Goal: Task Accomplishment & Management: Use online tool/utility

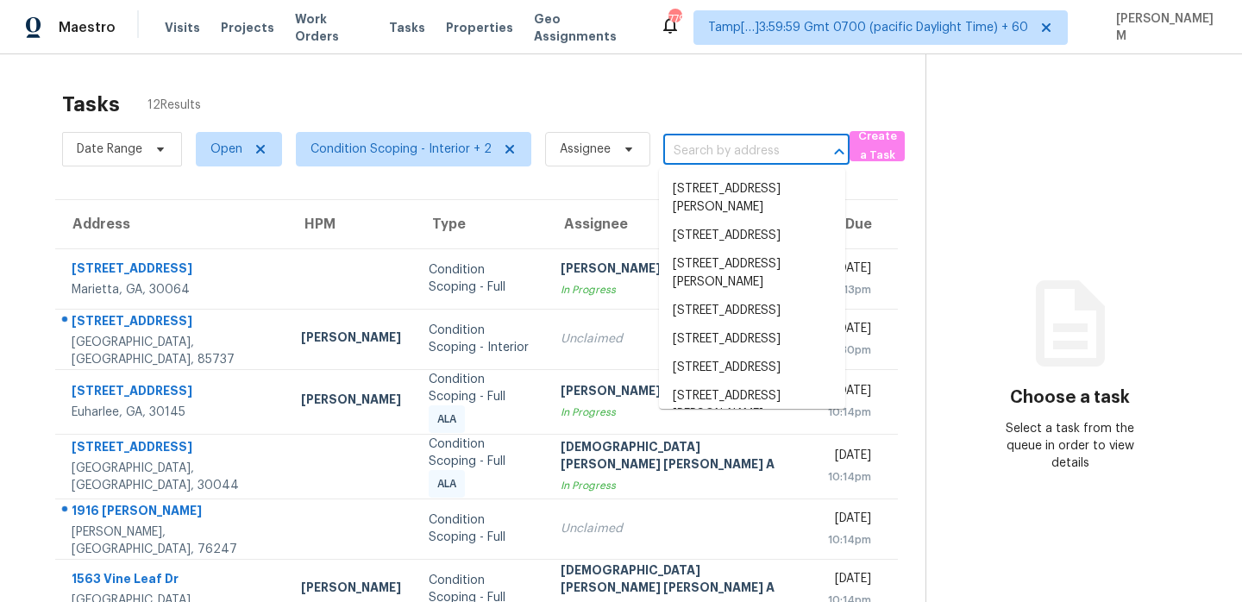
click at [712, 154] on input "text" at bounding box center [732, 151] width 138 height 27
paste input "[STREET_ADDRESS][PERSON_NAME]"
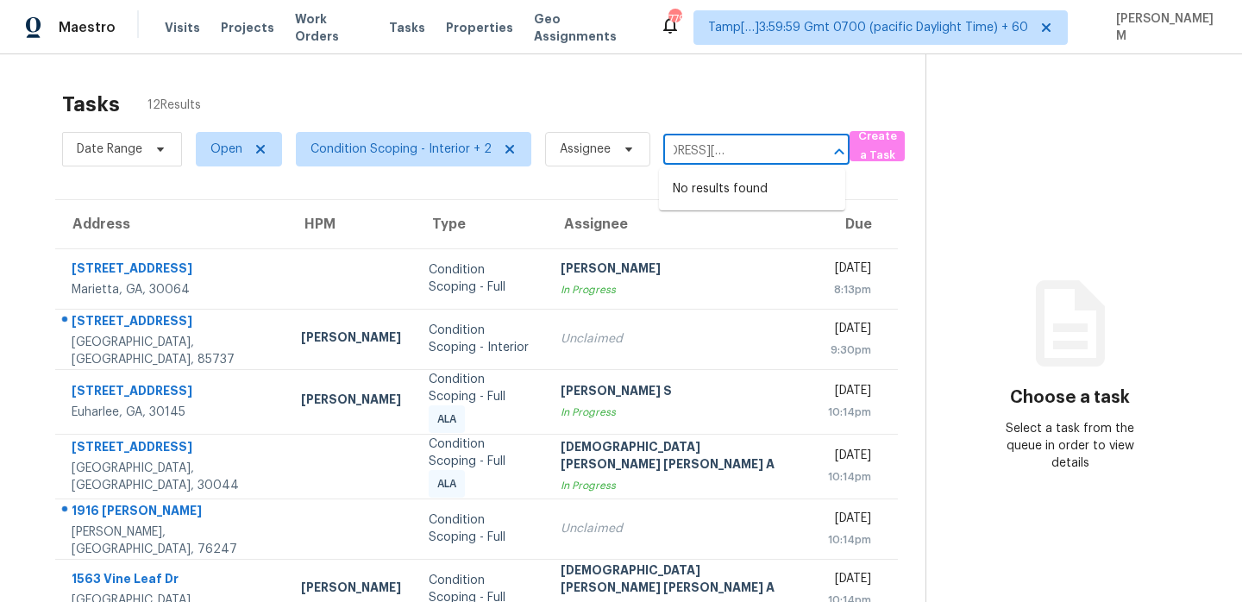
type input "13443 Graham Yarden Dr, Riverview, FL 33579"
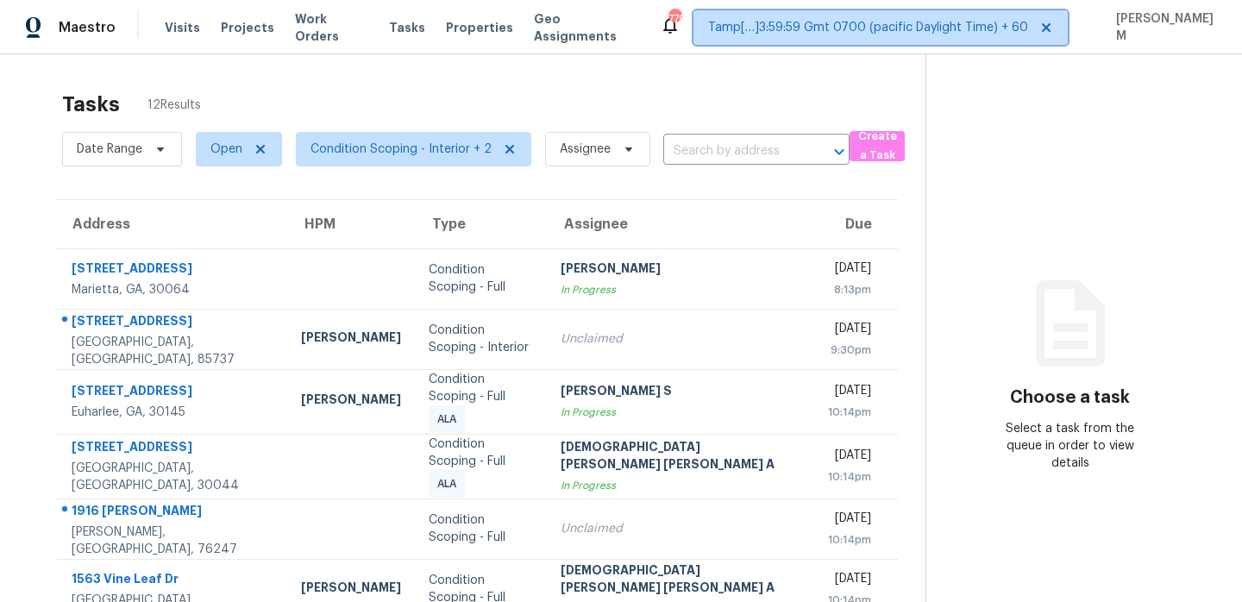
scroll to position [0, 0]
click at [829, 38] on span "Tamp[…]3:59:59 Gmt 0700 (pacific Daylight Time) + 60" at bounding box center [880, 27] width 374 height 35
click at [622, 95] on div "Tasks 12 Results" at bounding box center [493, 104] width 863 height 45
click at [735, 149] on input "text" at bounding box center [732, 151] width 138 height 27
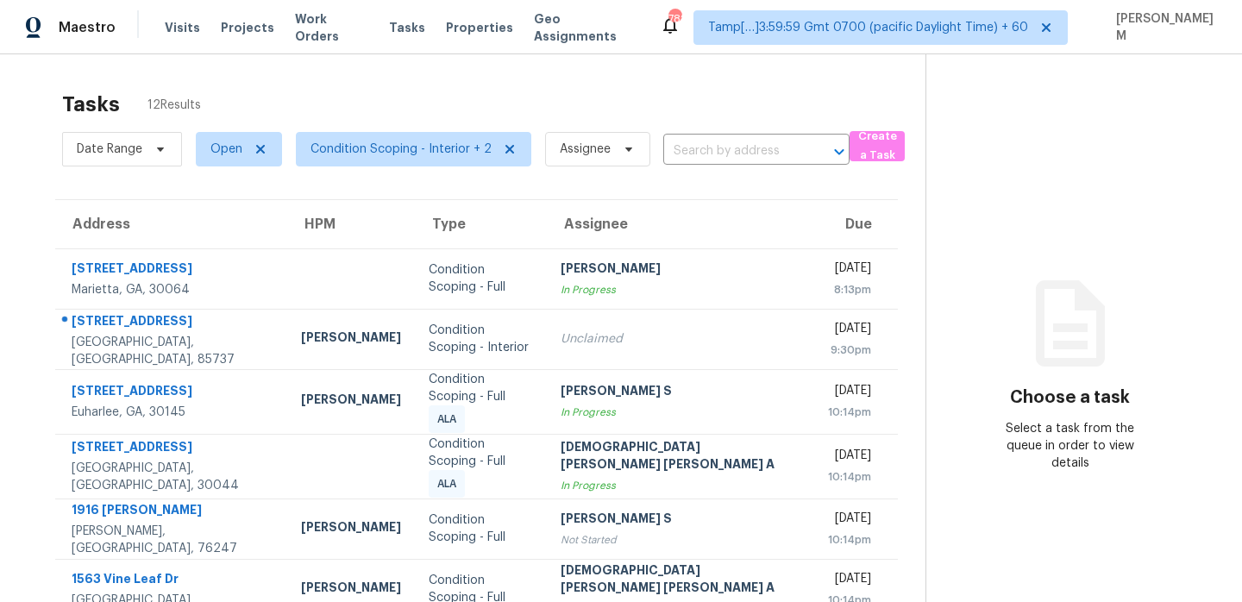
click at [711, 154] on input "text" at bounding box center [732, 151] width 138 height 27
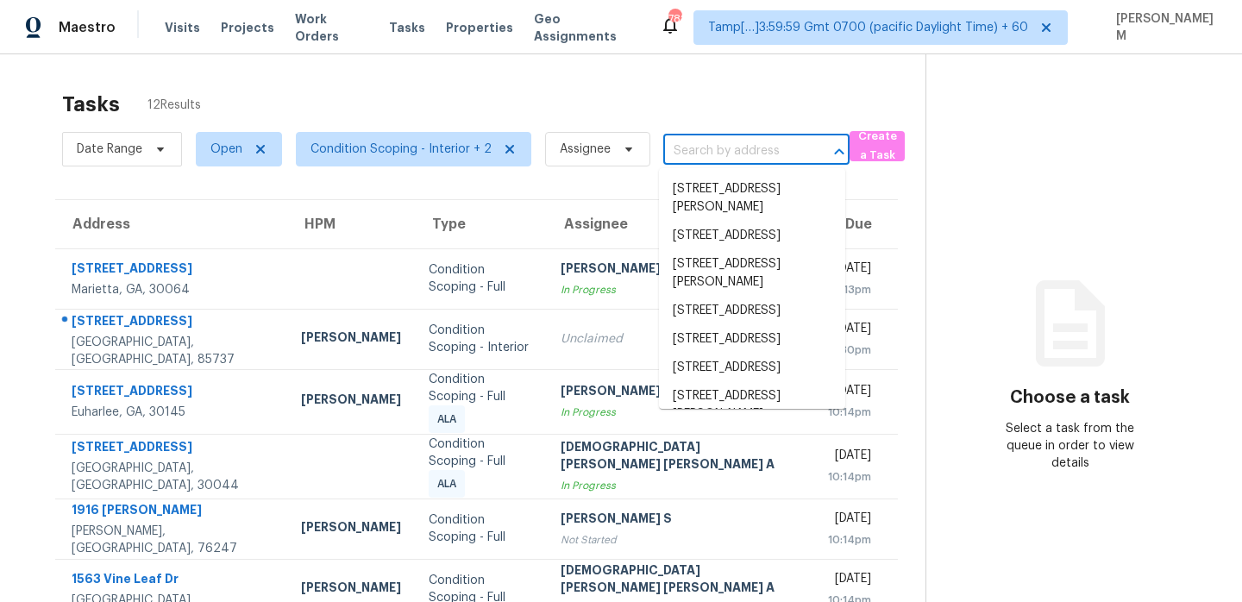
paste input "13443 Graham Yarden Dr, Riverview, FL 33579"
type input "13443 Graham Yarden Dr, Riverview, FL 33579"
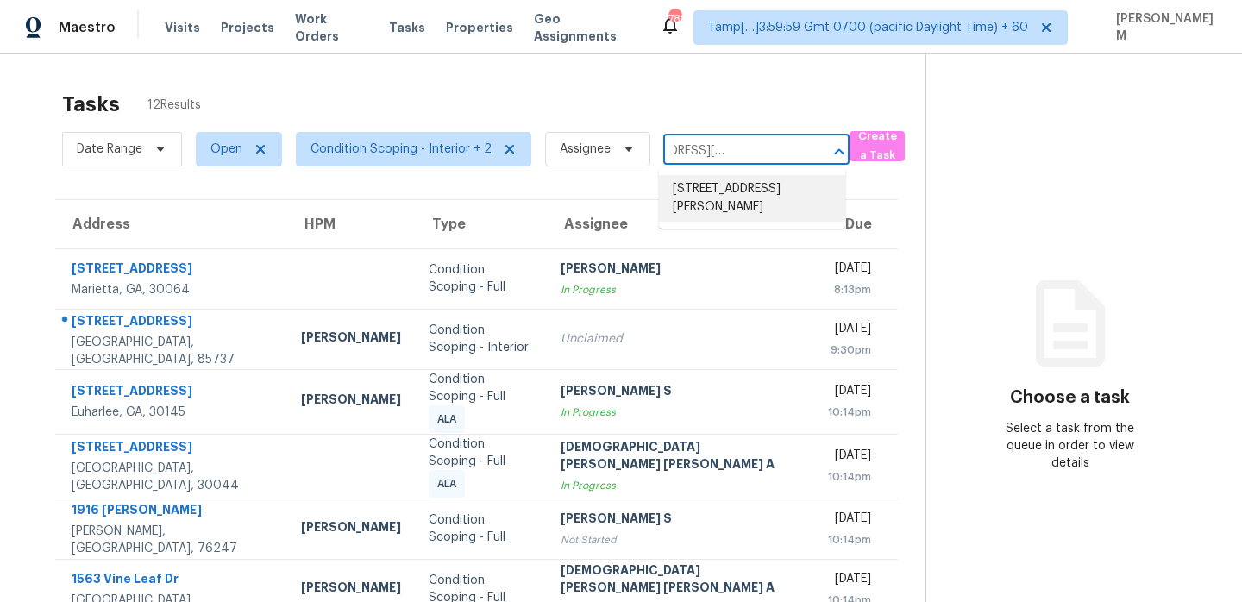
click at [742, 201] on li "13443 Graham Yarden Dr, Riverview, FL 33579" at bounding box center [752, 198] width 186 height 47
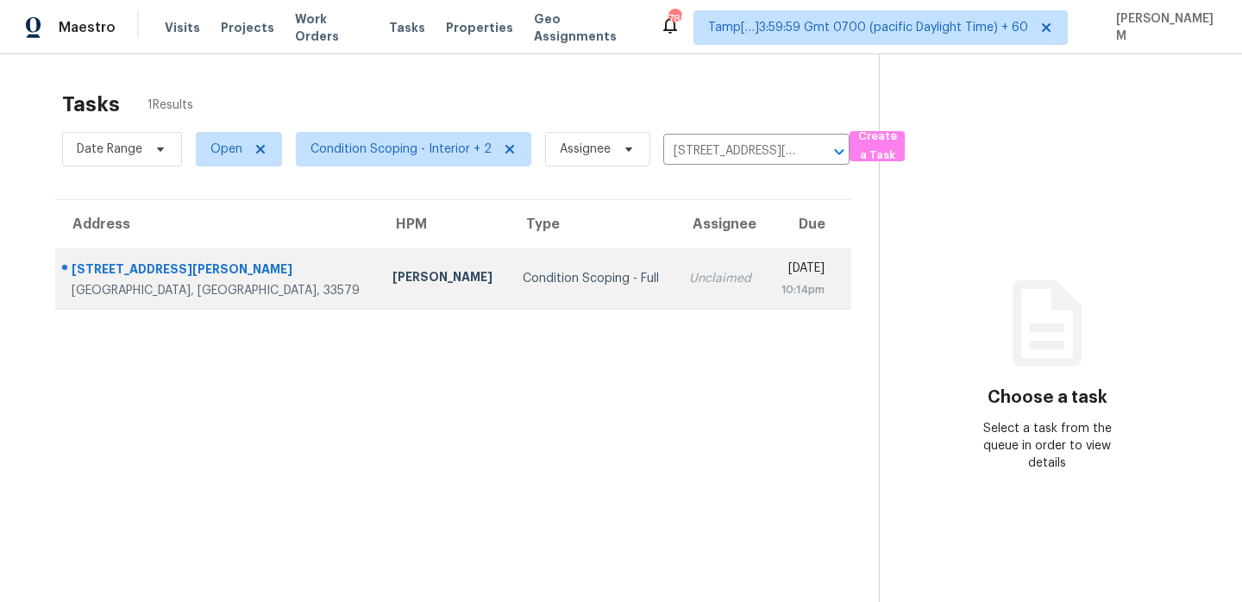
click at [675, 274] on td "Unclaimed" at bounding box center [720, 278] width 91 height 60
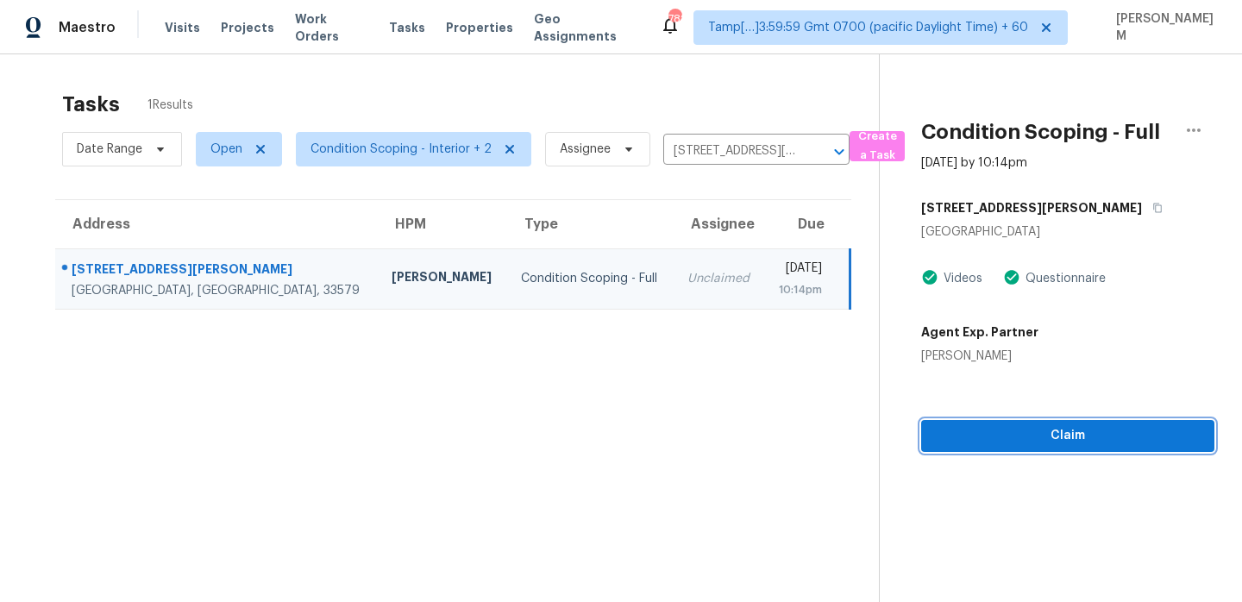
click at [1010, 446] on button "Claim" at bounding box center [1067, 436] width 293 height 32
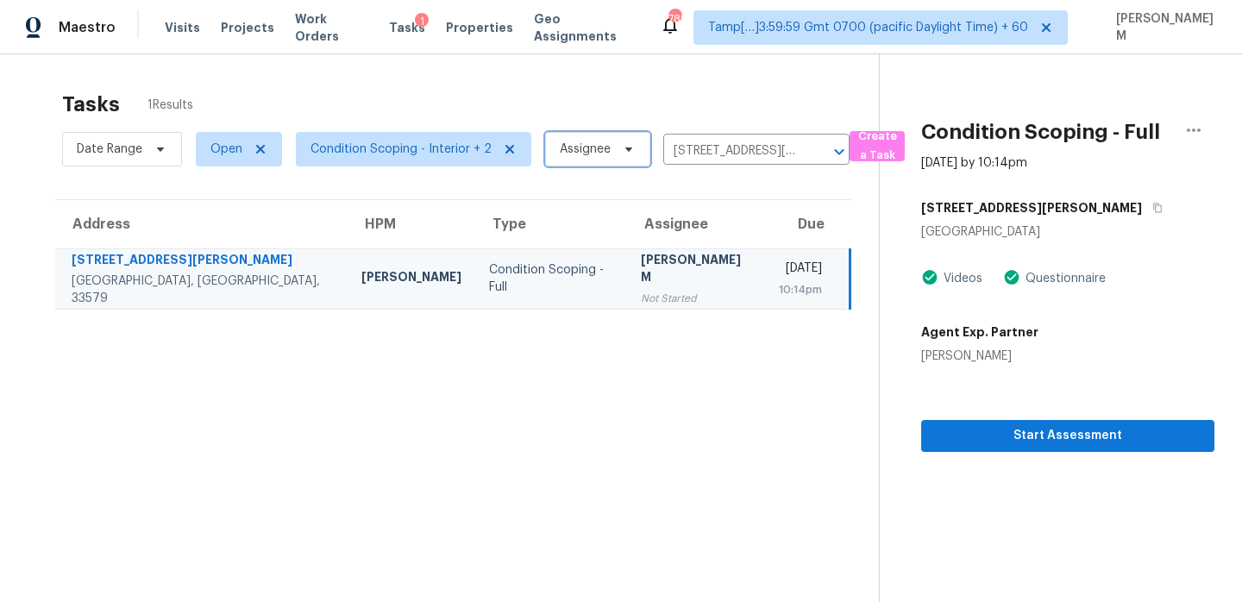
click at [579, 154] on span "Assignee" at bounding box center [585, 149] width 51 height 17
click at [515, 190] on section "Tasks 1 Results Date Range Open Condition Scoping - Interior + 2 Assignee 13443…" at bounding box center [453, 369] width 851 height 574
click at [706, 154] on input "13443 Graham Yarden Dr, Riverview, FL 33579" at bounding box center [732, 151] width 138 height 27
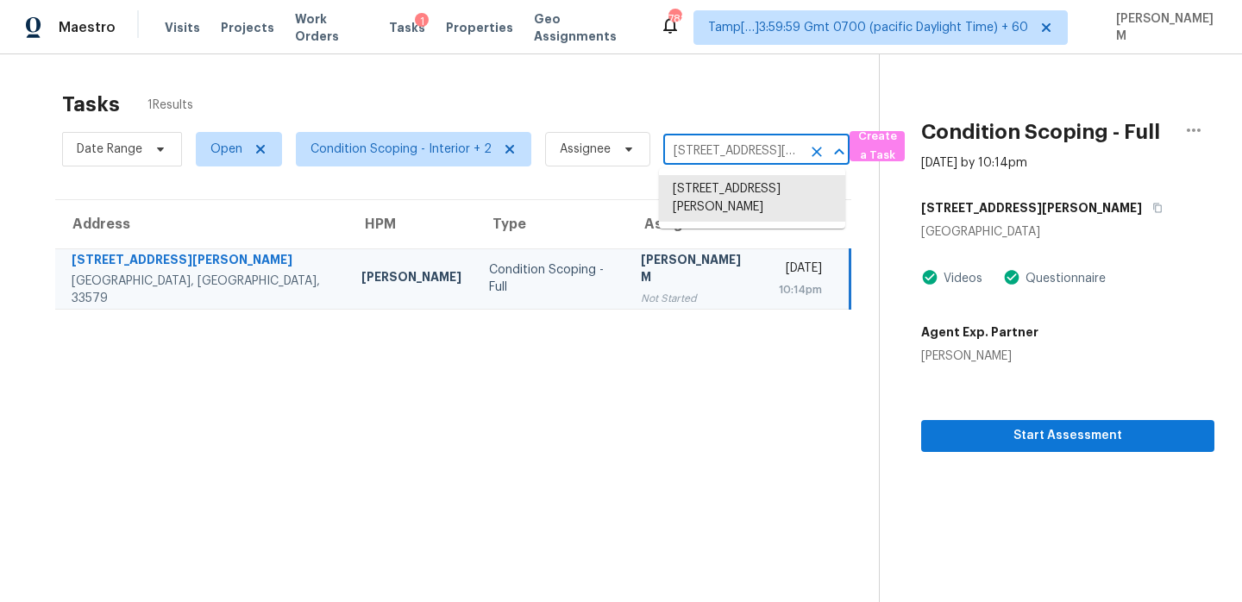
click at [706, 154] on input "13443 Graham Yarden Dr, Riverview, FL 33579" at bounding box center [732, 151] width 138 height 27
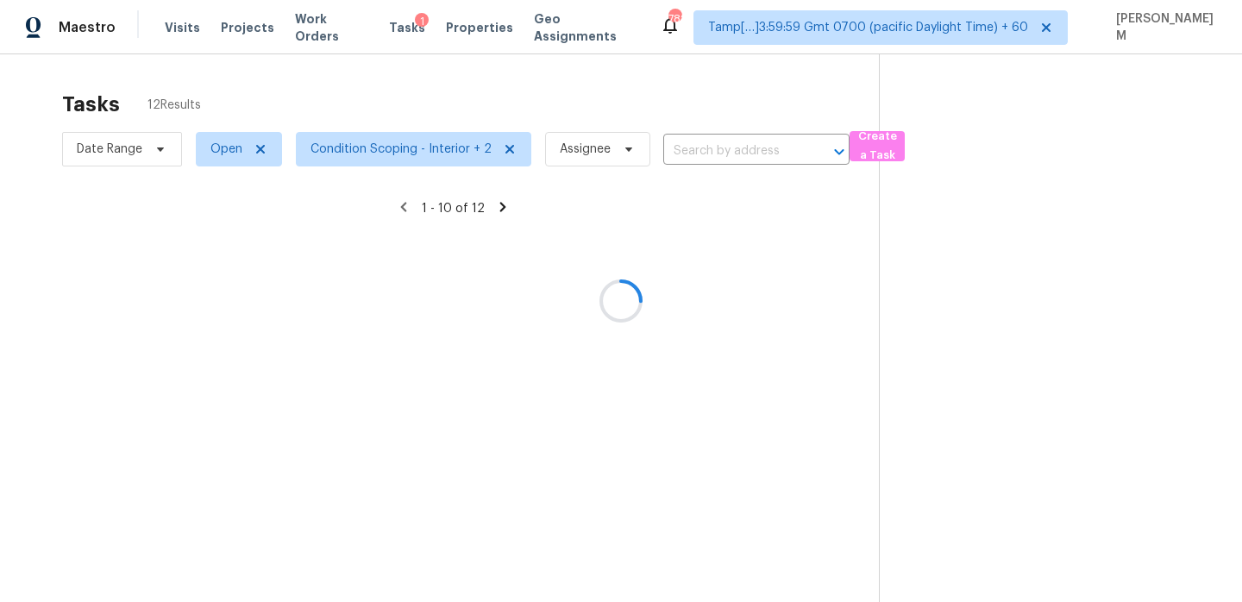
click at [431, 144] on div at bounding box center [621, 301] width 1242 height 602
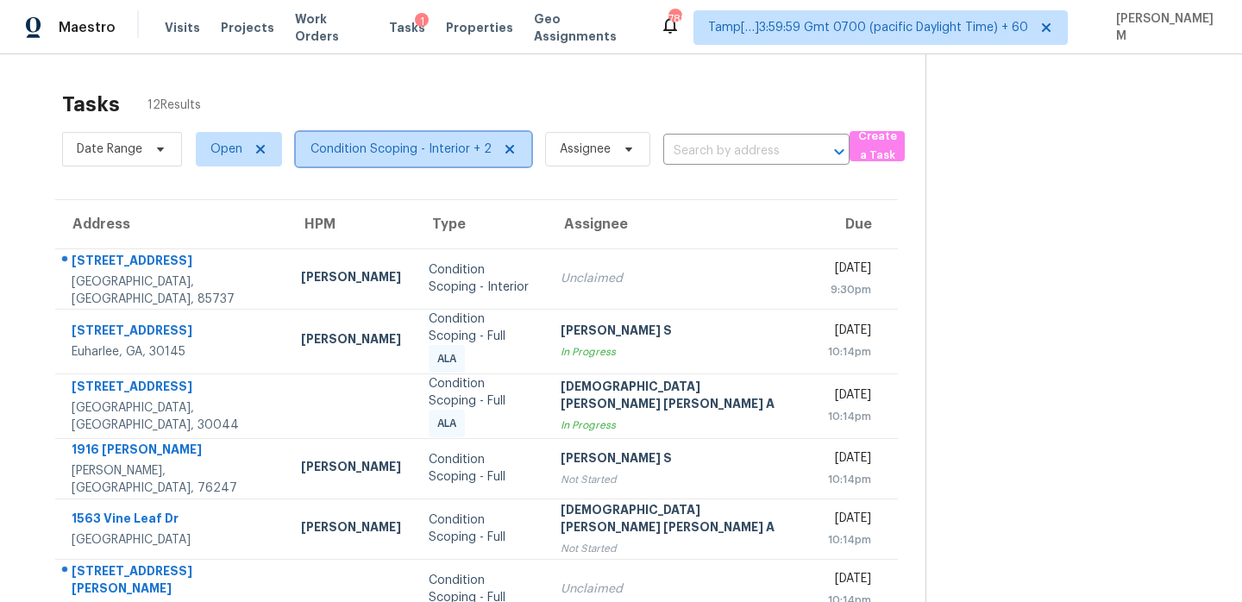
click at [473, 154] on span "Condition Scoping - Interior + 2" at bounding box center [401, 149] width 181 height 17
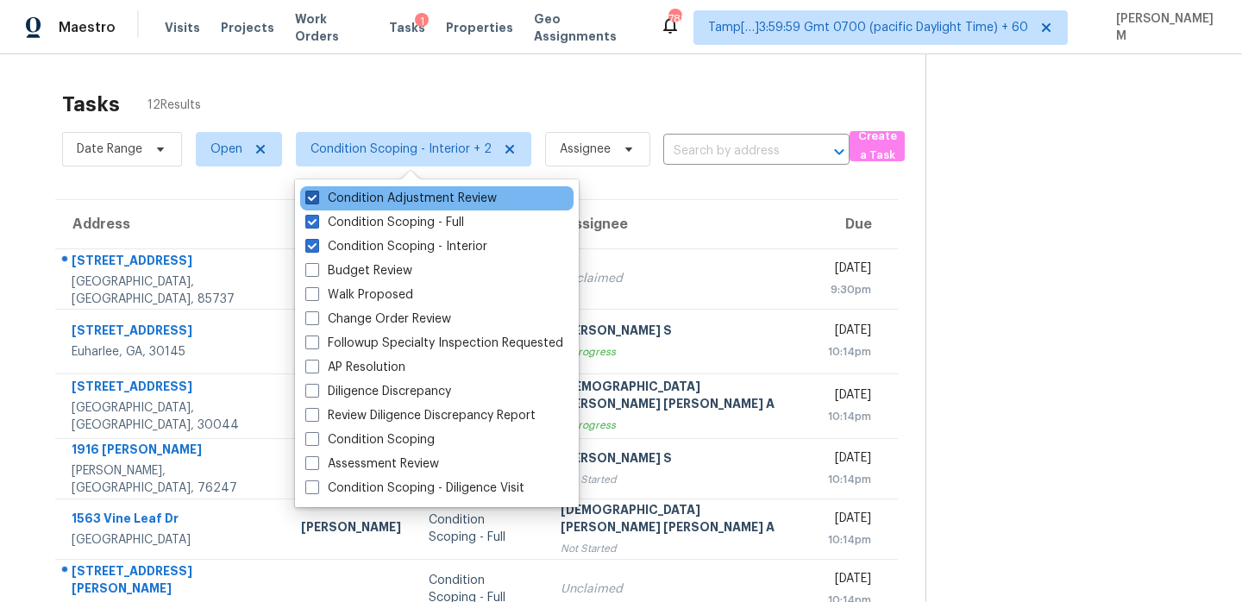
click at [446, 198] on label "Condition Adjustment Review" at bounding box center [400, 198] width 191 height 17
click at [317, 198] on input "Condition Adjustment Review" at bounding box center [310, 195] width 11 height 11
checkbox input "false"
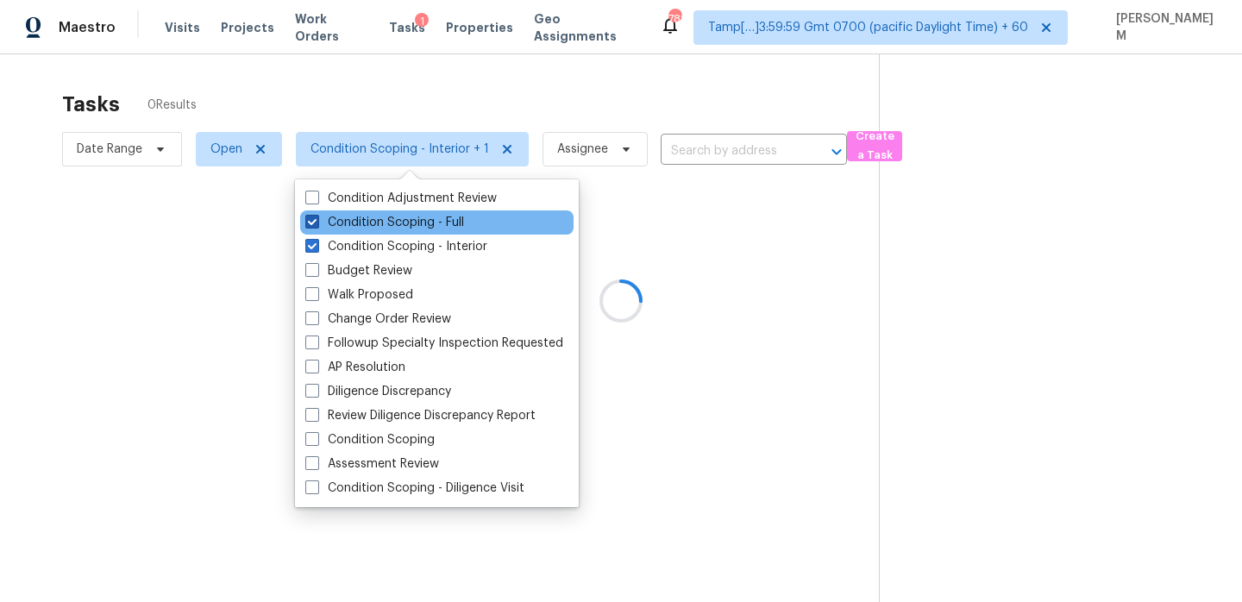
click at [444, 218] on label "Condition Scoping - Full" at bounding box center [384, 222] width 159 height 17
click at [317, 218] on input "Condition Scoping - Full" at bounding box center [310, 219] width 11 height 11
checkbox input "false"
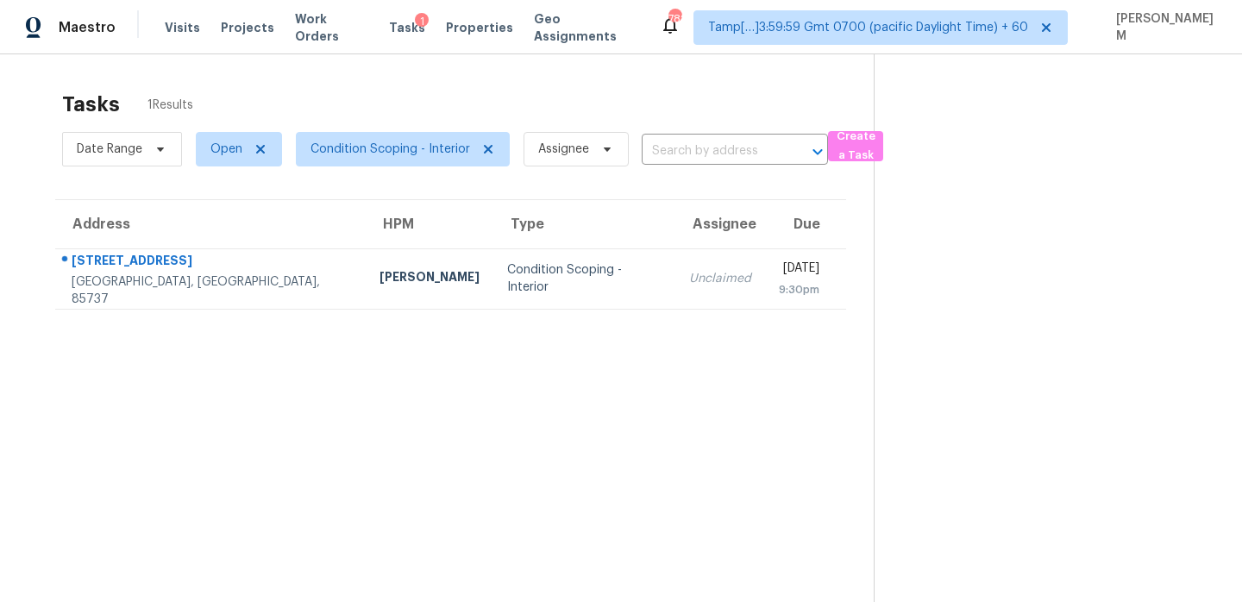
click at [201, 202] on th "Address" at bounding box center [210, 224] width 311 height 48
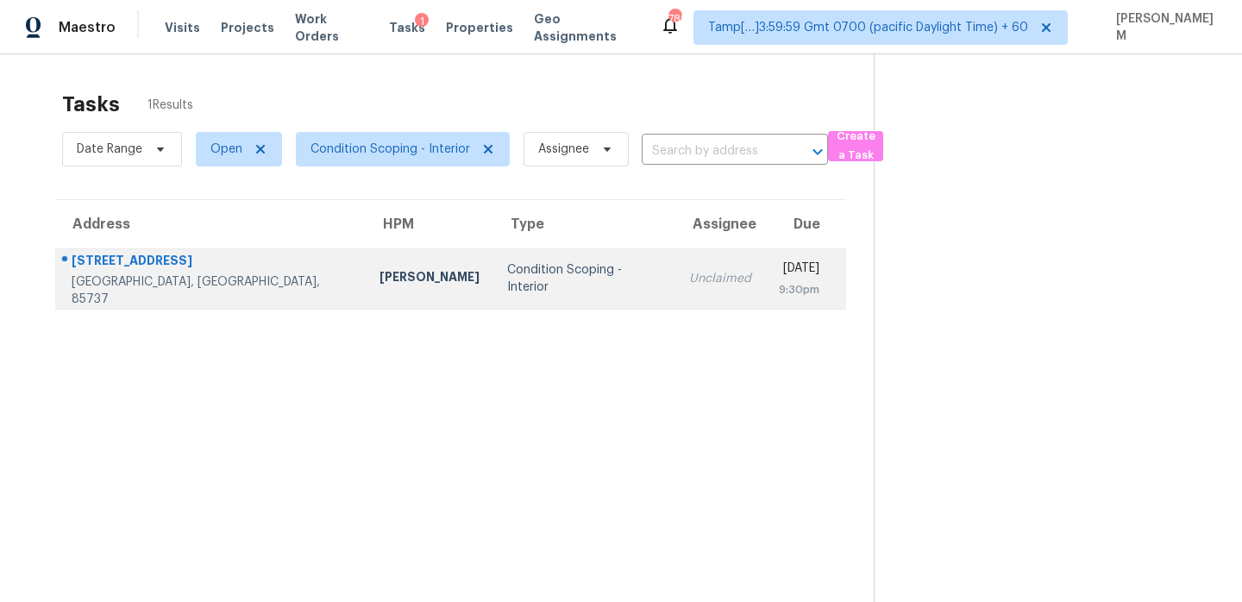
click at [675, 292] on td "Unclaimed" at bounding box center [720, 278] width 90 height 60
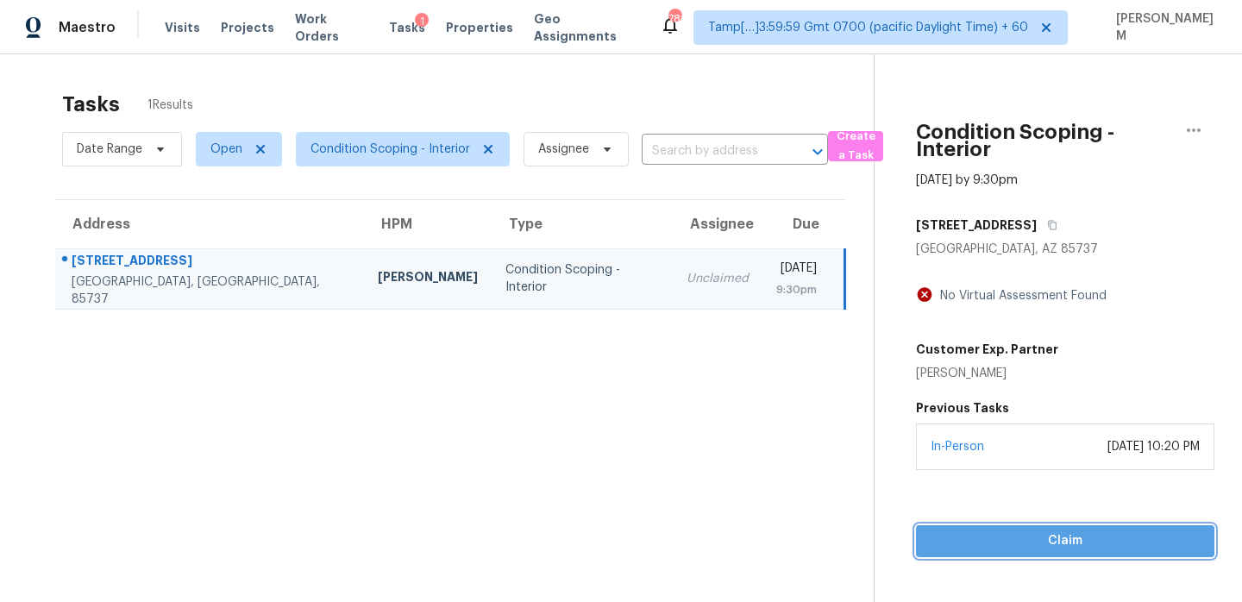
click at [1076, 548] on span "Claim" at bounding box center [1065, 541] width 271 height 22
click at [977, 548] on span "Claim" at bounding box center [1065, 541] width 271 height 22
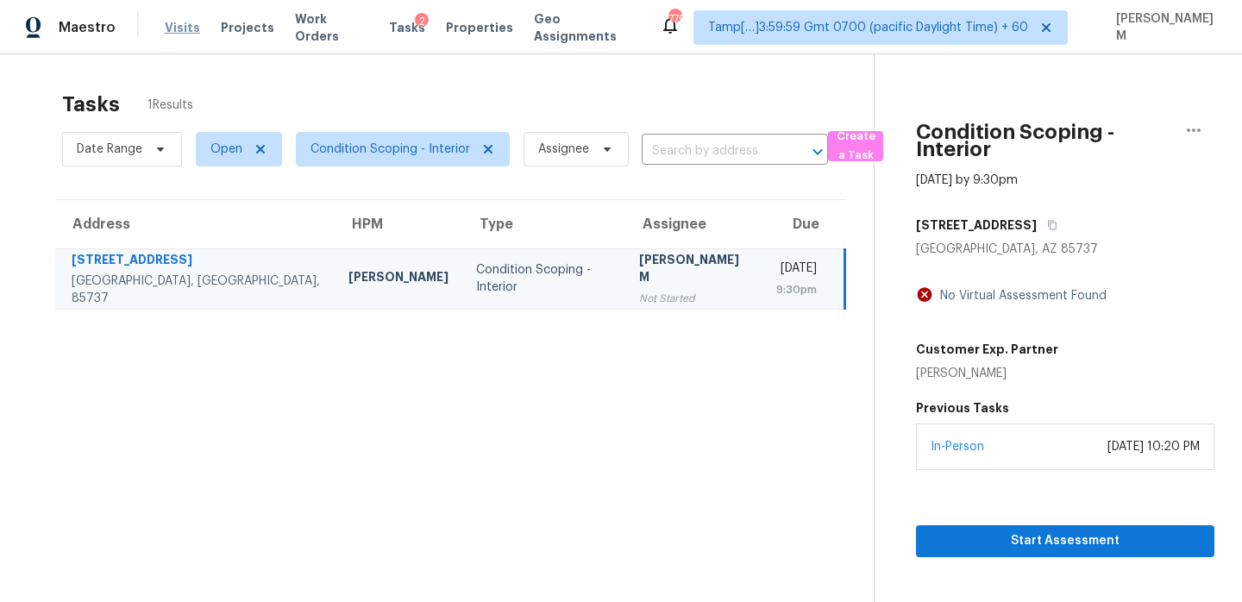
click at [179, 28] on span "Visits" at bounding box center [182, 27] width 35 height 17
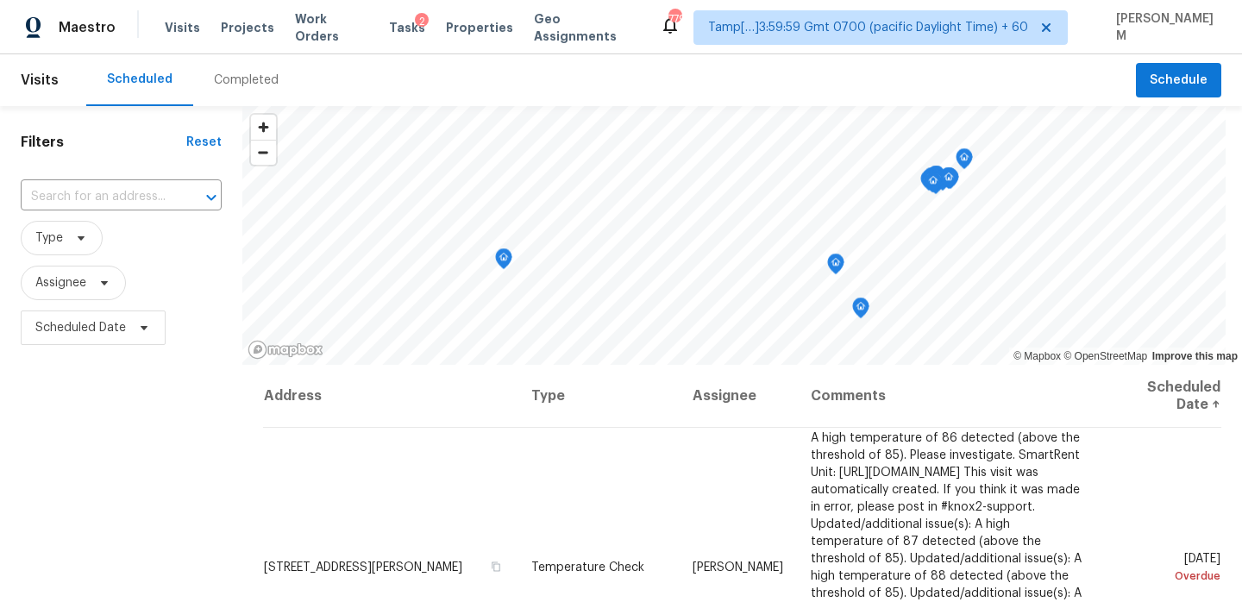
click at [250, 84] on div "Completed" at bounding box center [246, 80] width 65 height 17
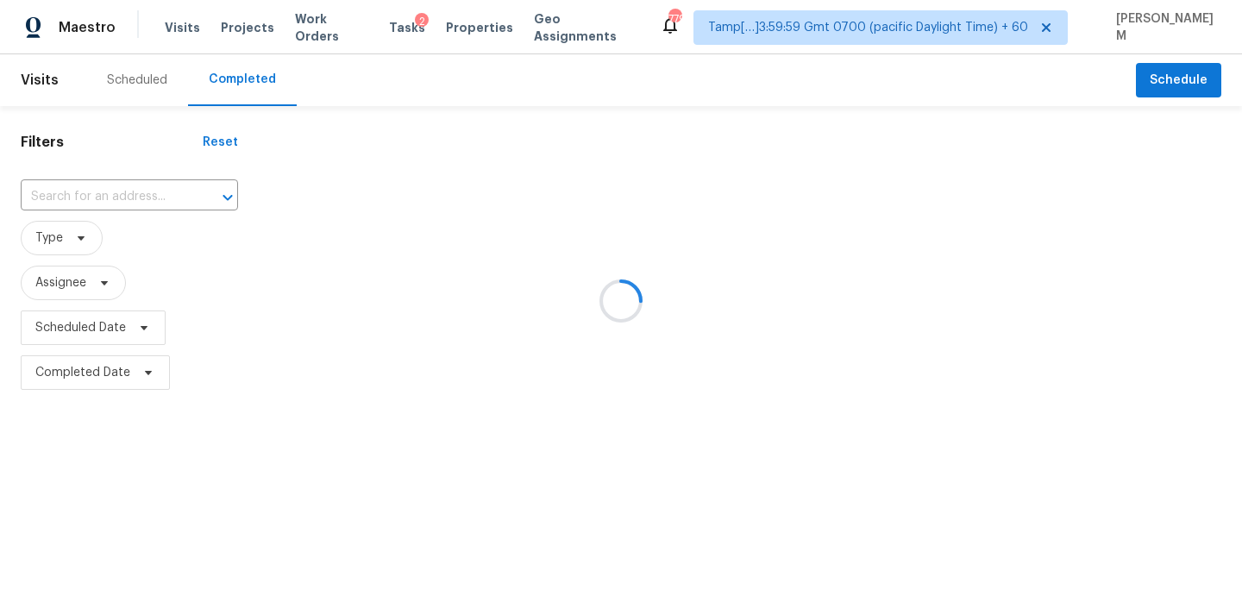
click at [329, 30] on div at bounding box center [621, 301] width 1242 height 602
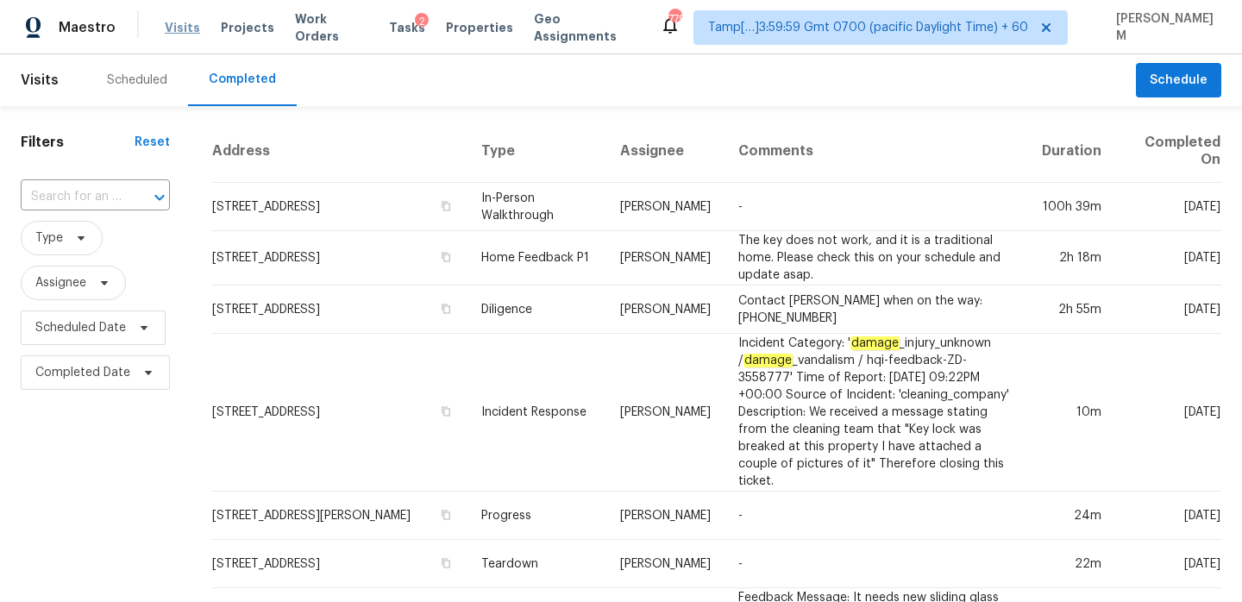
click at [185, 28] on span "Visits" at bounding box center [182, 27] width 35 height 17
click at [393, 28] on span "Tasks" at bounding box center [407, 28] width 36 height 12
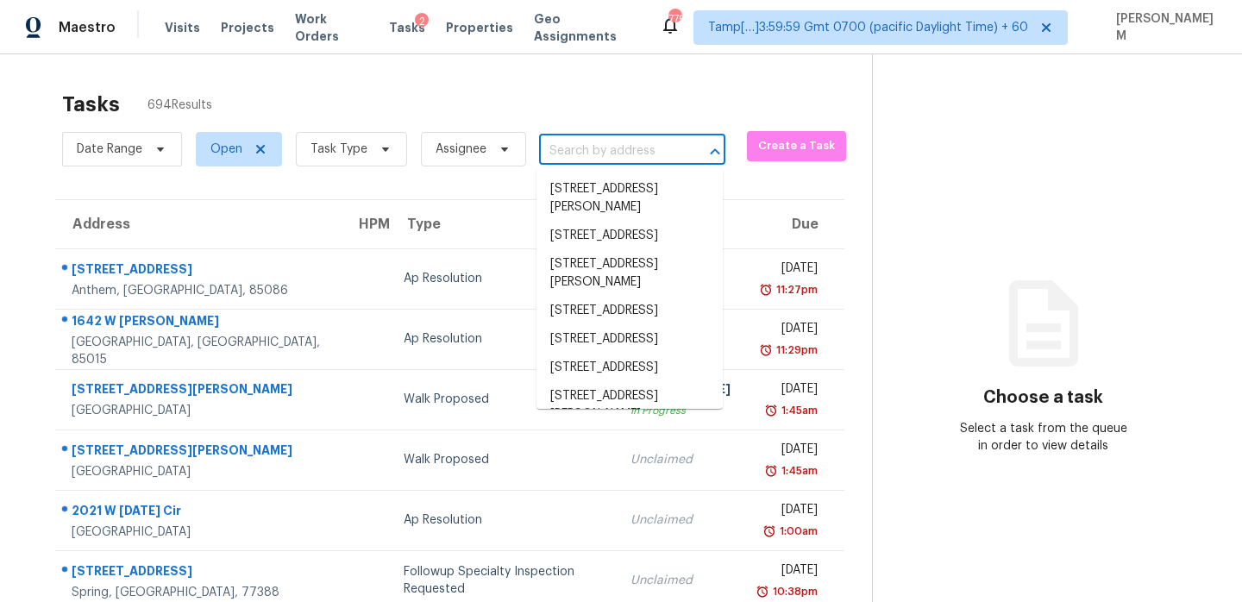
click at [568, 157] on input "text" at bounding box center [608, 151] width 138 height 27
paste input "13443 Graham Yarden Dr, Riverview, FL 33579"
type input "13443 Graham Yarden Dr, Riverview, FL 33579"
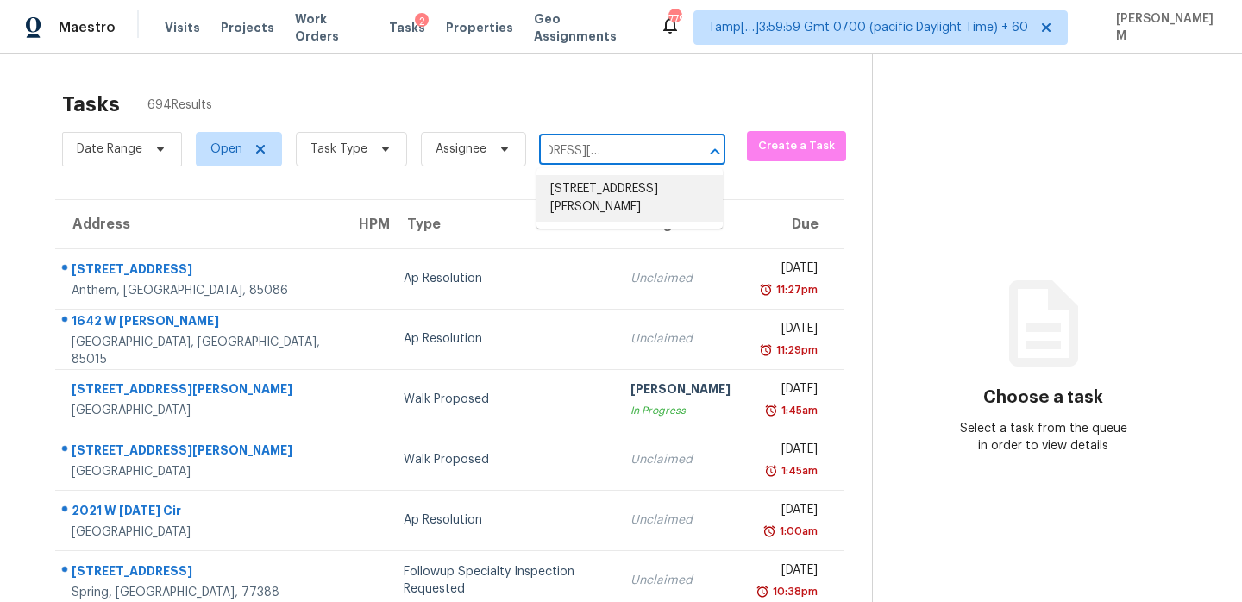
click at [590, 188] on li "13443 Graham Yarden Dr, Riverview, FL 33579" at bounding box center [629, 198] width 186 height 47
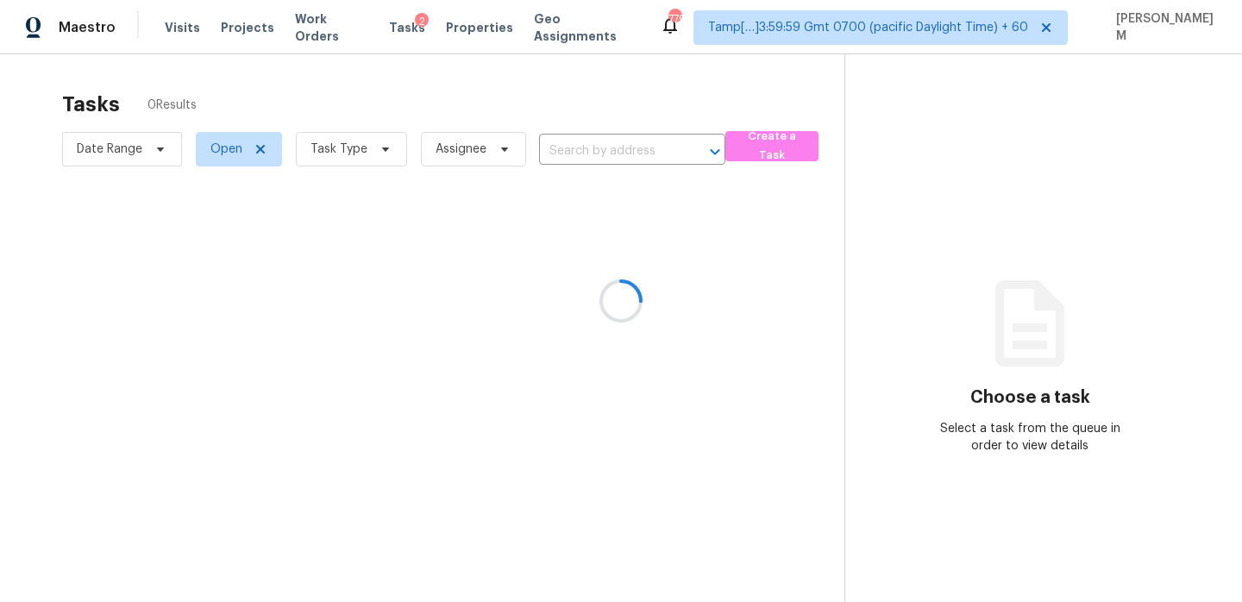
type input "13443 Graham Yarden Dr, Riverview, FL 33579"
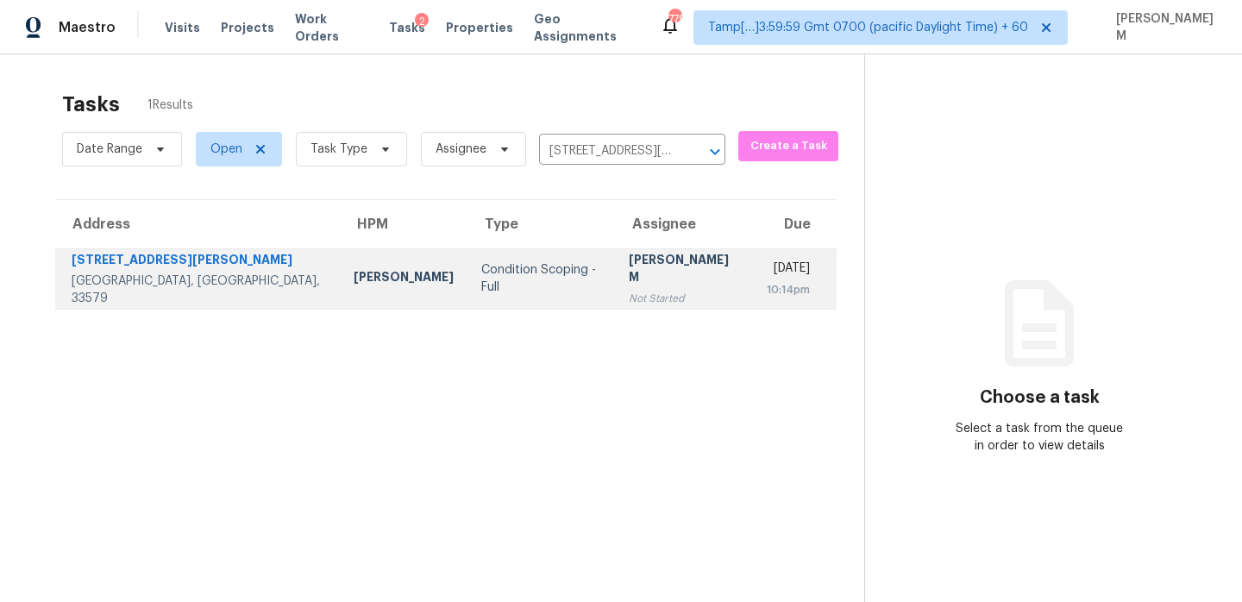
click at [629, 277] on div "[PERSON_NAME] M" at bounding box center [684, 270] width 110 height 39
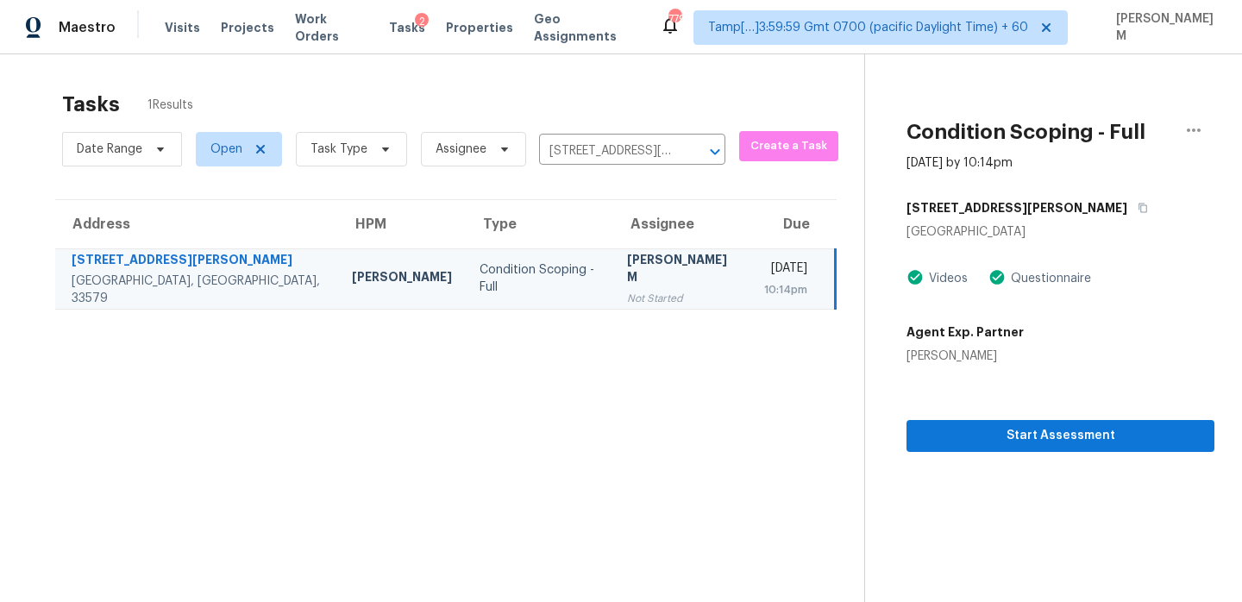
click at [1021, 452] on section "Condition Scoping - Full Oct 15th 2025 by 10:14pm 13443 Graham Yarden Dr Riverv…" at bounding box center [1039, 355] width 350 height 602
click at [1021, 434] on span "Start Assessment" at bounding box center [1060, 436] width 280 height 22
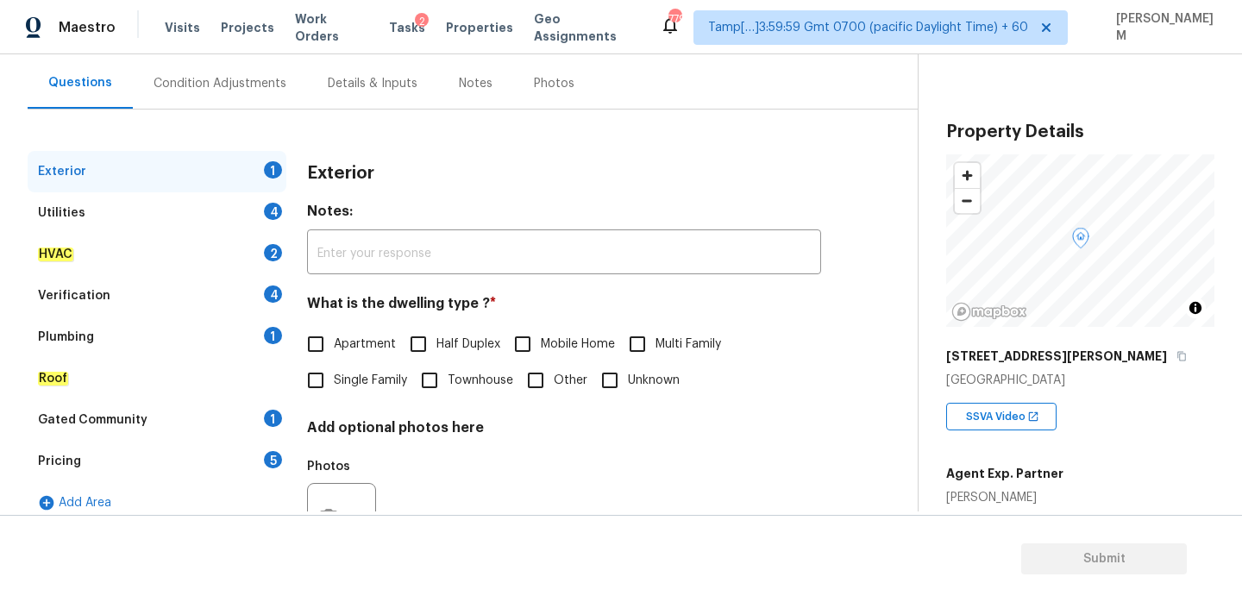
scroll to position [229, 0]
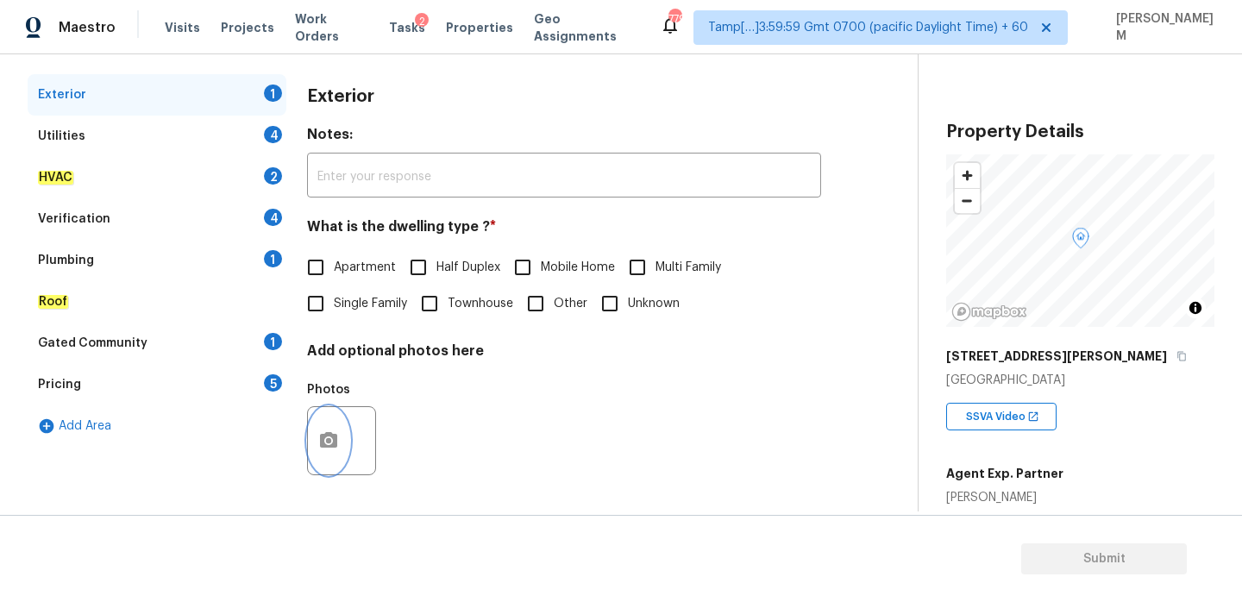
click at [336, 431] on icon "button" at bounding box center [328, 440] width 21 height 21
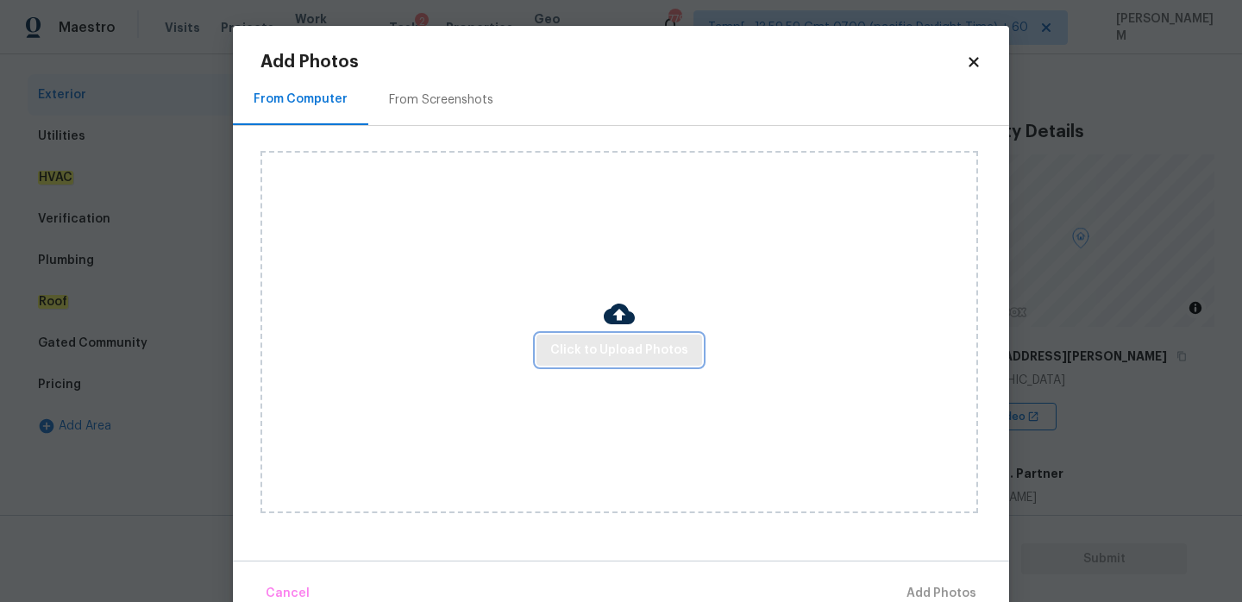
click at [581, 348] on span "Click to Upload Photos" at bounding box center [619, 351] width 138 height 22
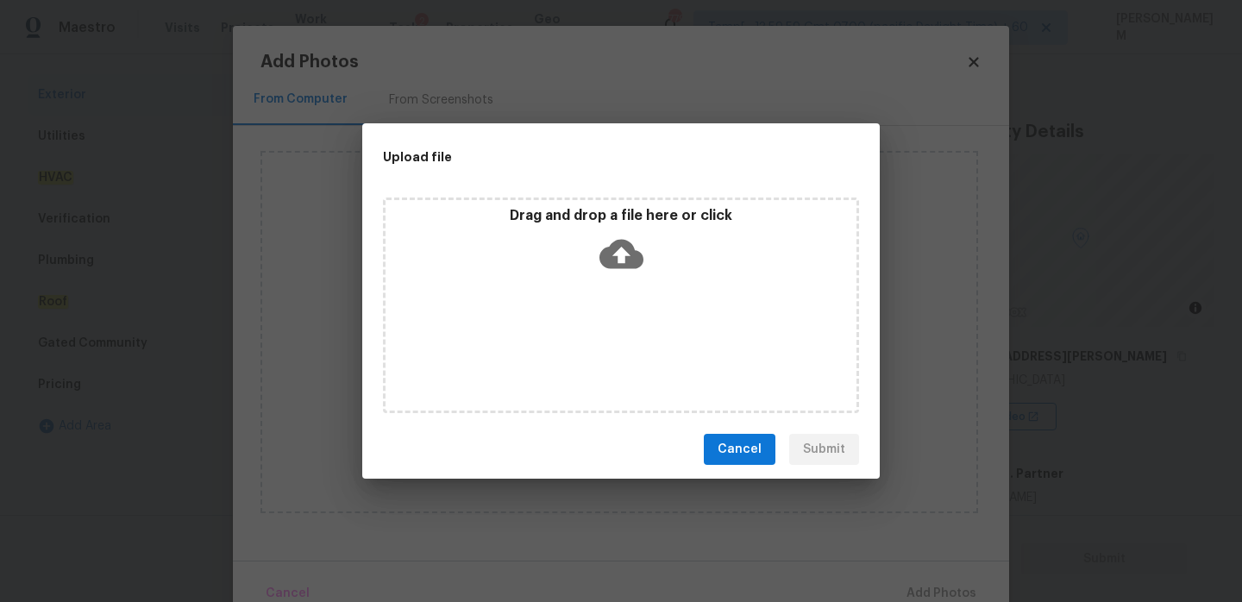
click at [602, 254] on icon at bounding box center [621, 254] width 44 height 29
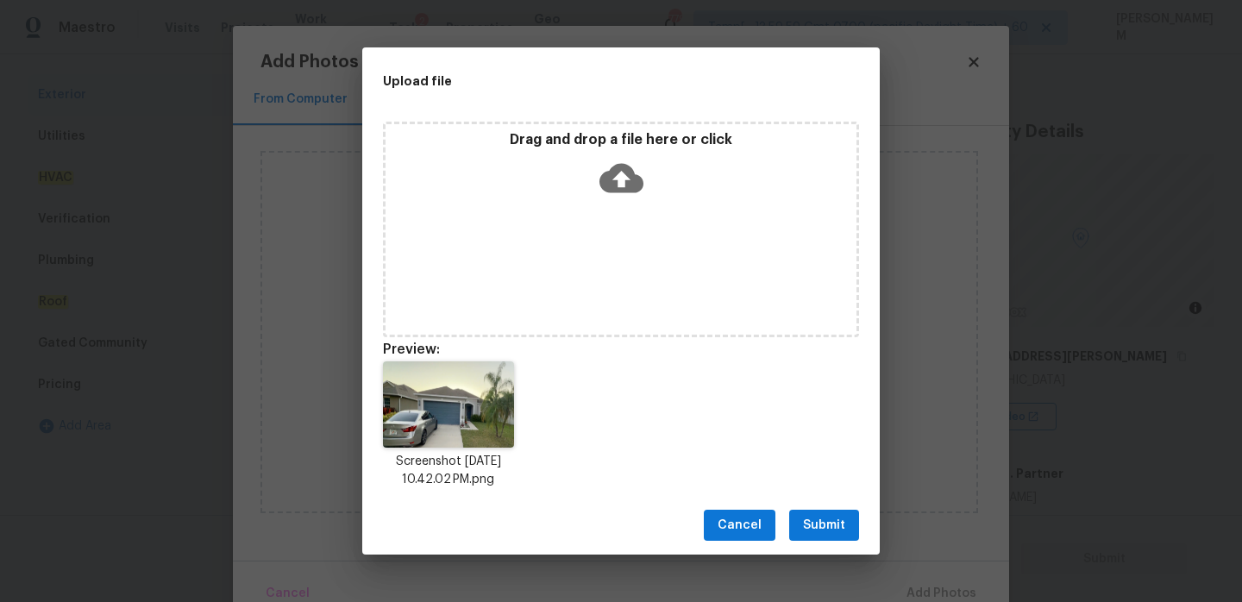
scroll to position [14, 0]
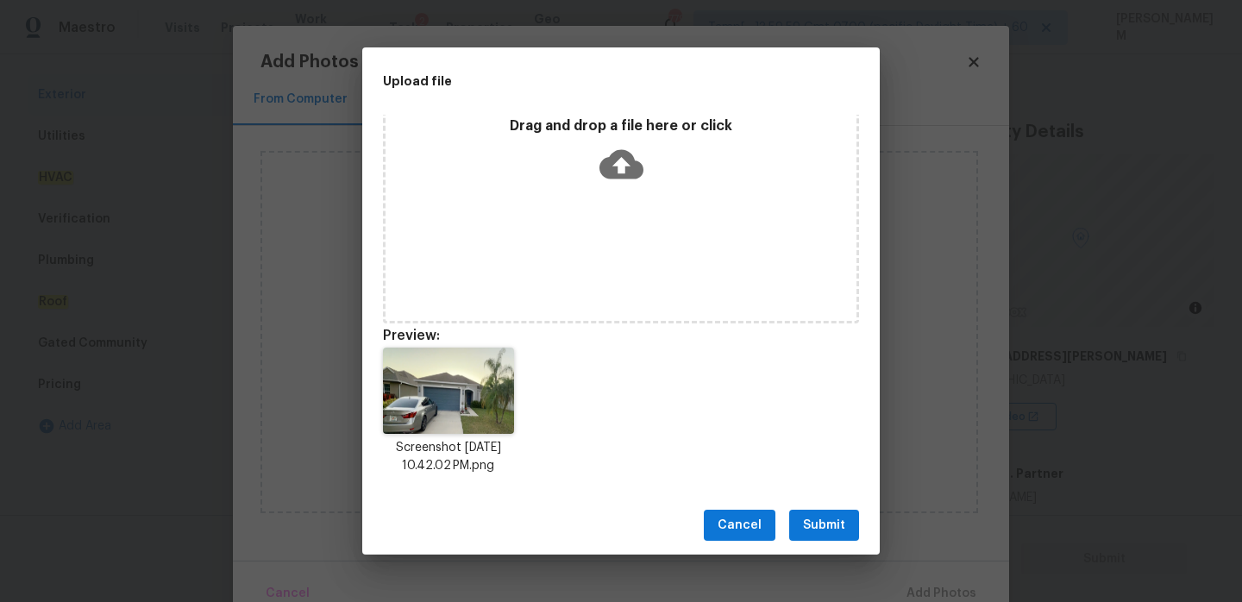
click at [839, 523] on span "Submit" at bounding box center [824, 526] width 42 height 22
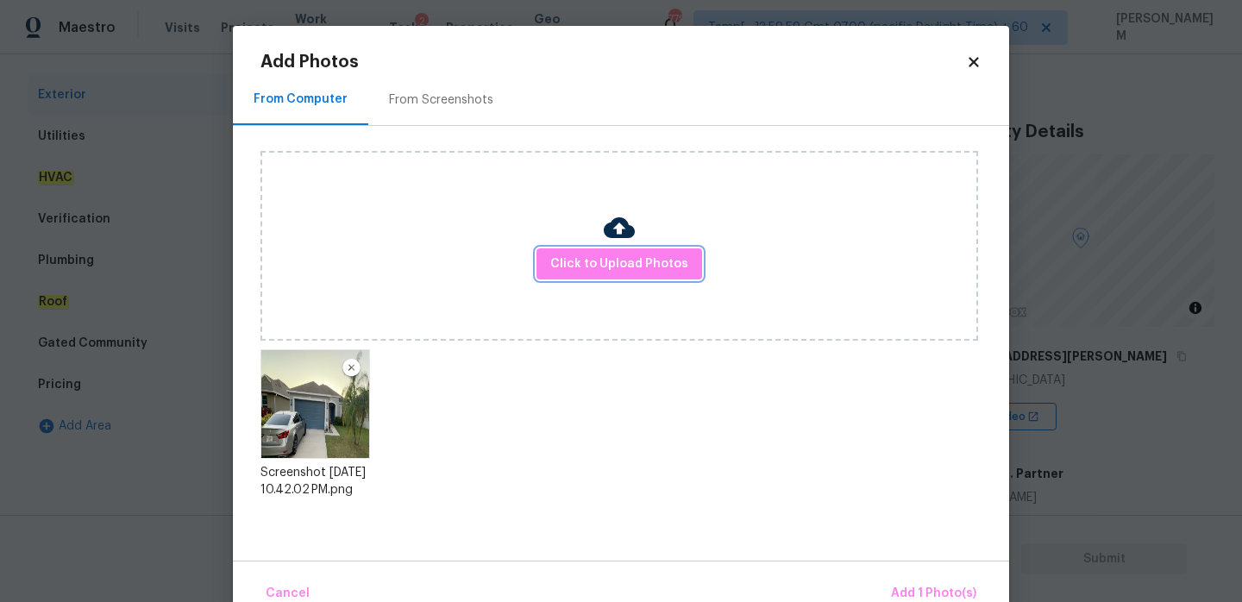
scroll to position [36, 0]
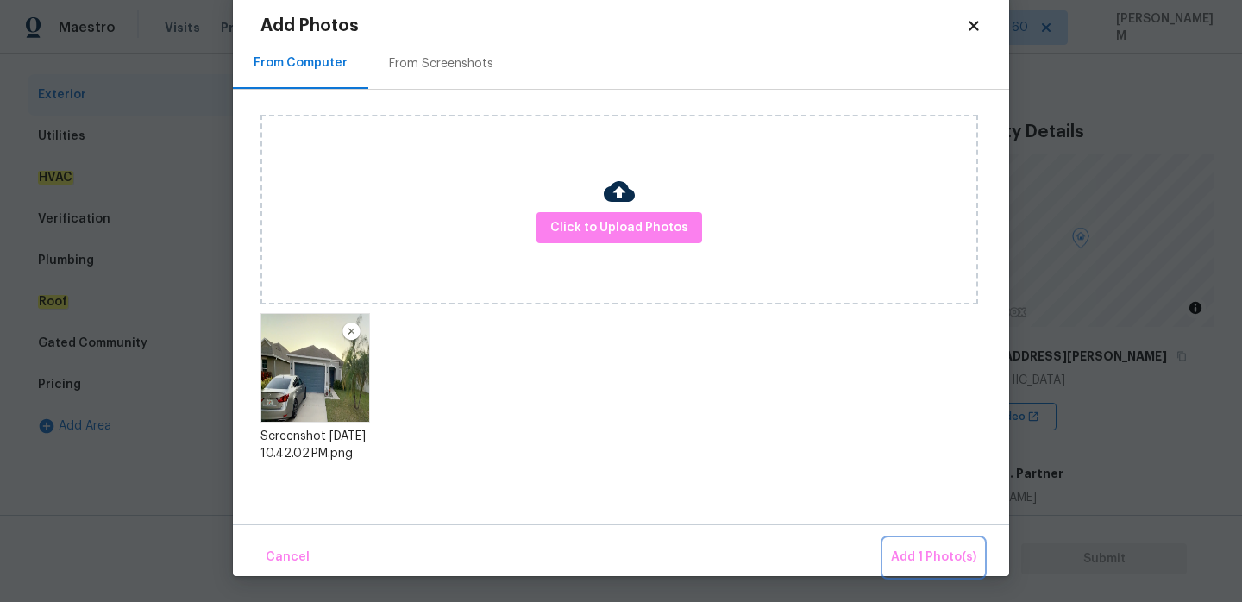
click at [938, 568] on span "Add 1 Photo(s)" at bounding box center [933, 558] width 85 height 22
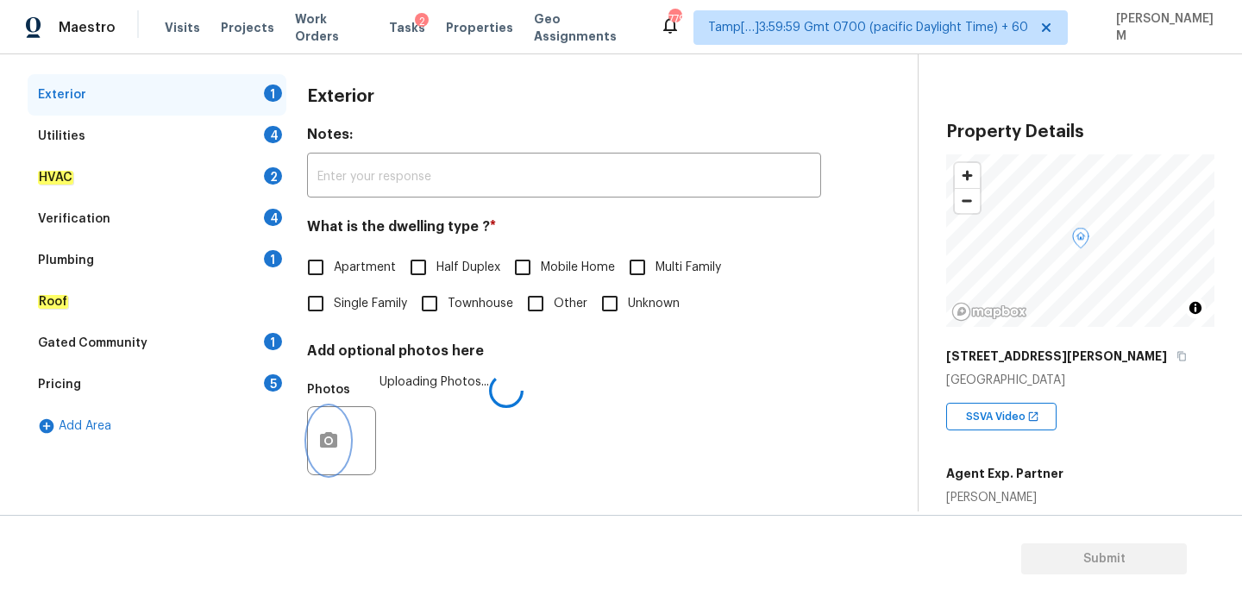
scroll to position [0, 0]
click at [333, 302] on input "Single Family" at bounding box center [316, 303] width 36 height 36
checkbox input "true"
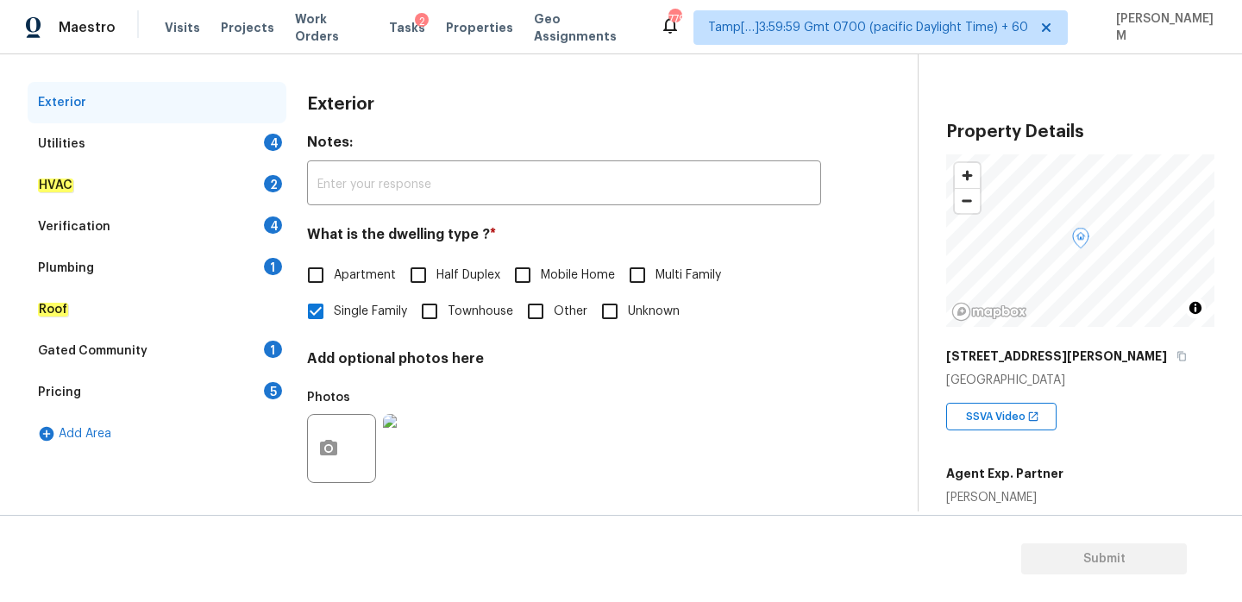
scroll to position [229, 0]
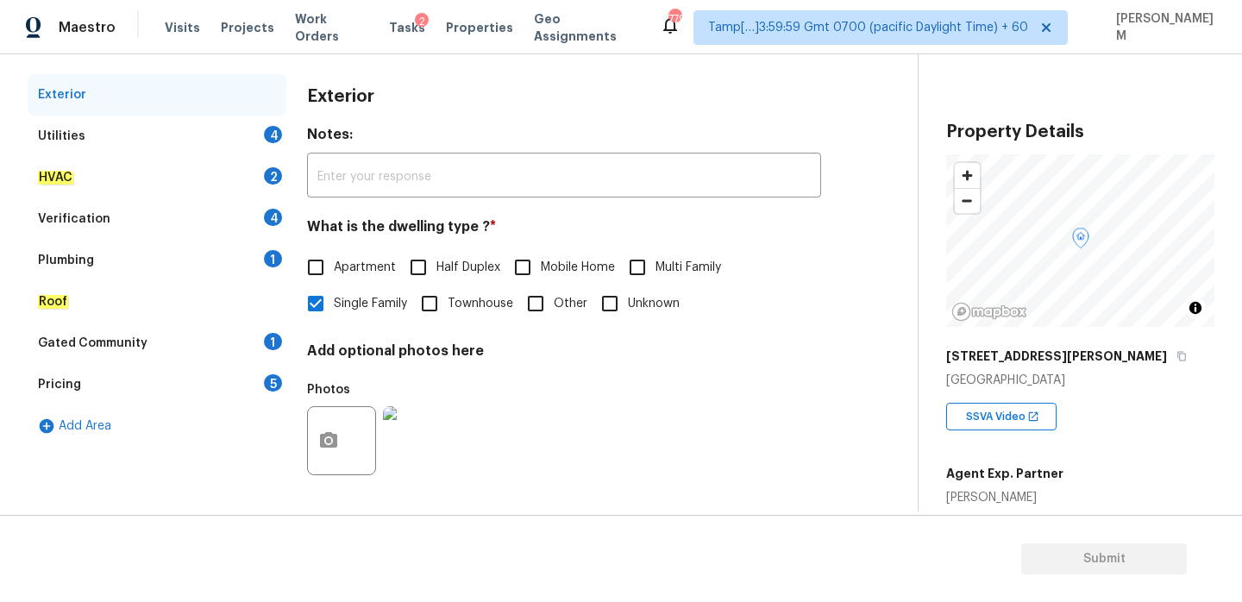
click at [198, 142] on div "Utilities 4" at bounding box center [157, 136] width 259 height 41
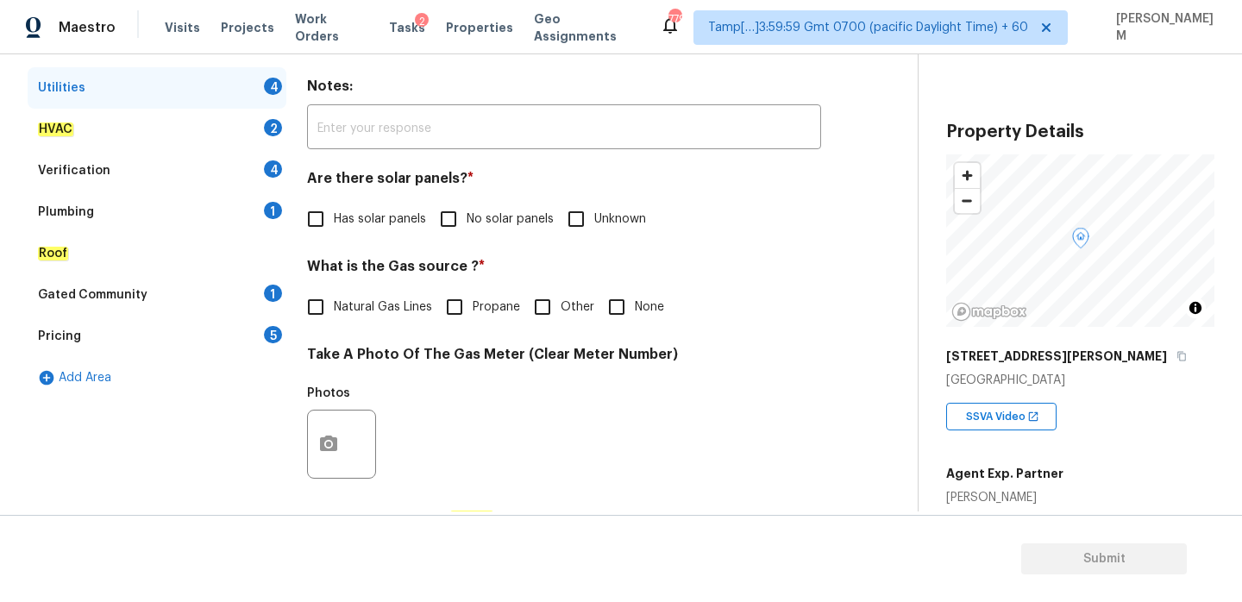
scroll to position [285, 0]
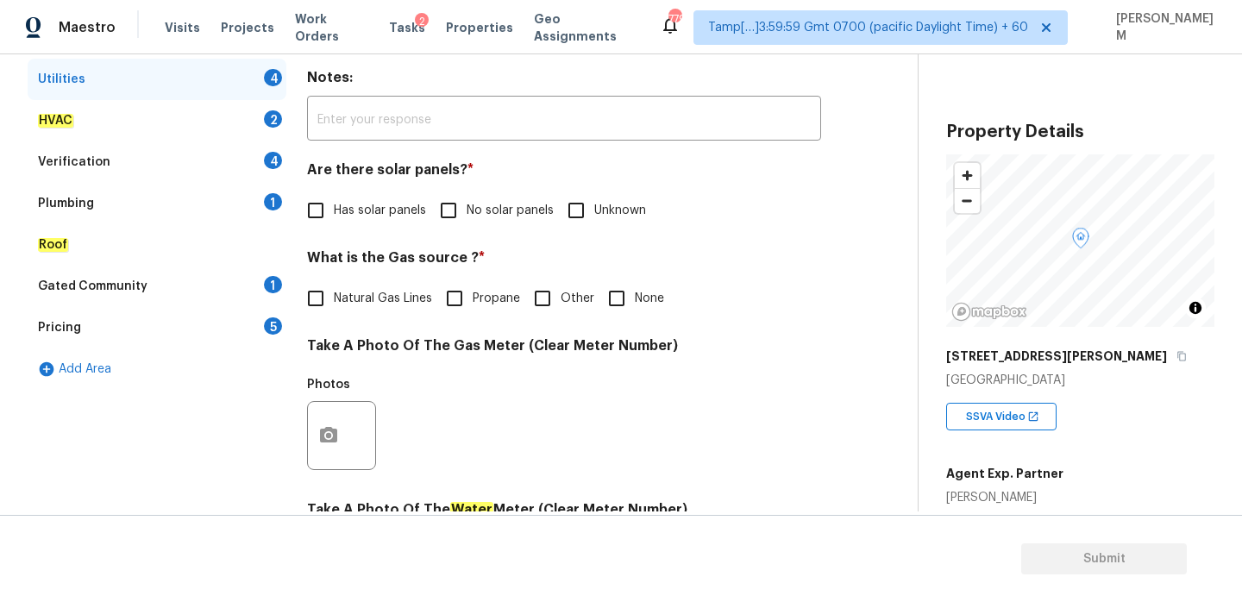
click at [458, 214] on input "No solar panels" at bounding box center [448, 210] width 36 height 36
checkbox input "true"
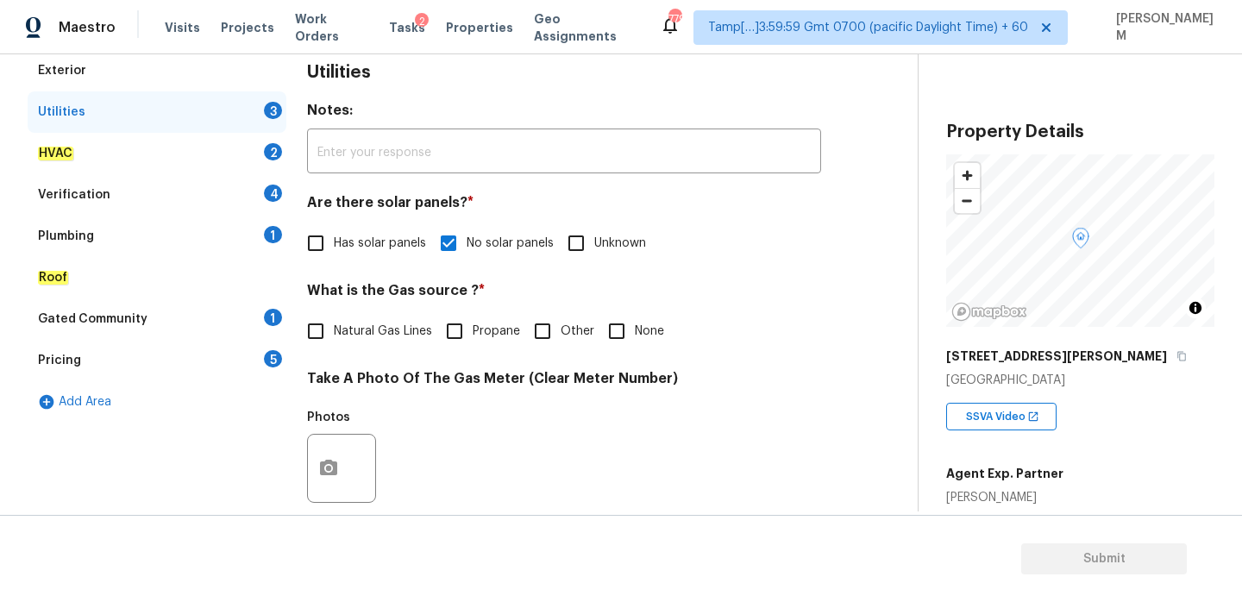
scroll to position [248, 0]
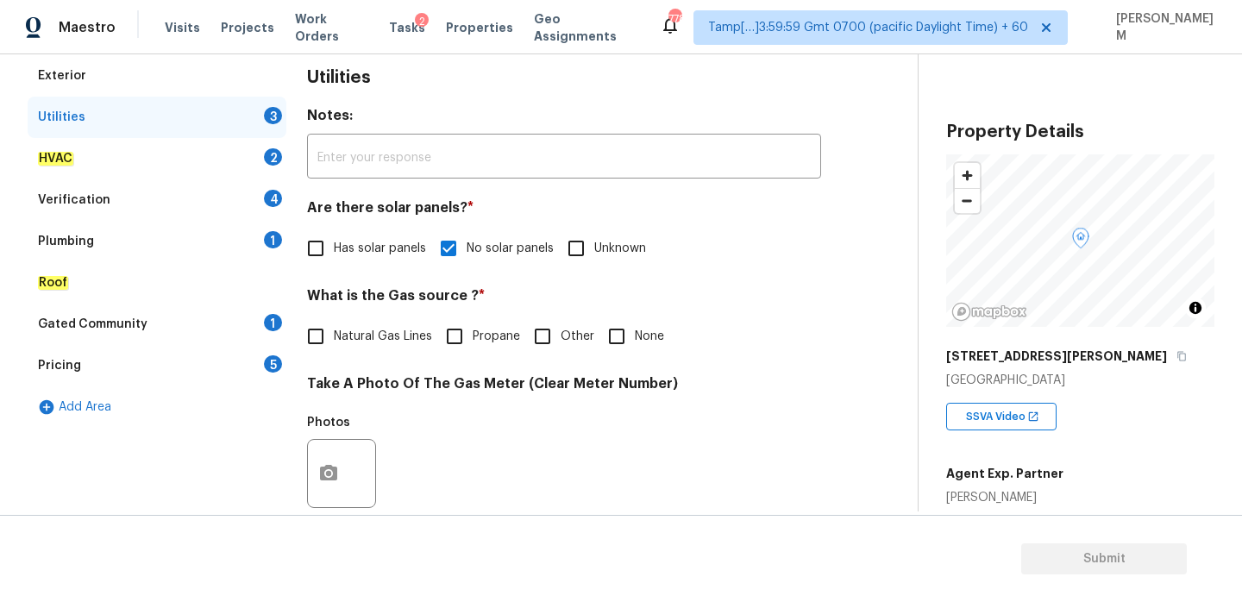
click at [327, 338] on input "Natural Gas Lines" at bounding box center [316, 336] width 36 height 36
checkbox input "true"
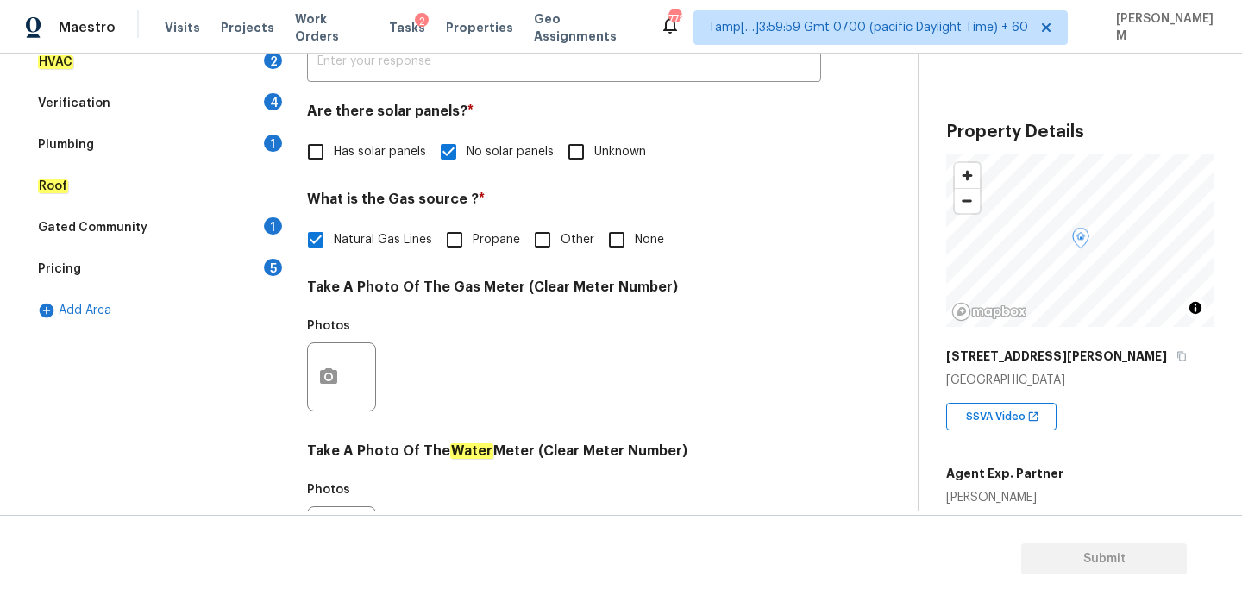
scroll to position [409, 0]
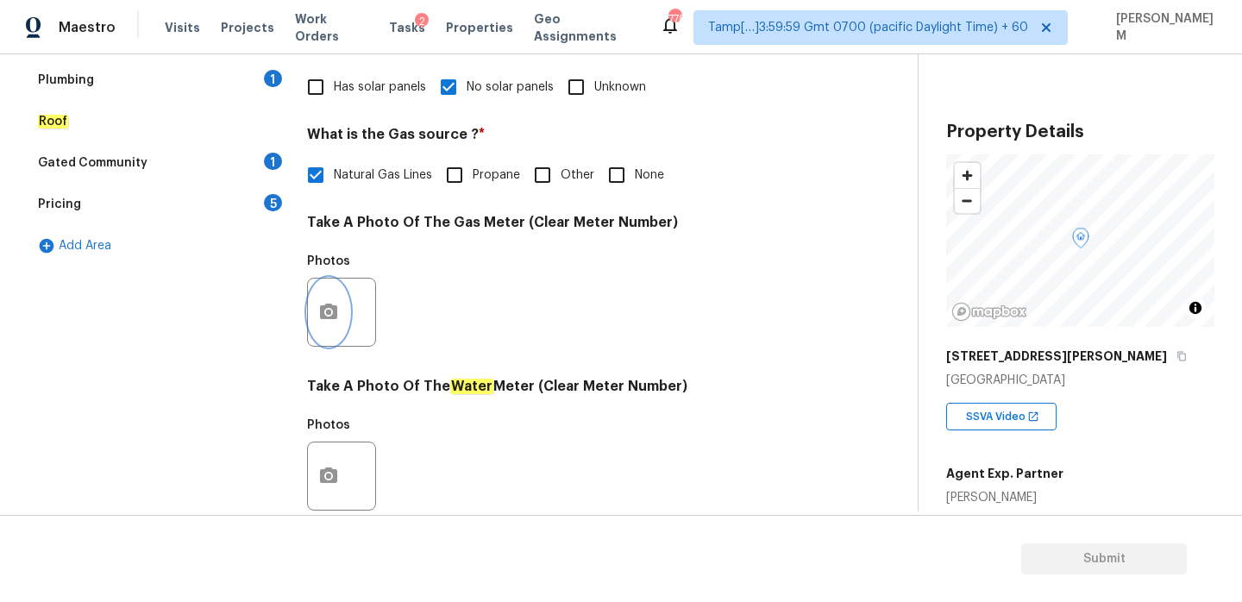
click at [329, 322] on icon "button" at bounding box center [328, 312] width 21 height 21
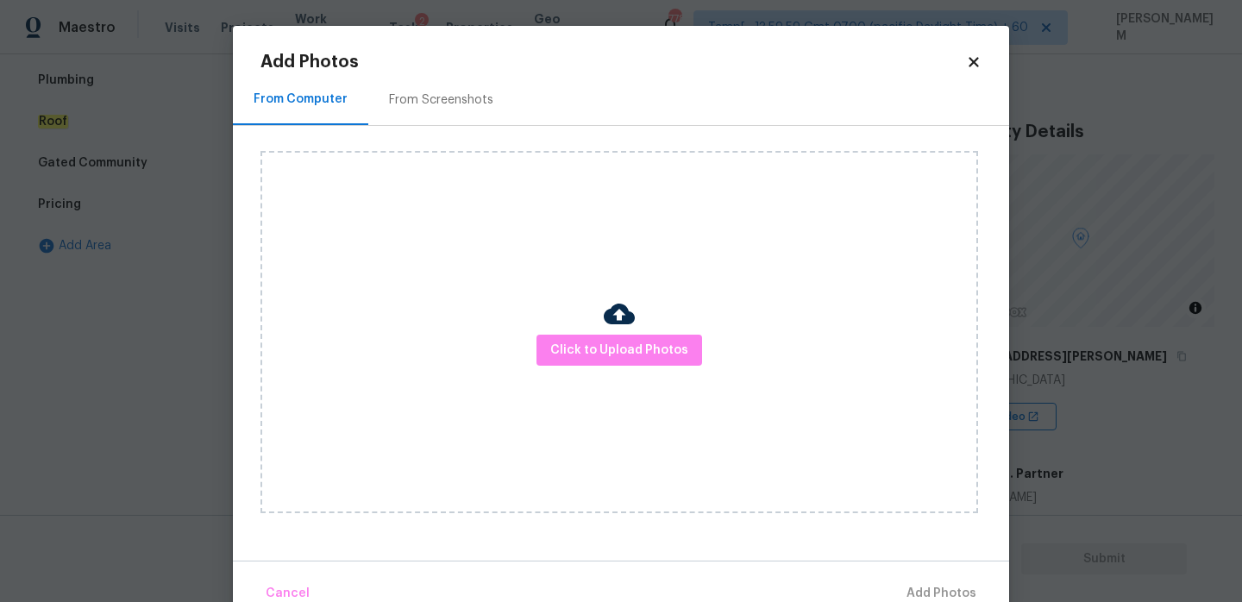
click at [963, 53] on h2 "Add Photos" at bounding box center [613, 61] width 706 height 17
click at [968, 59] on icon at bounding box center [974, 62] width 16 height 16
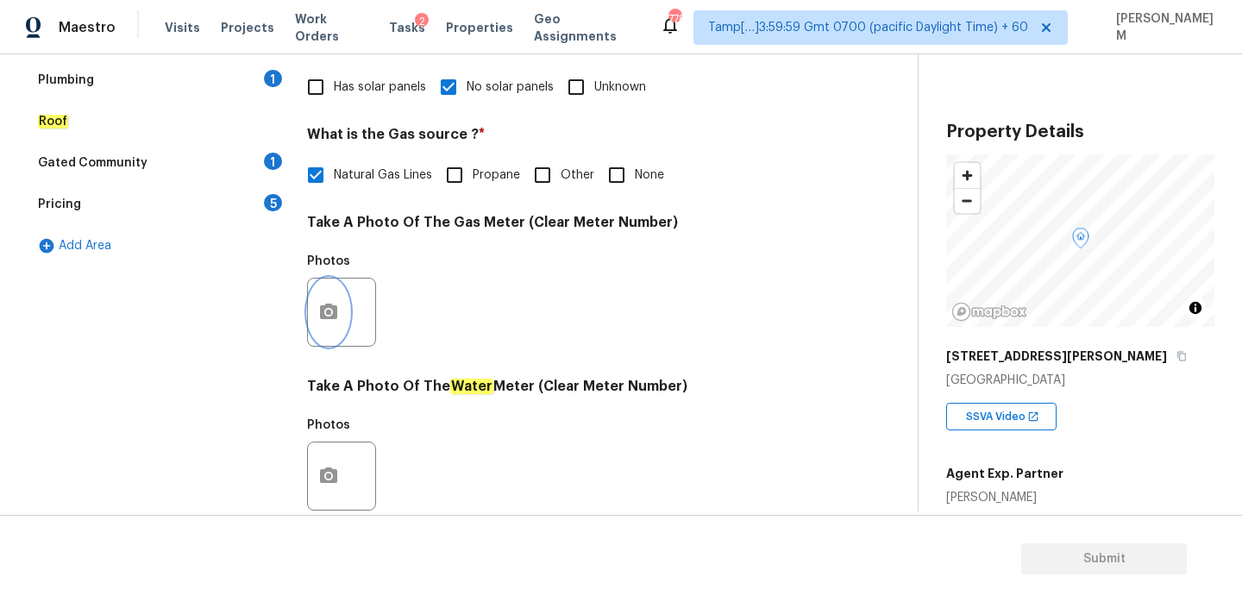
scroll to position [696, 0]
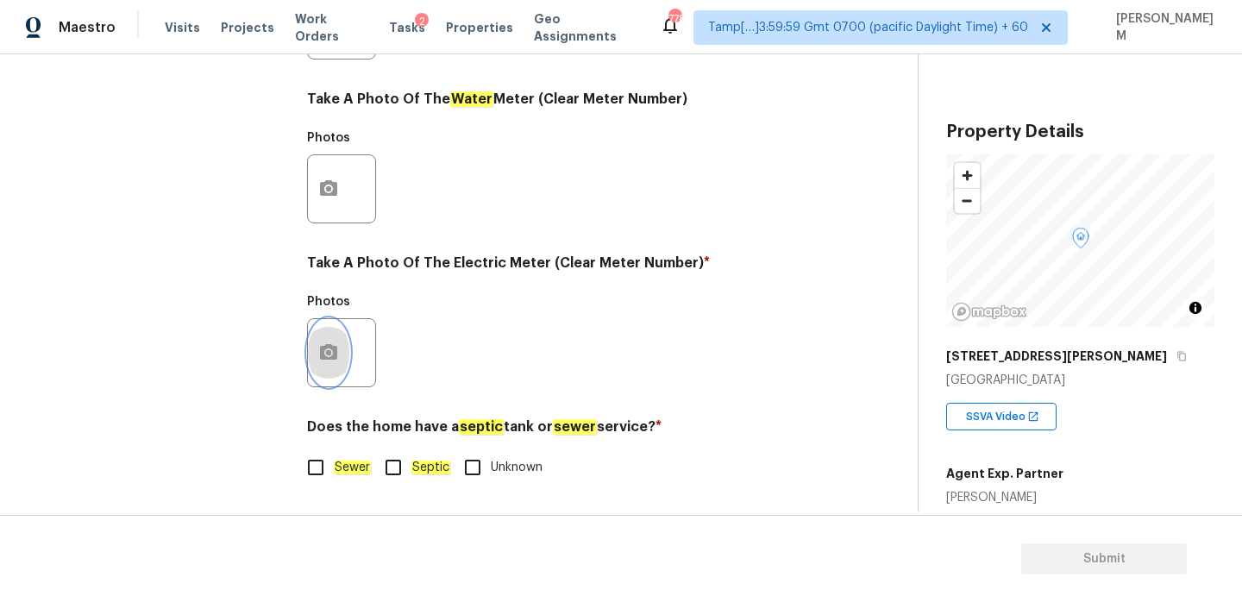
click at [322, 361] on icon "button" at bounding box center [328, 352] width 21 height 21
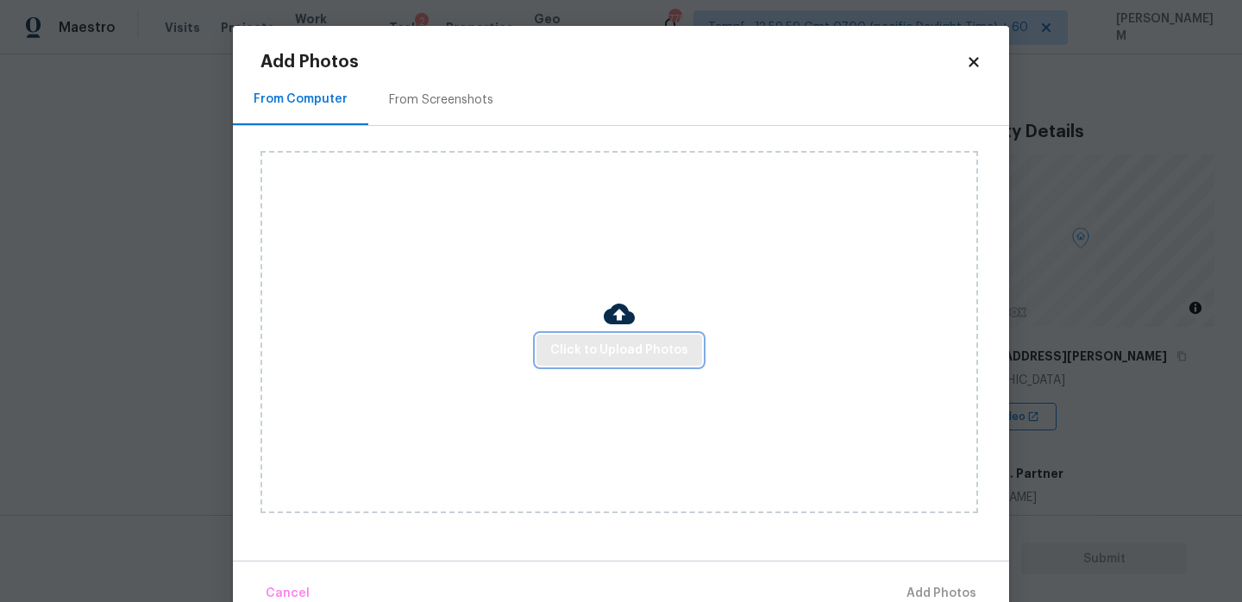
click at [561, 345] on span "Click to Upload Photos" at bounding box center [619, 351] width 138 height 22
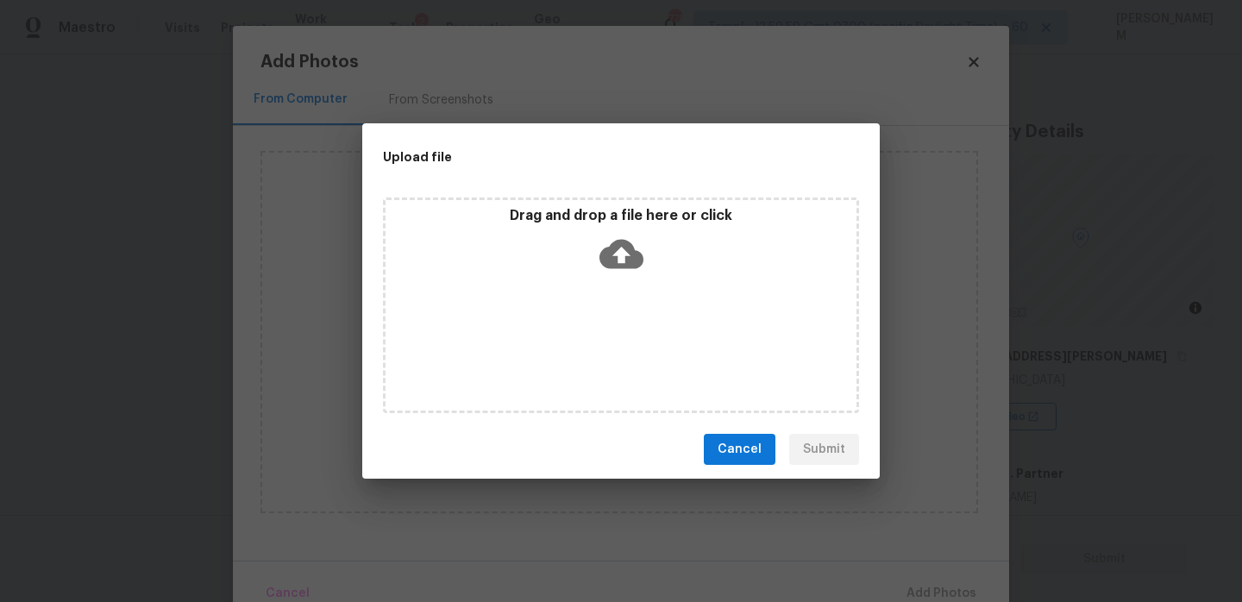
click at [617, 253] on icon at bounding box center [621, 254] width 44 height 44
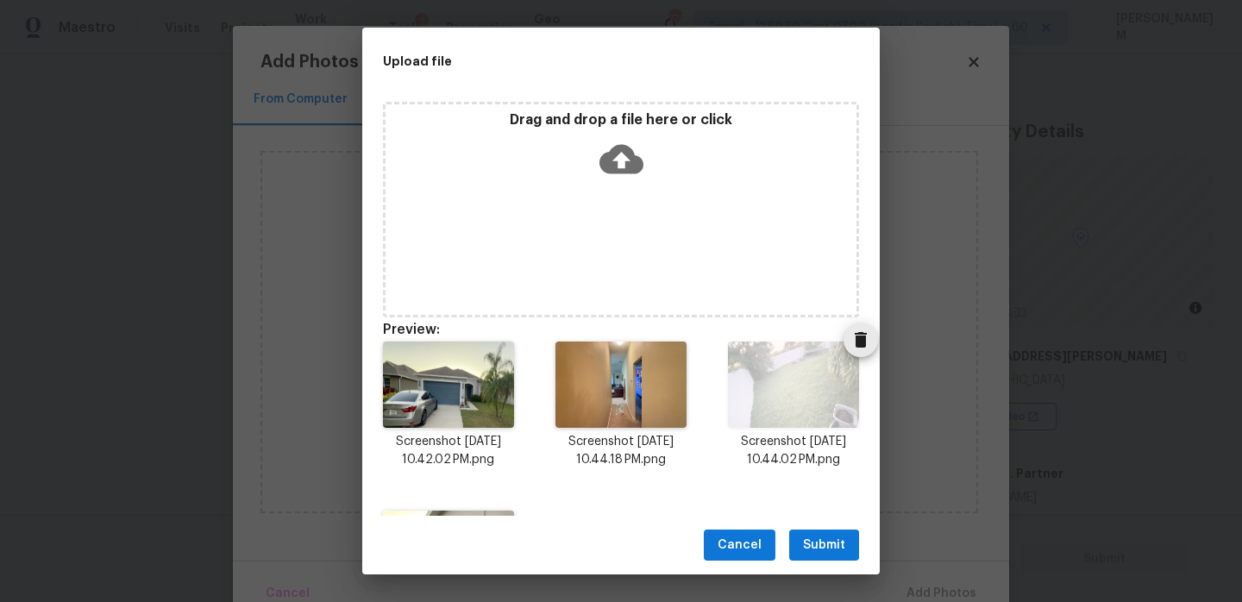
scroll to position [143, 0]
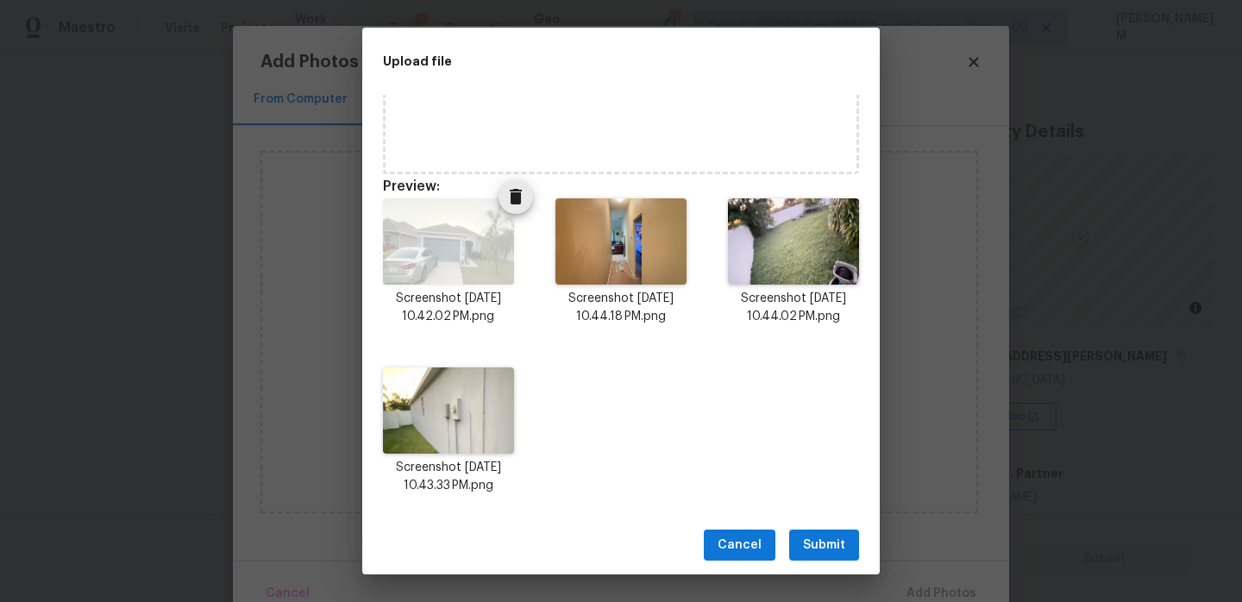
click at [528, 193] on span "Delete" at bounding box center [516, 196] width 35 height 21
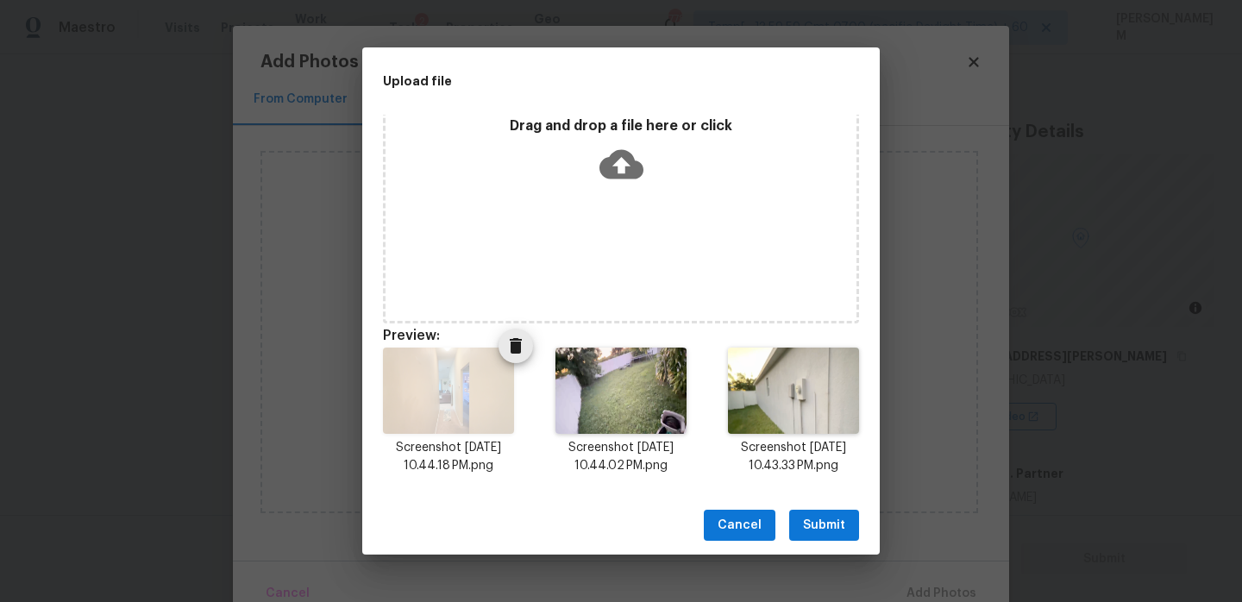
click at [508, 349] on icon "Delete" at bounding box center [515, 346] width 21 height 21
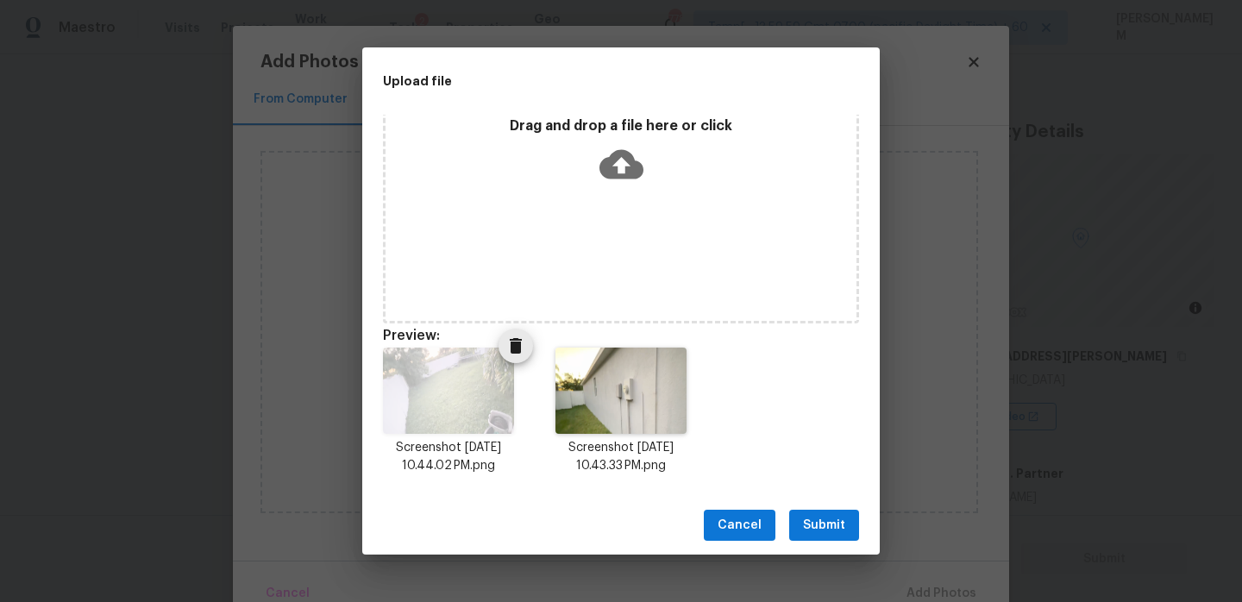
click at [518, 350] on icon "Delete" at bounding box center [516, 346] width 12 height 16
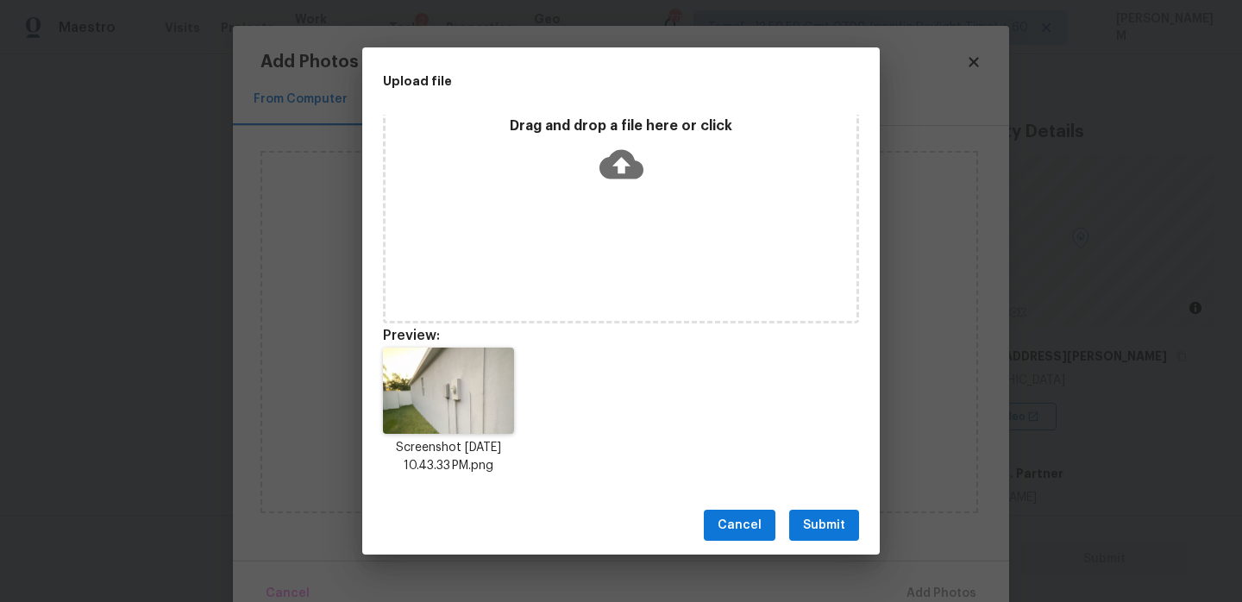
click at [812, 511] on button "Submit" at bounding box center [824, 526] width 70 height 32
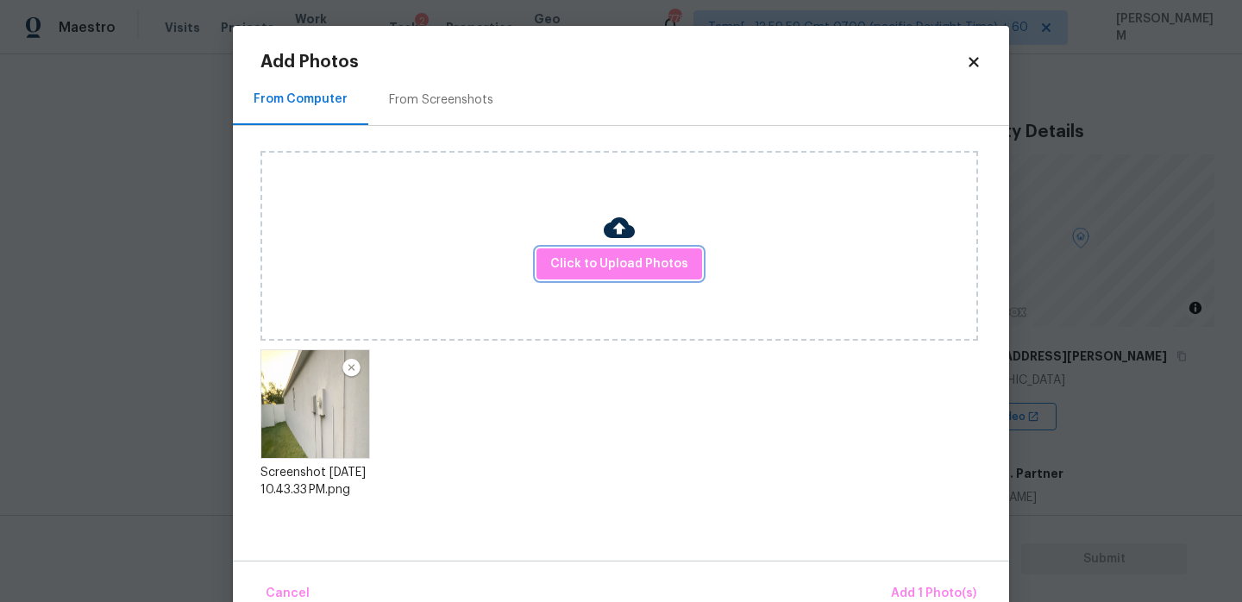
scroll to position [36, 0]
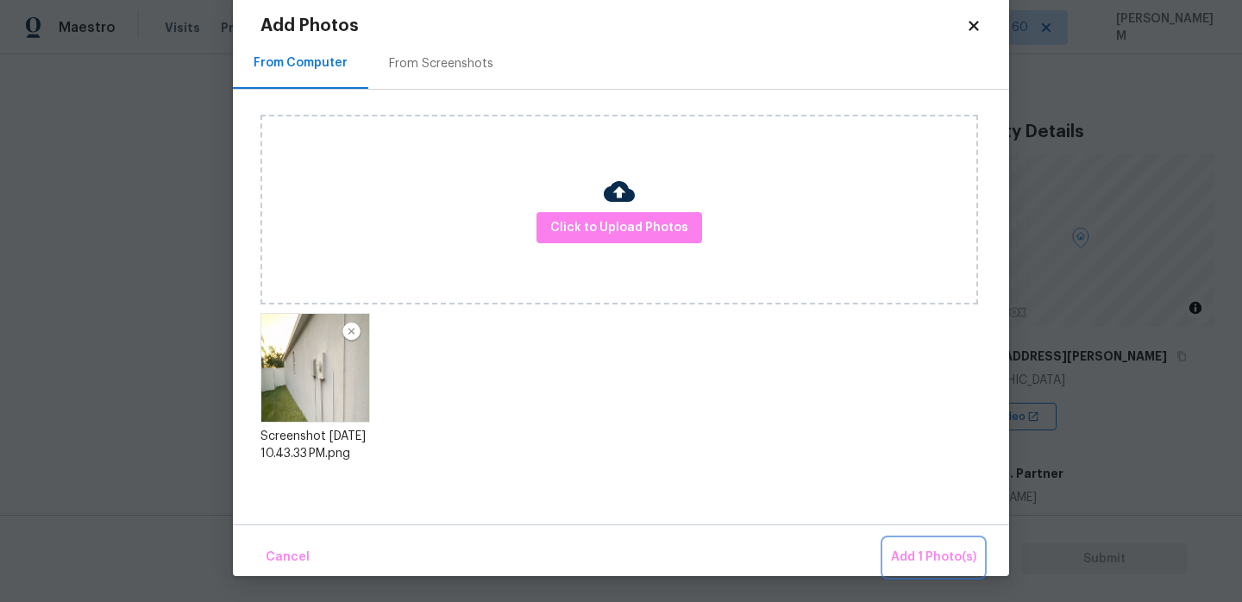
click at [929, 552] on span "Add 1 Photo(s)" at bounding box center [933, 558] width 85 height 22
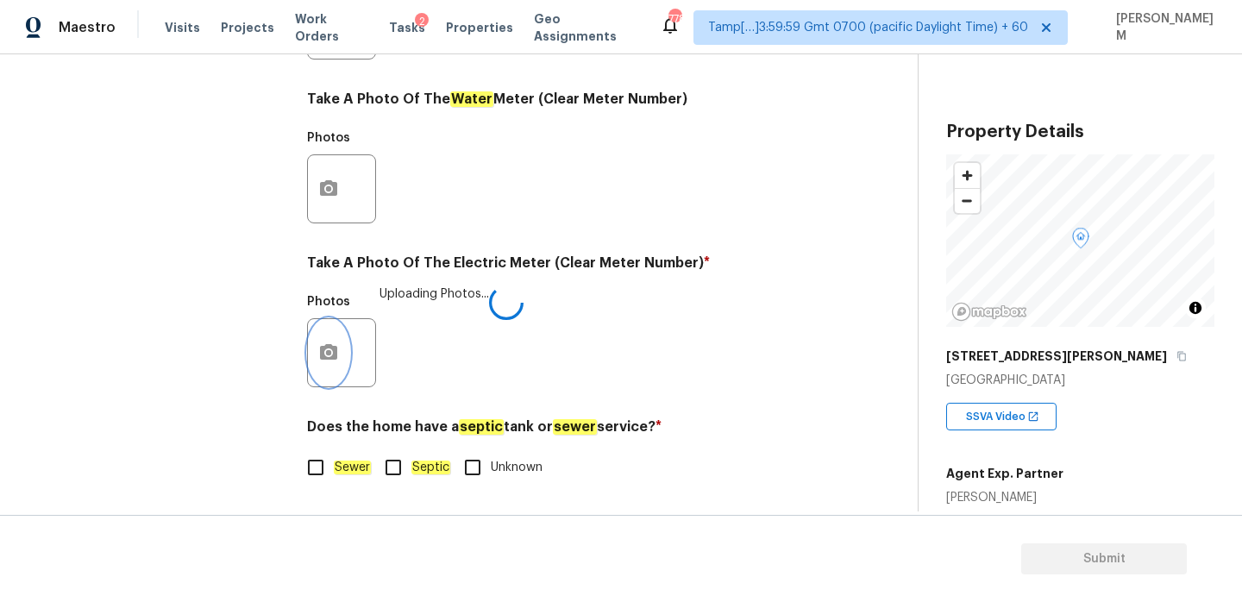
scroll to position [0, 0]
click at [319, 470] on input "Sewer" at bounding box center [316, 467] width 36 height 36
checkbox input "true"
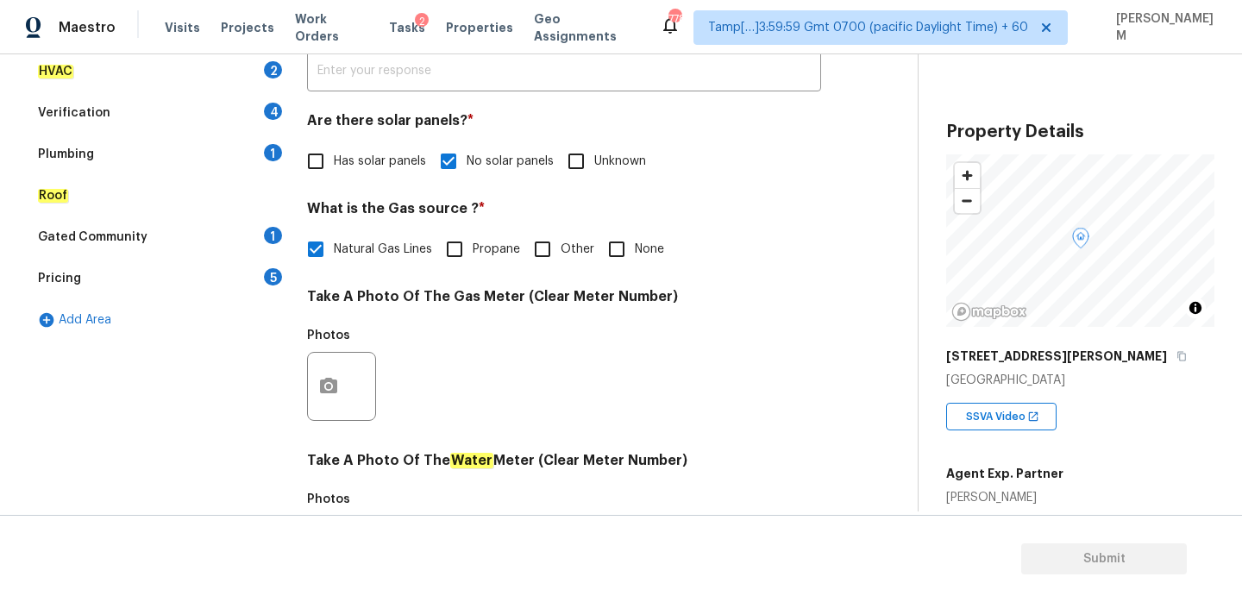
scroll to position [238, 0]
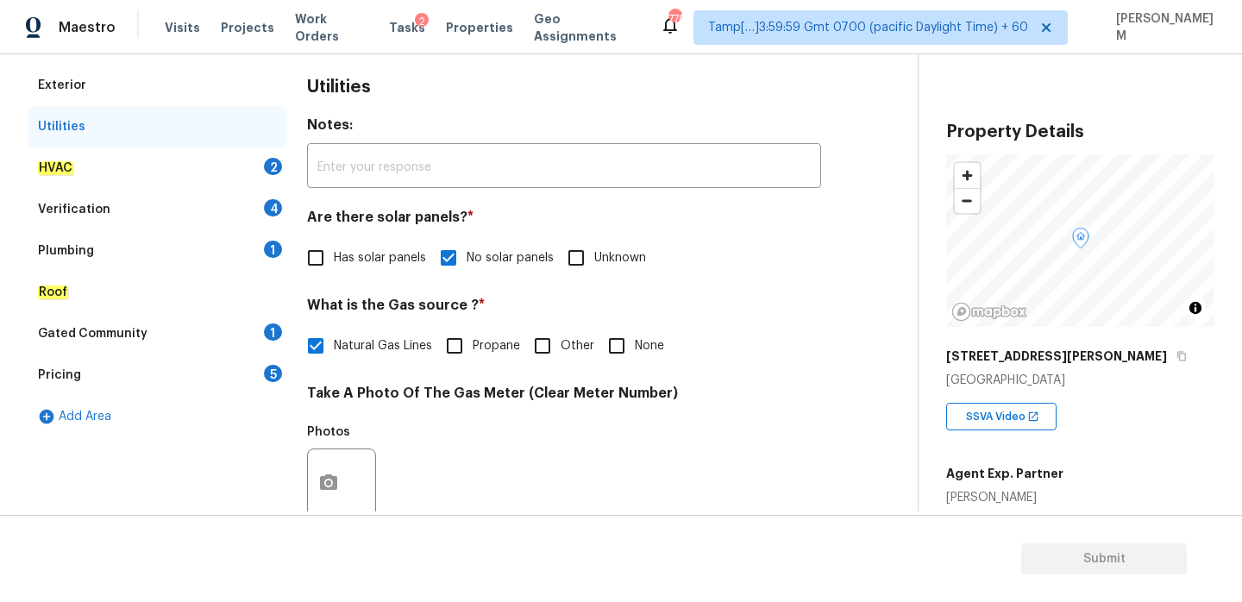
click at [179, 156] on div "HVAC 2" at bounding box center [157, 167] width 259 height 41
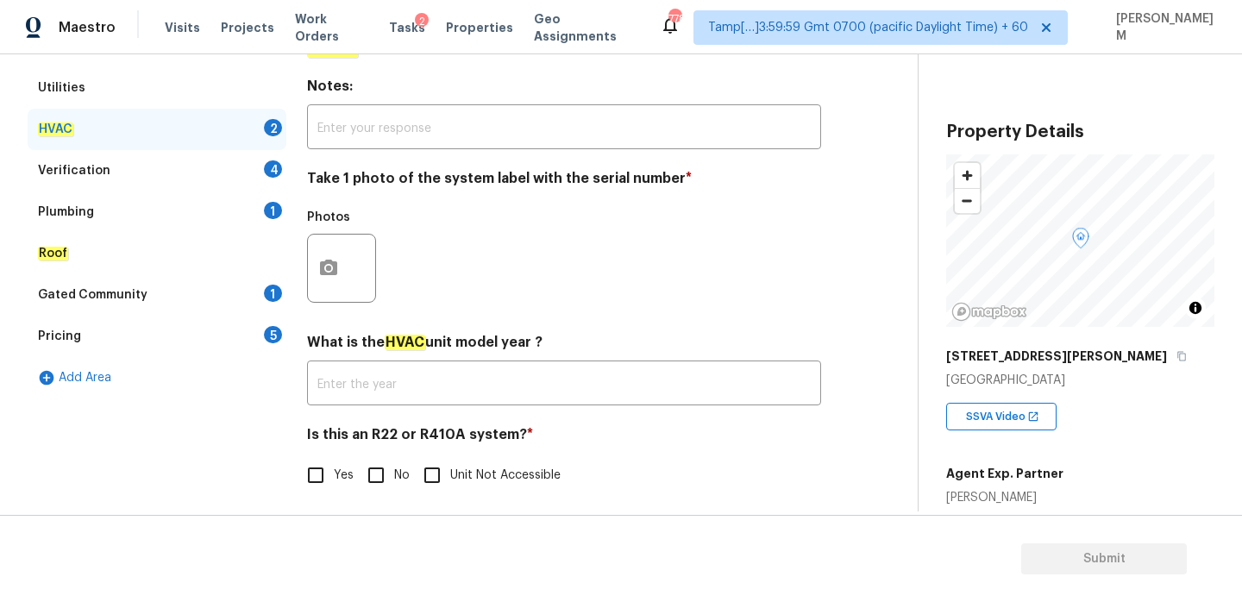
scroll to position [285, 0]
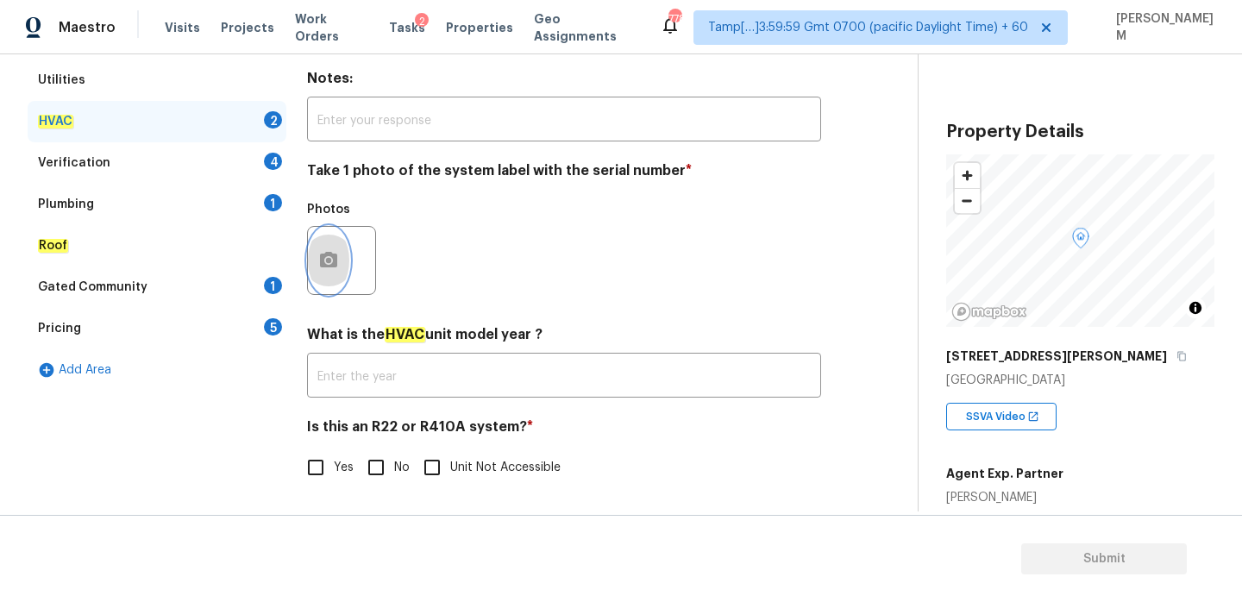
click at [340, 240] on button "button" at bounding box center [328, 260] width 41 height 67
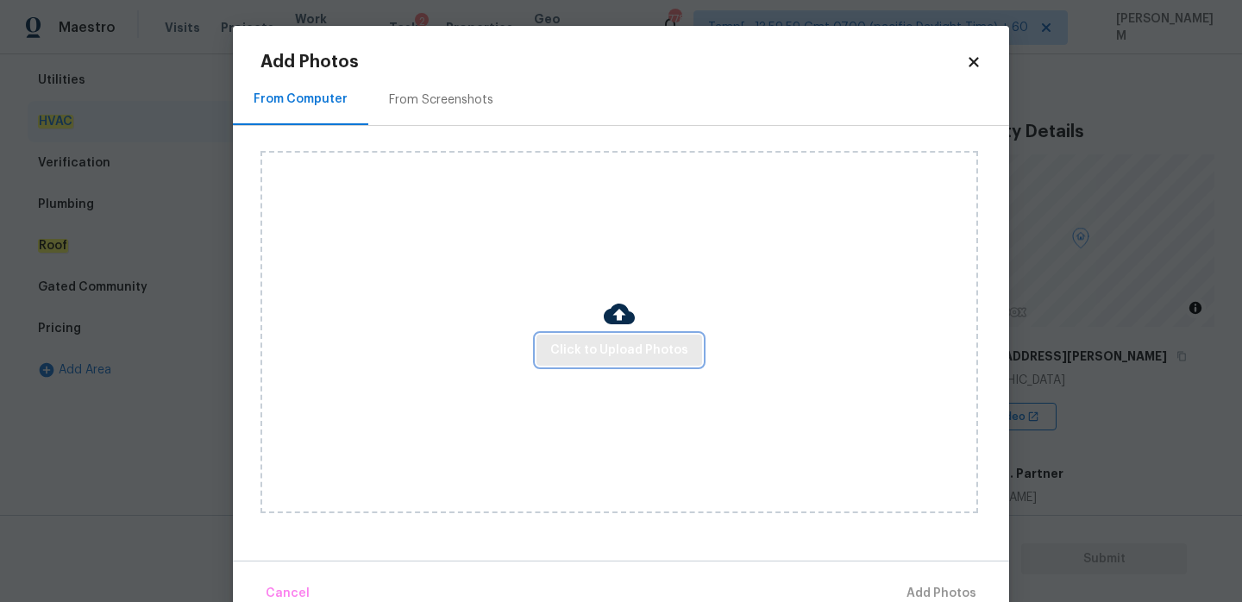
click at [657, 347] on span "Click to Upload Photos" at bounding box center [619, 351] width 138 height 22
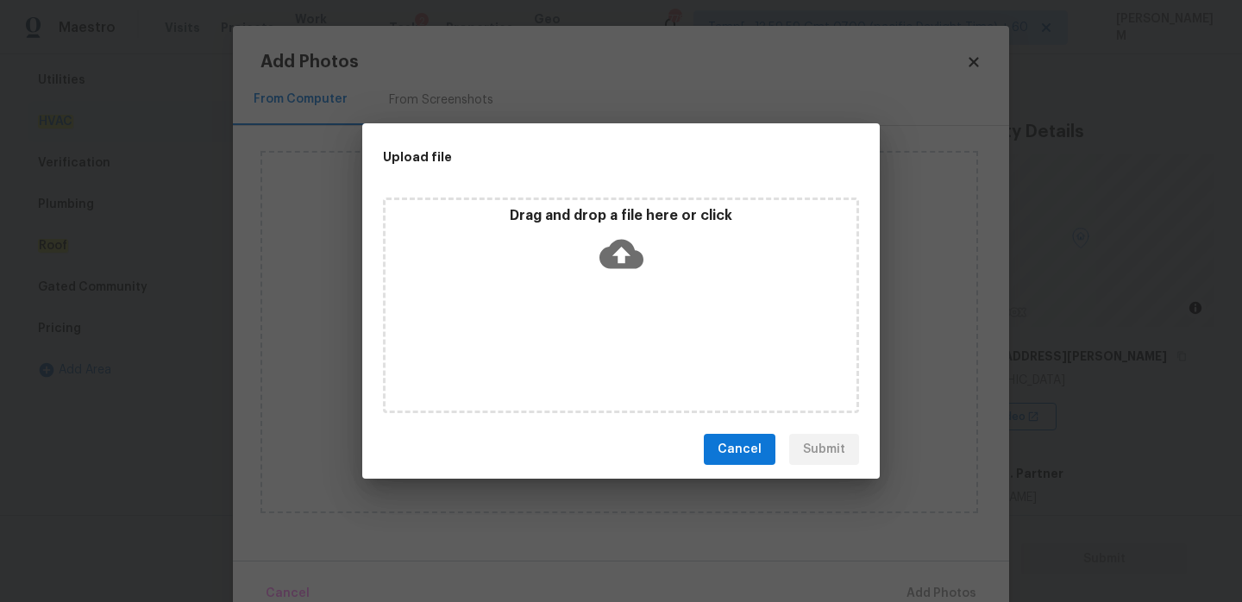
click at [633, 249] on icon at bounding box center [621, 254] width 44 height 29
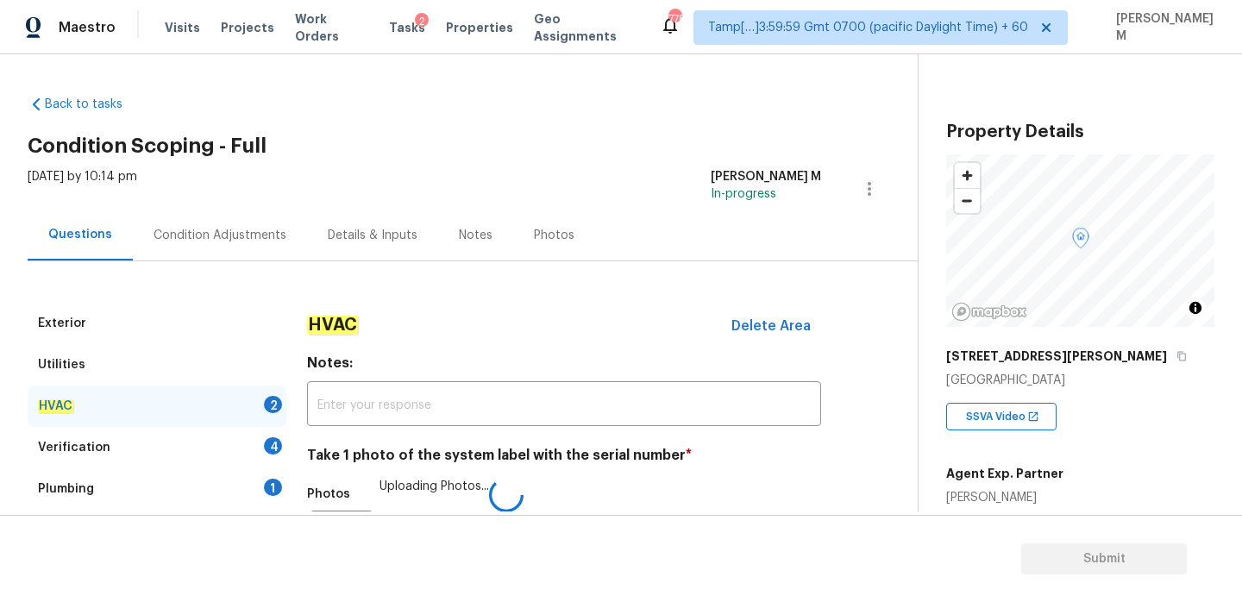
scroll to position [285, 0]
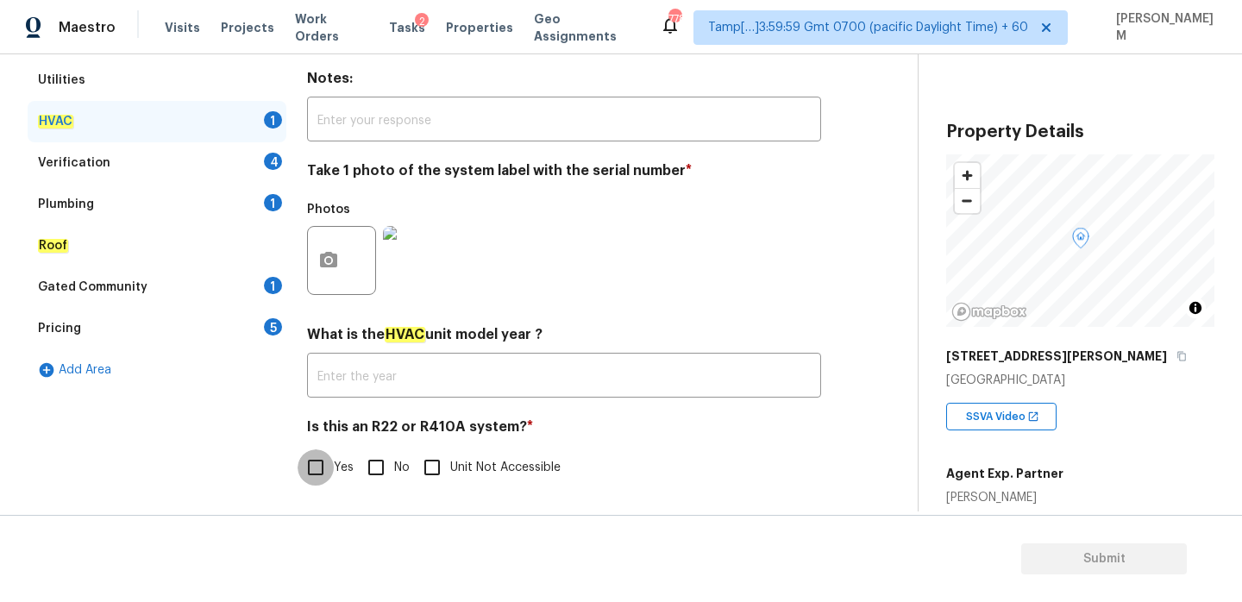
click at [315, 473] on input "Yes" at bounding box center [316, 467] width 36 height 36
checkbox input "true"
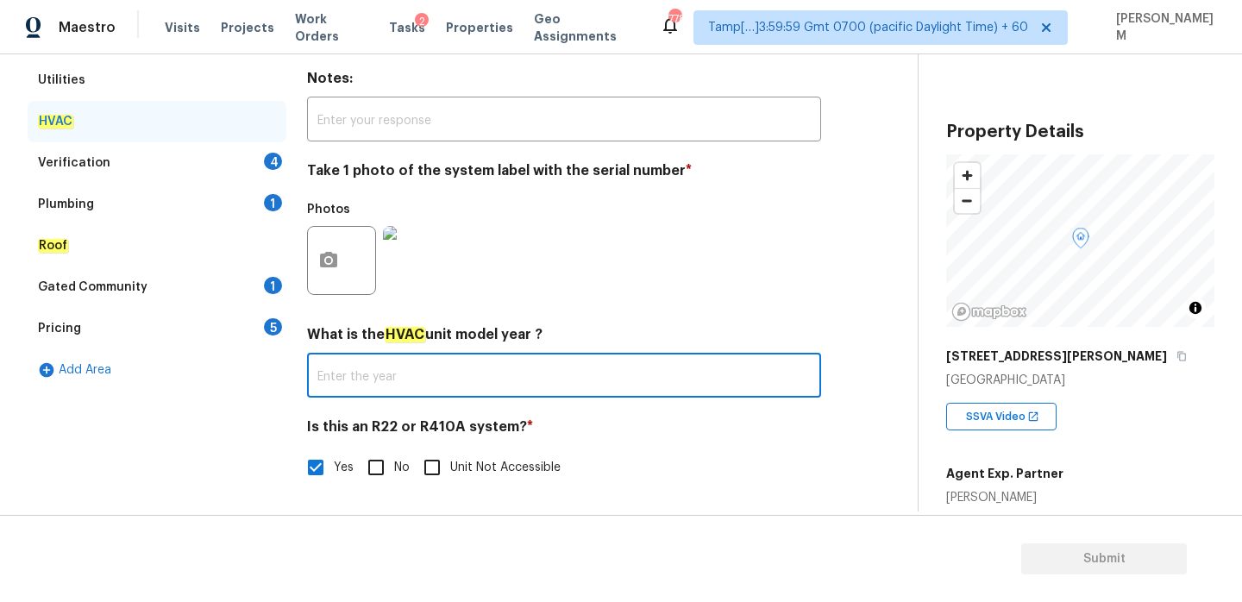
click at [381, 382] on input "text" at bounding box center [564, 377] width 514 height 41
type input "2023"
click at [168, 159] on div "Verification 4" at bounding box center [157, 162] width 259 height 41
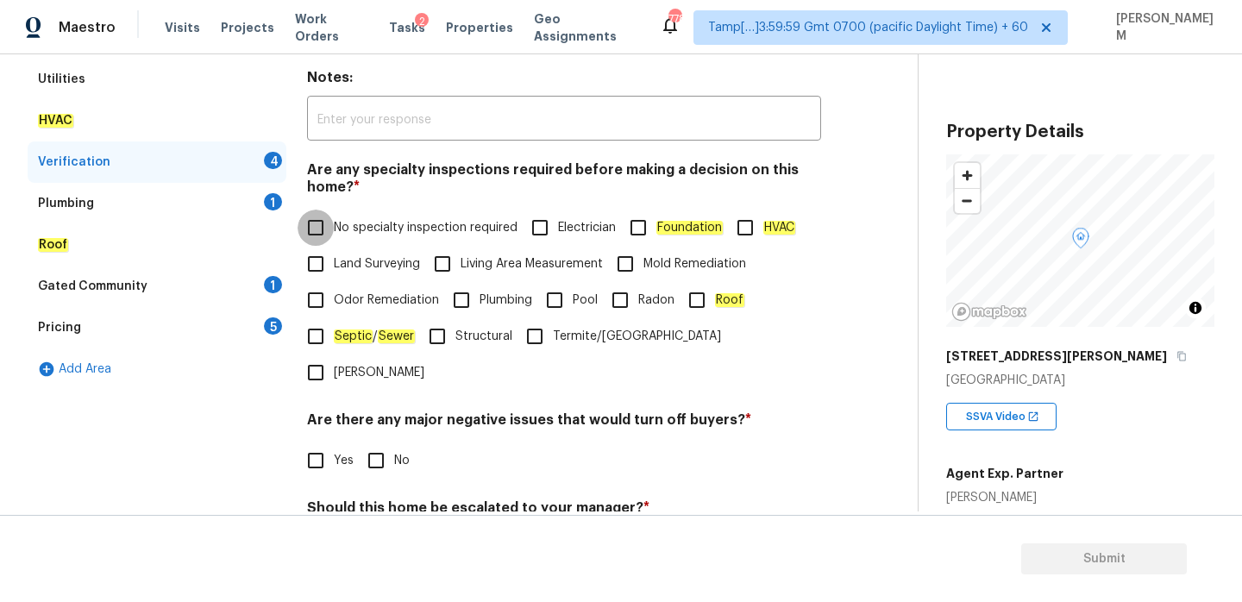
click at [310, 222] on input "No specialty inspection required" at bounding box center [316, 228] width 36 height 36
checkbox input "true"
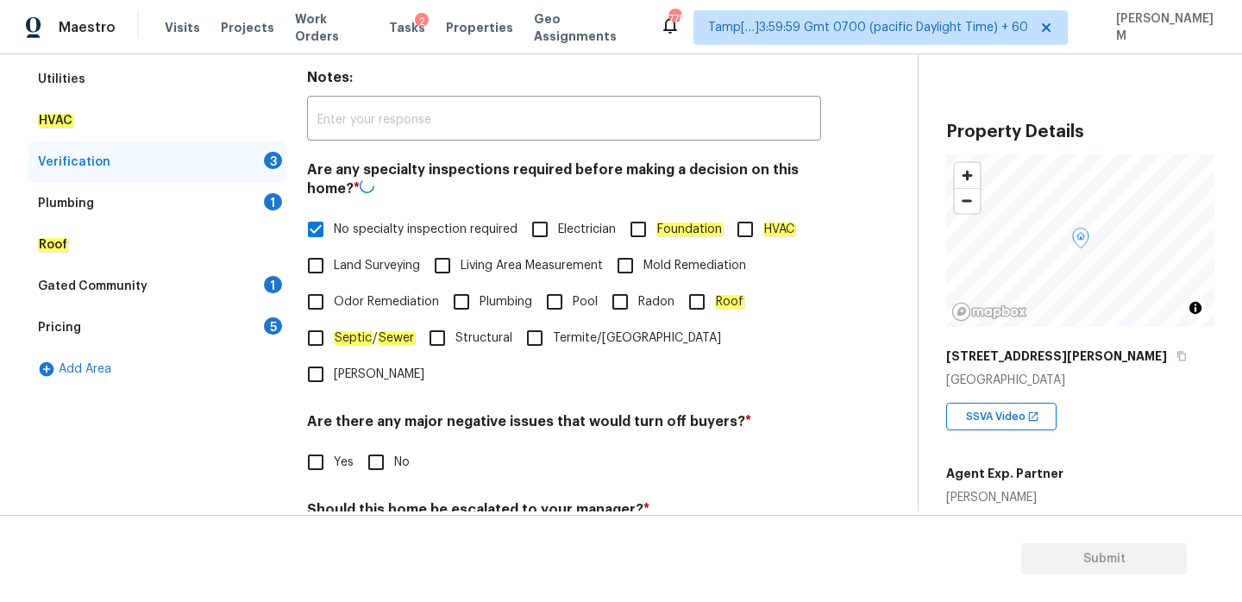
scroll to position [436, 0]
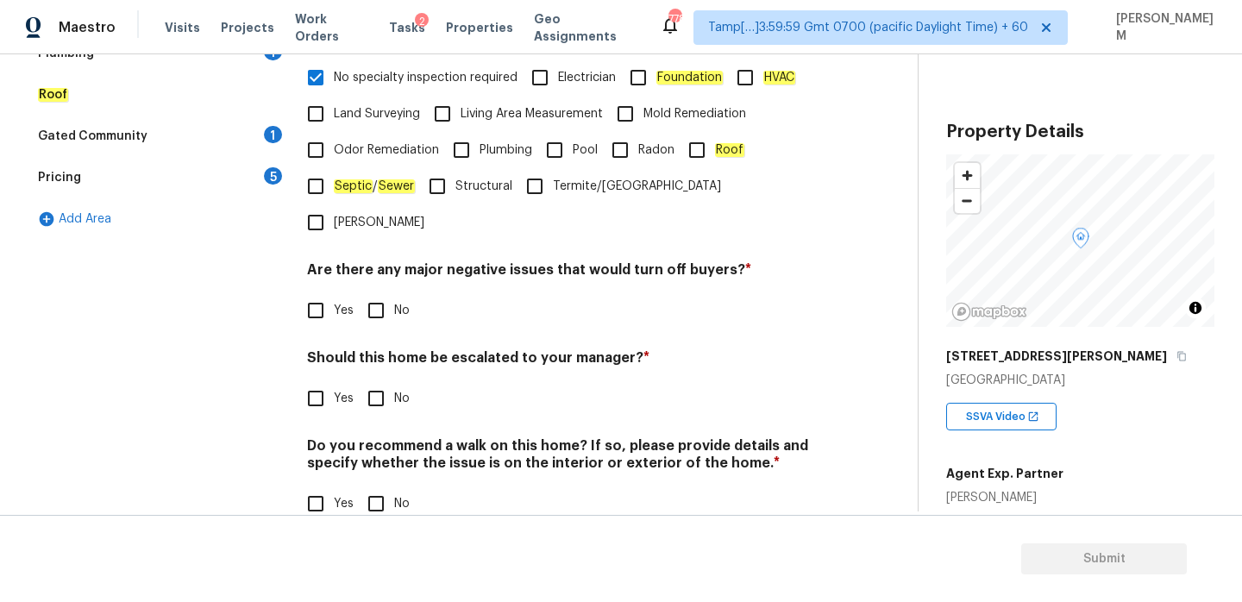
click at [383, 292] on input "No" at bounding box center [376, 310] width 36 height 36
checkbox input "true"
click at [380, 380] on input "No" at bounding box center [376, 398] width 36 height 36
checkbox input "true"
click at [386, 486] on input "No" at bounding box center [376, 504] width 36 height 36
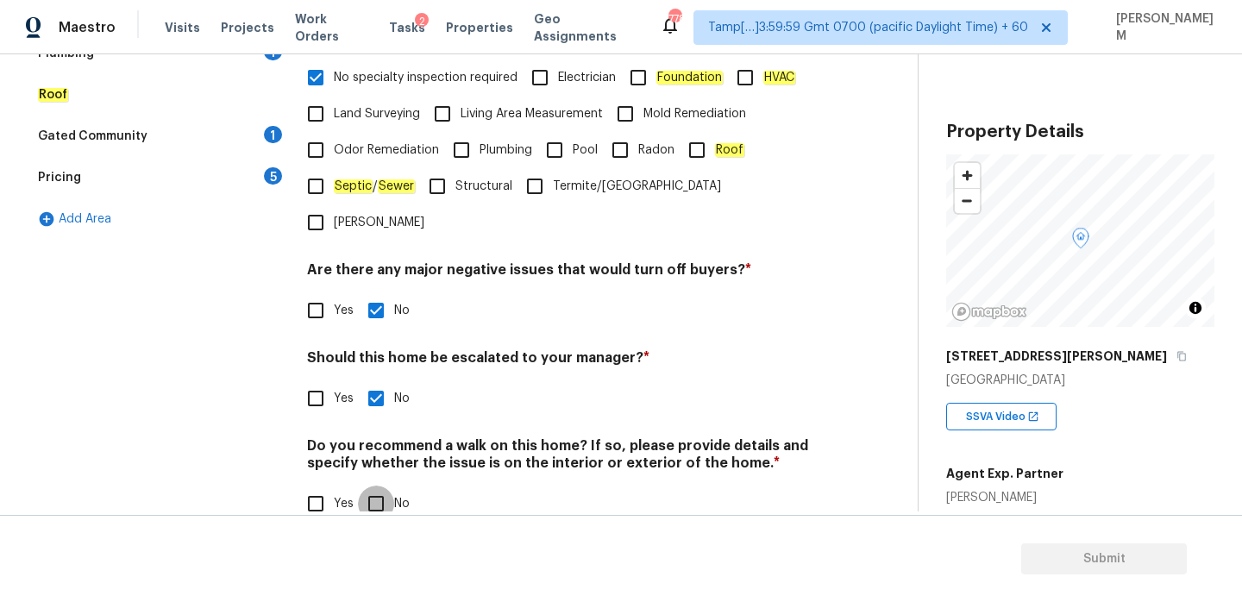
checkbox input "true"
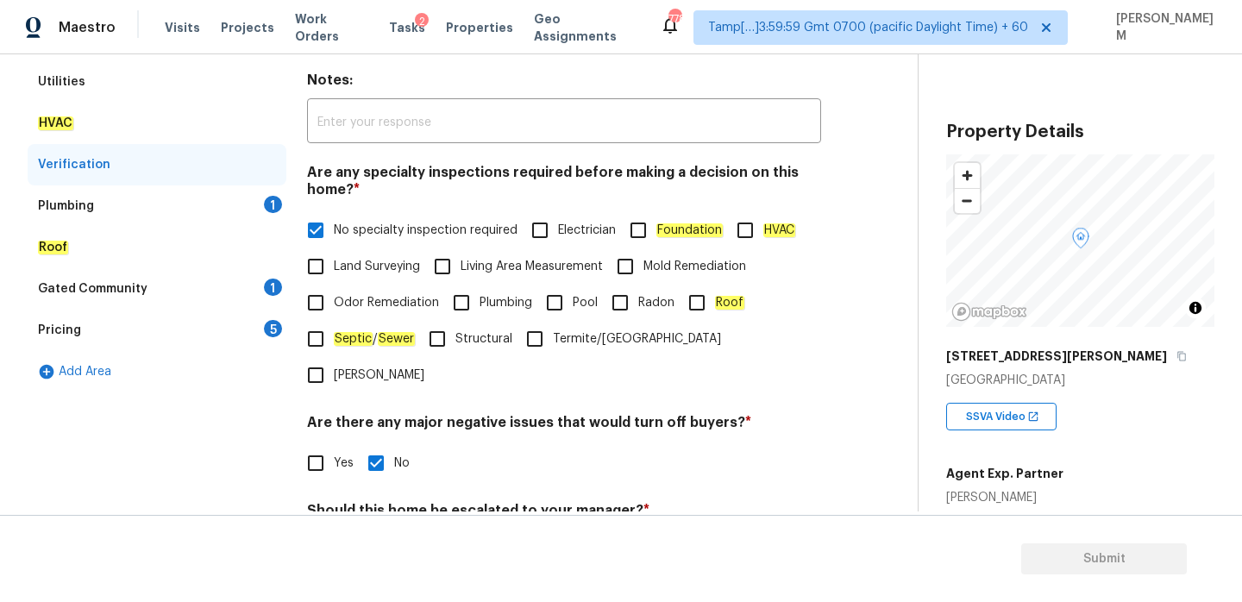
click at [206, 202] on div "Plumbing 1" at bounding box center [157, 205] width 259 height 41
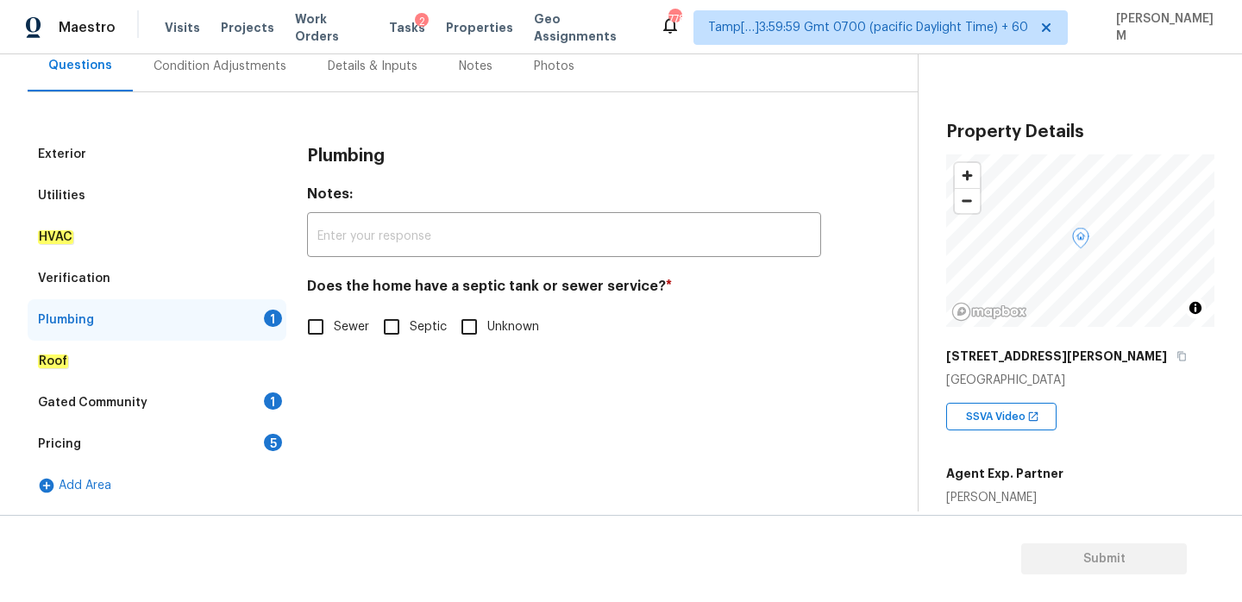
scroll to position [169, 0]
click at [315, 325] on input "Sewer" at bounding box center [316, 327] width 36 height 36
checkbox input "true"
click at [199, 380] on div "Roof" at bounding box center [157, 361] width 259 height 41
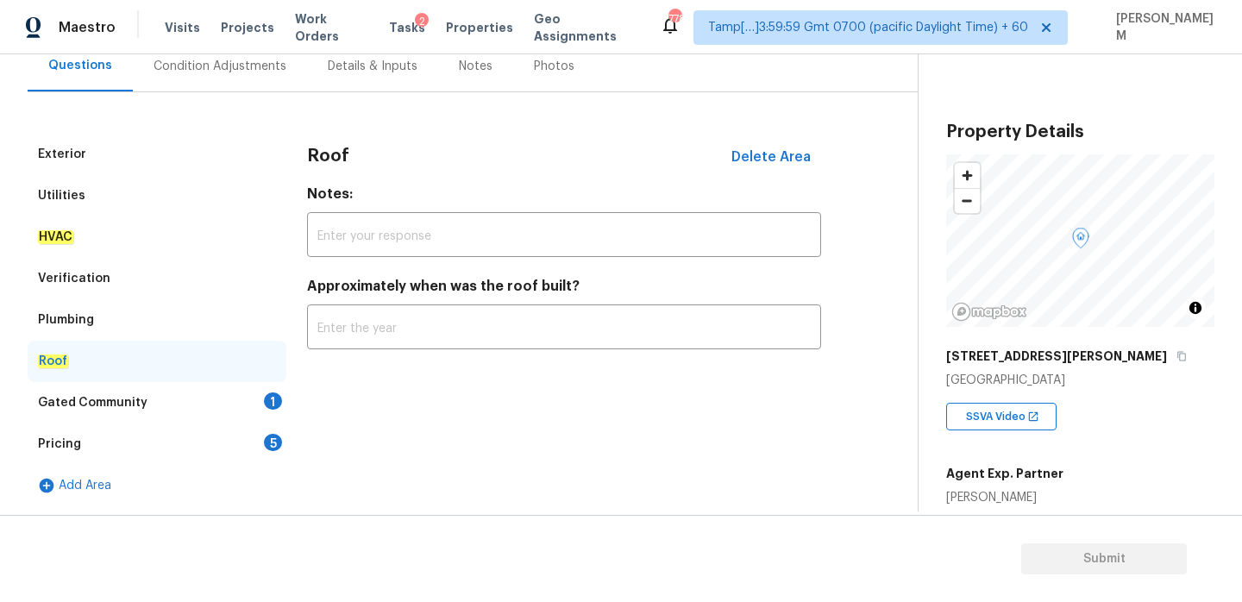
click at [207, 411] on div "Gated Community 1" at bounding box center [157, 402] width 259 height 41
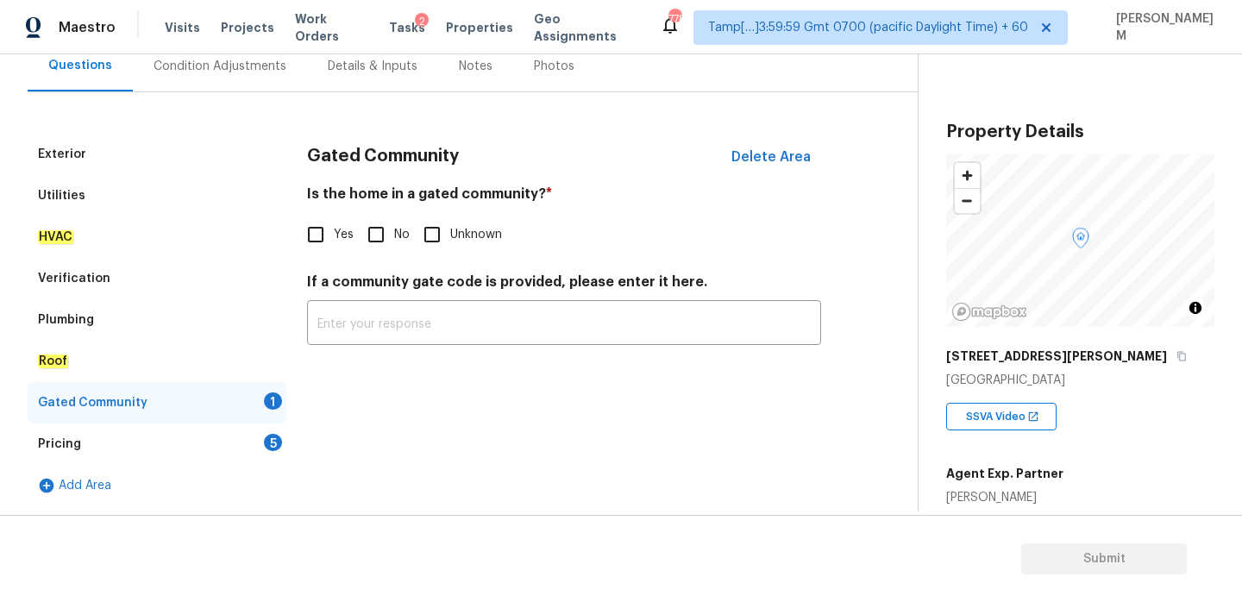
click at [378, 230] on input "No" at bounding box center [376, 234] width 36 height 36
checkbox input "true"
click at [206, 453] on div "Pricing 5" at bounding box center [157, 443] width 259 height 41
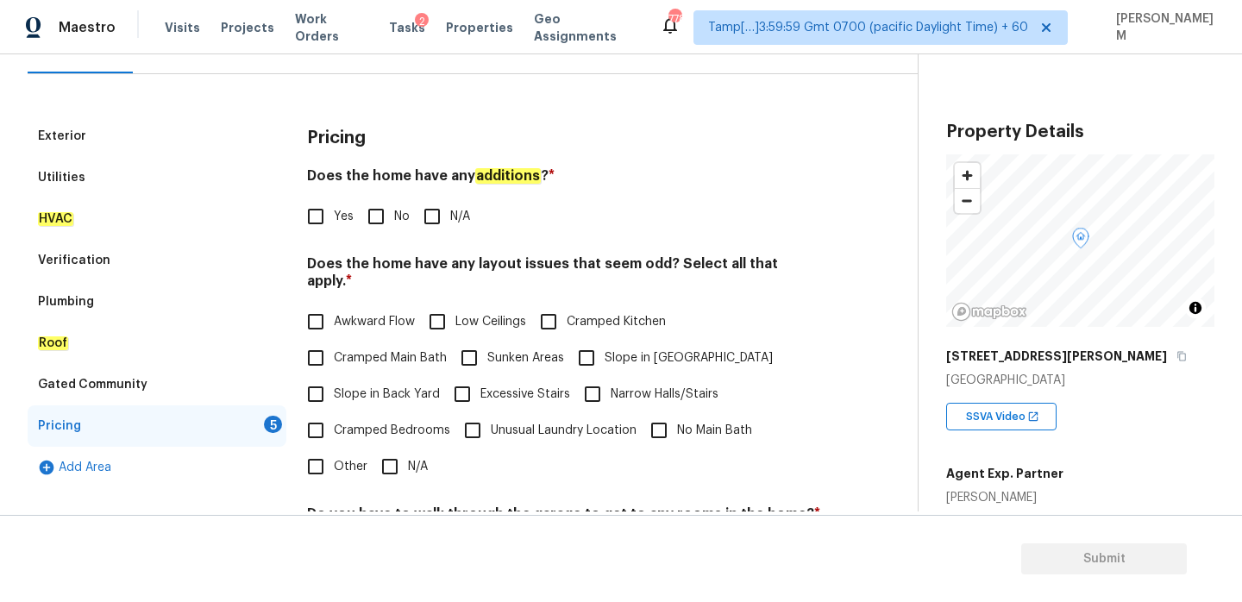
scroll to position [194, 0]
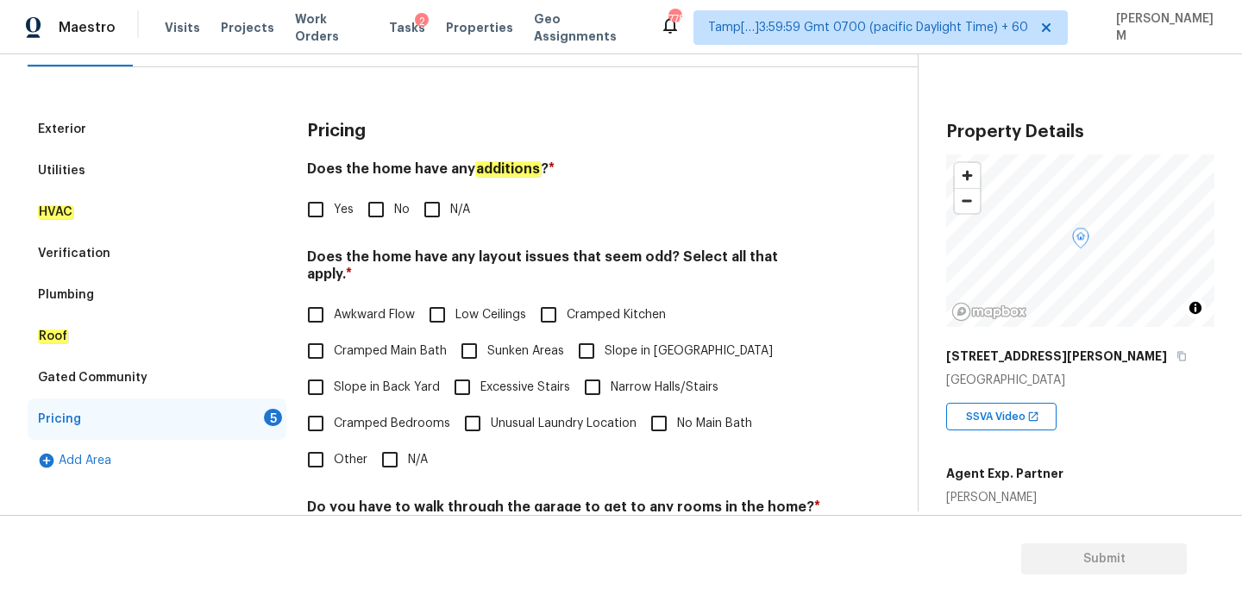
click at [448, 223] on input "N/A" at bounding box center [432, 209] width 36 height 36
checkbox input "true"
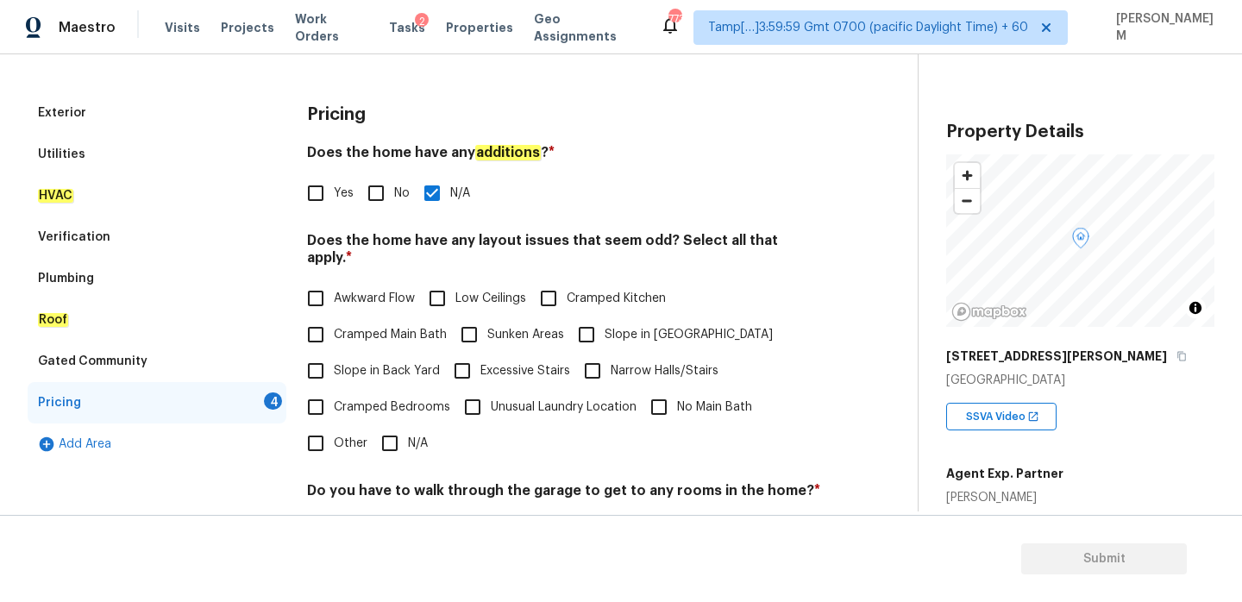
click at [386, 433] on input "N/A" at bounding box center [390, 443] width 36 height 36
checkbox input "true"
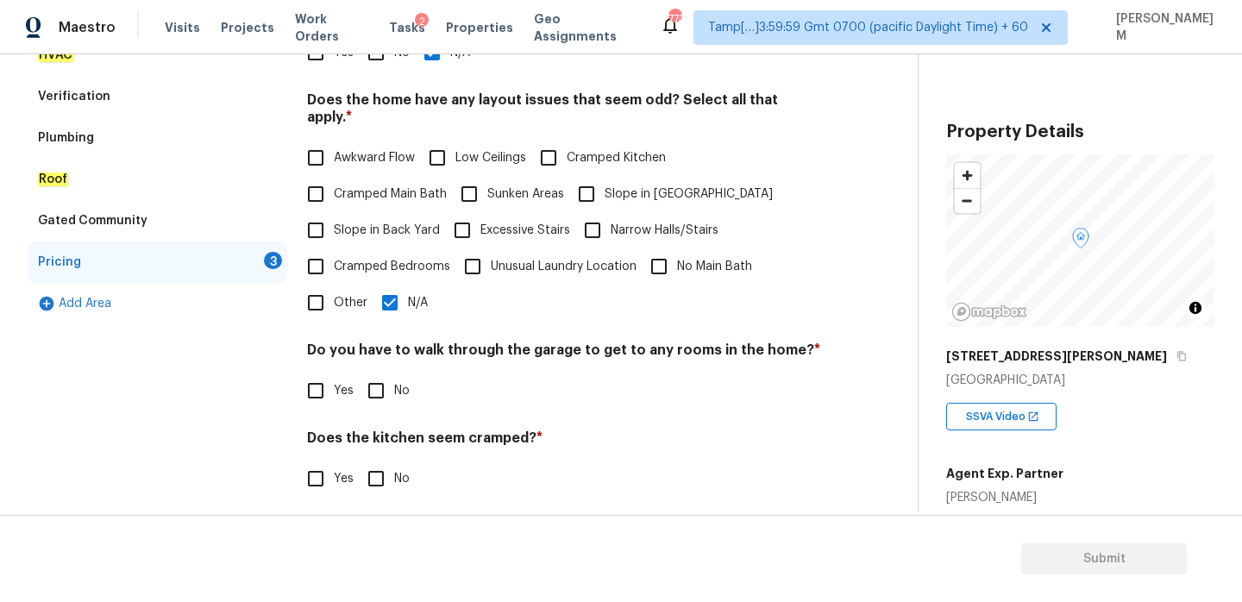
scroll to position [433, 0]
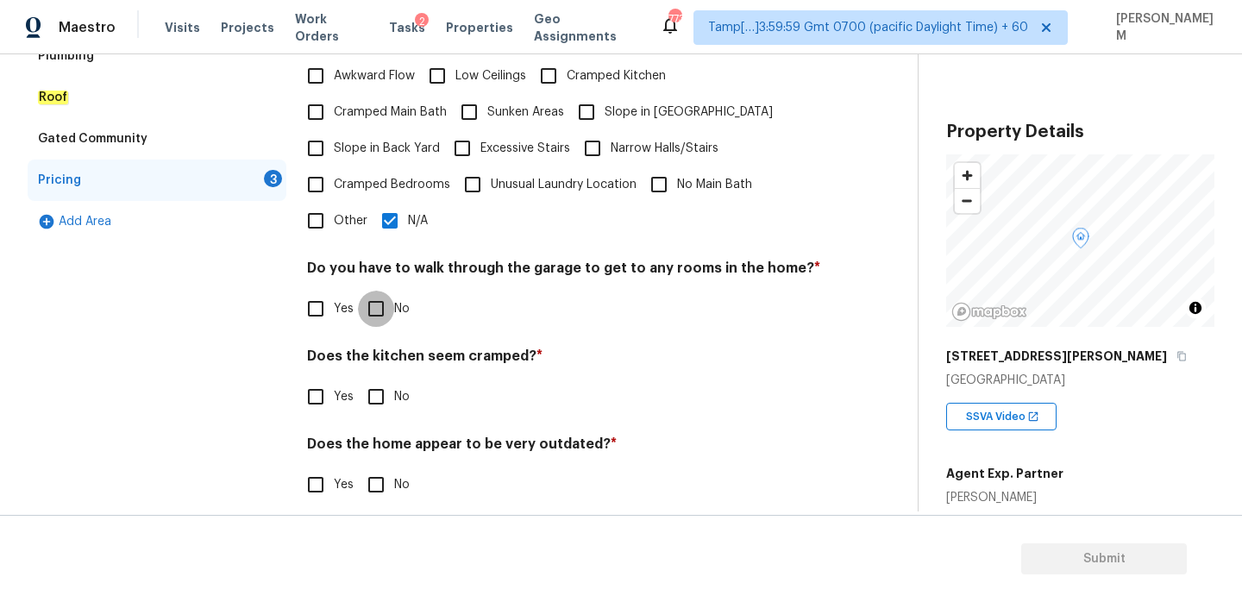
click at [373, 304] on input "No" at bounding box center [376, 309] width 36 height 36
checkbox input "true"
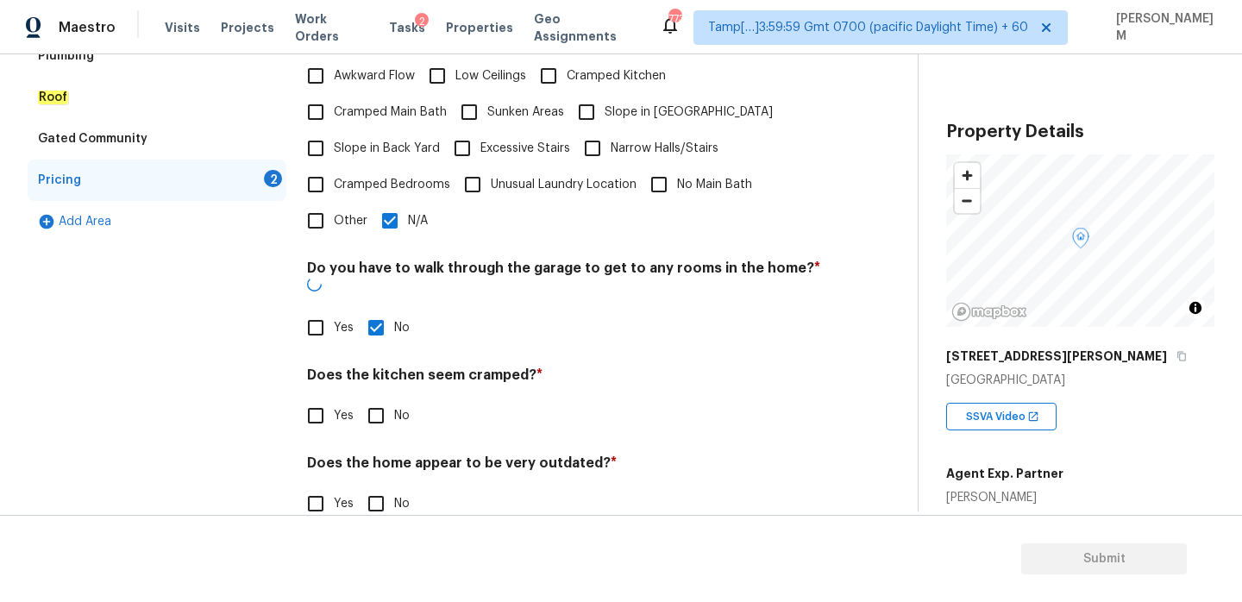
click at [367, 398] on input "No" at bounding box center [376, 416] width 36 height 36
checkbox input "true"
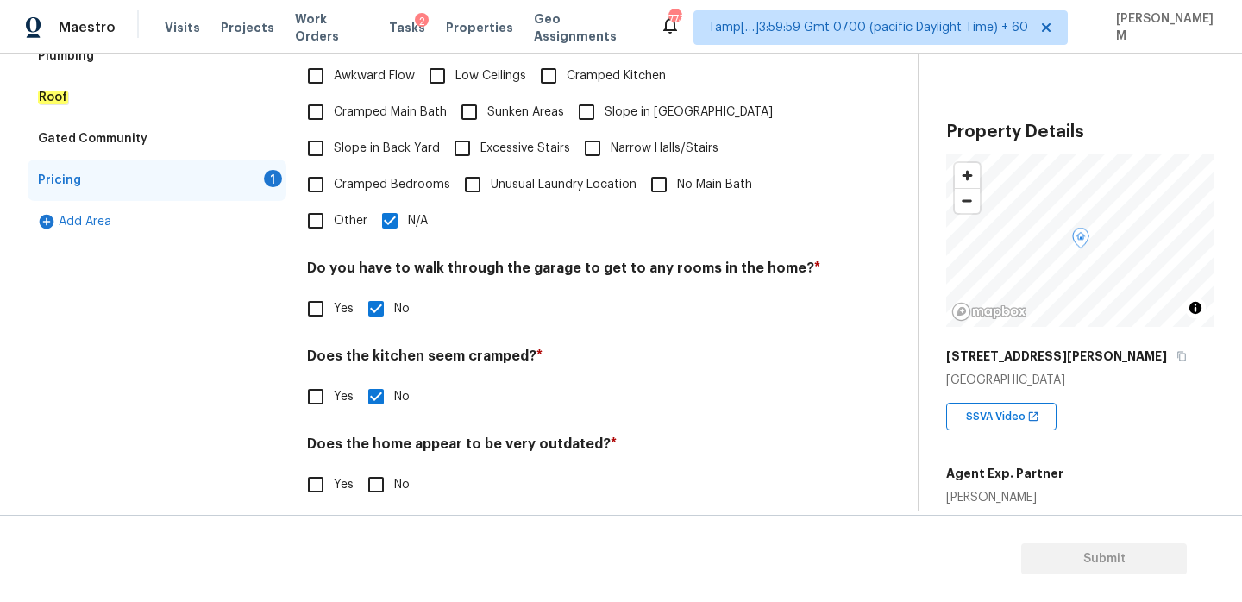
click at [367, 468] on input "No" at bounding box center [376, 485] width 36 height 36
checkbox input "true"
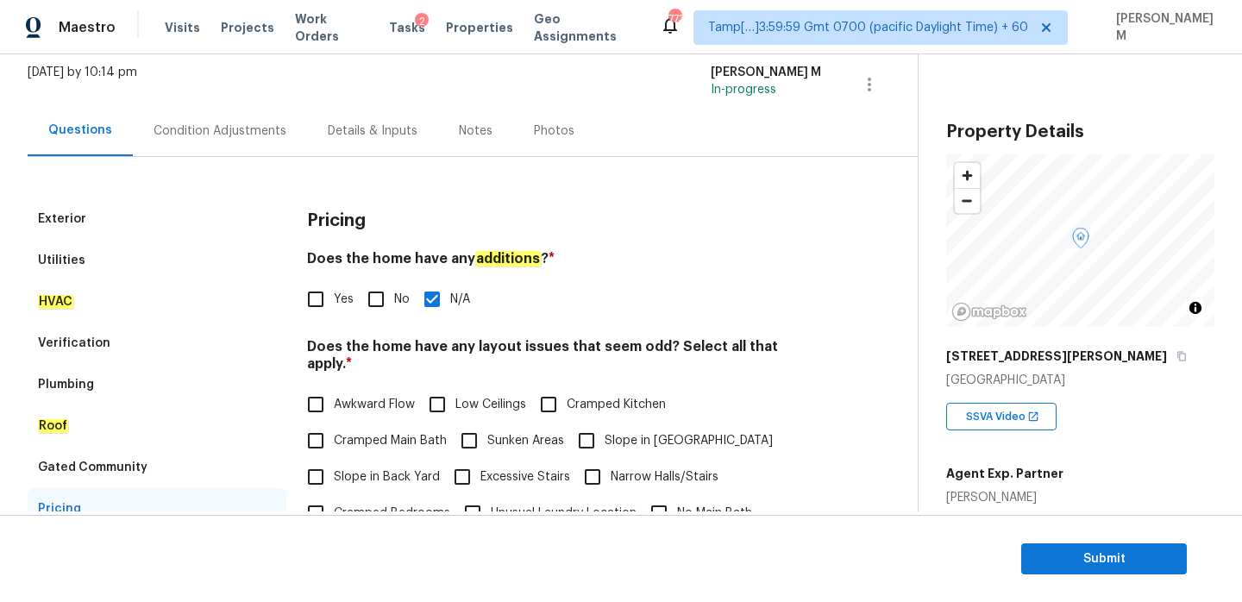
scroll to position [0, 0]
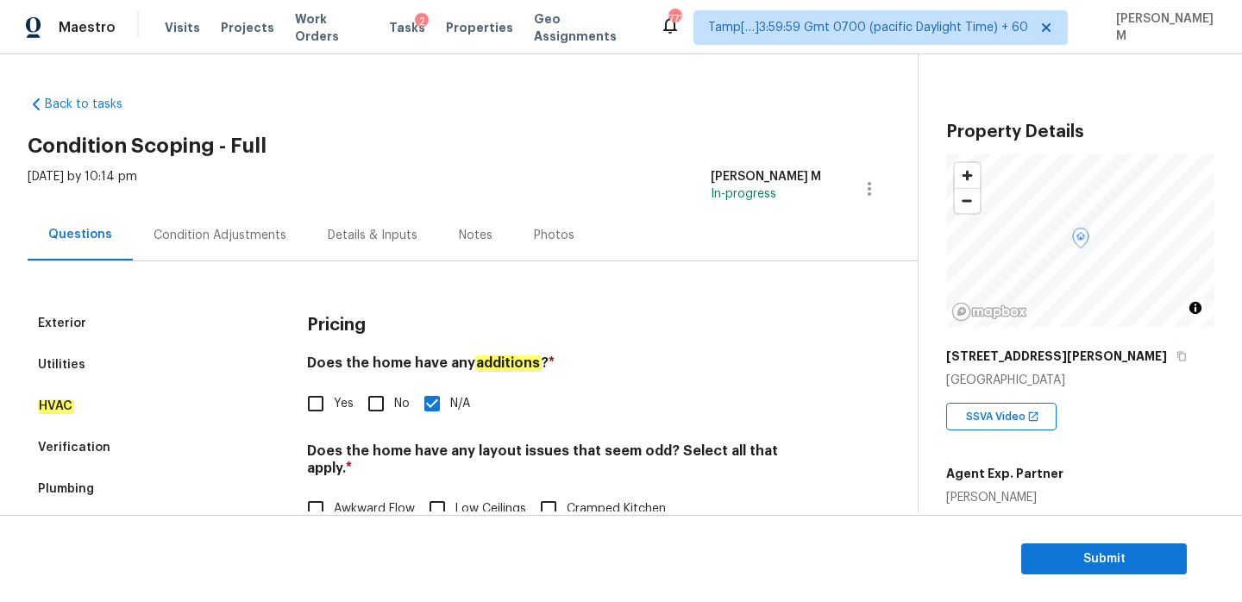
click at [200, 230] on div "Condition Adjustments" at bounding box center [220, 235] width 133 height 17
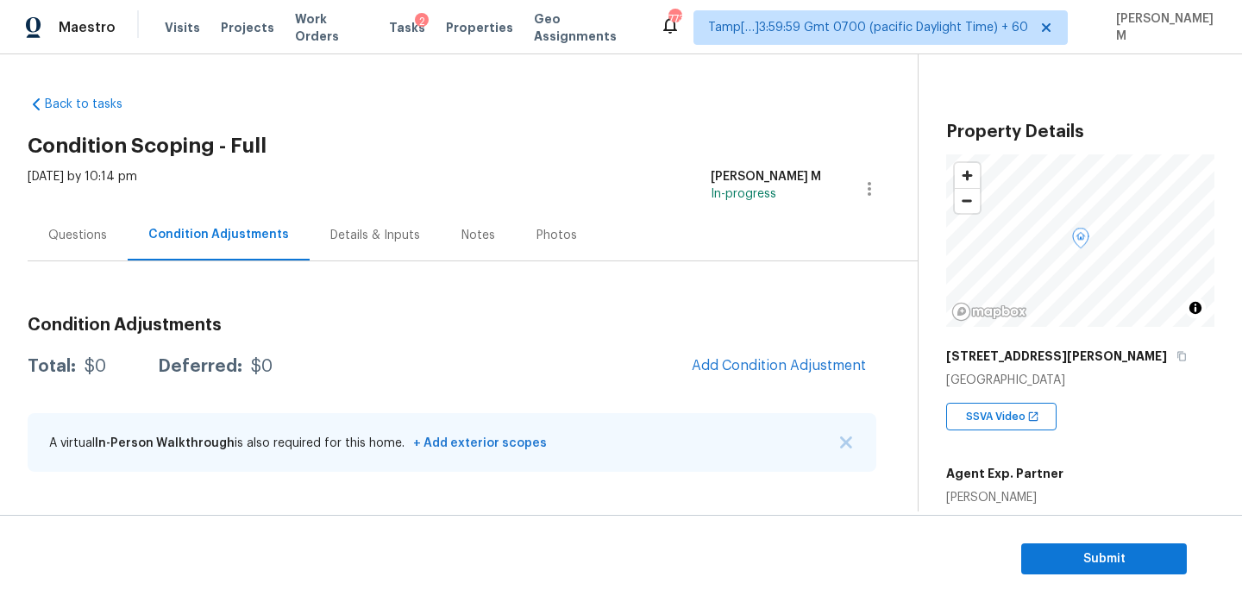
click at [102, 237] on div "Questions" at bounding box center [77, 235] width 59 height 17
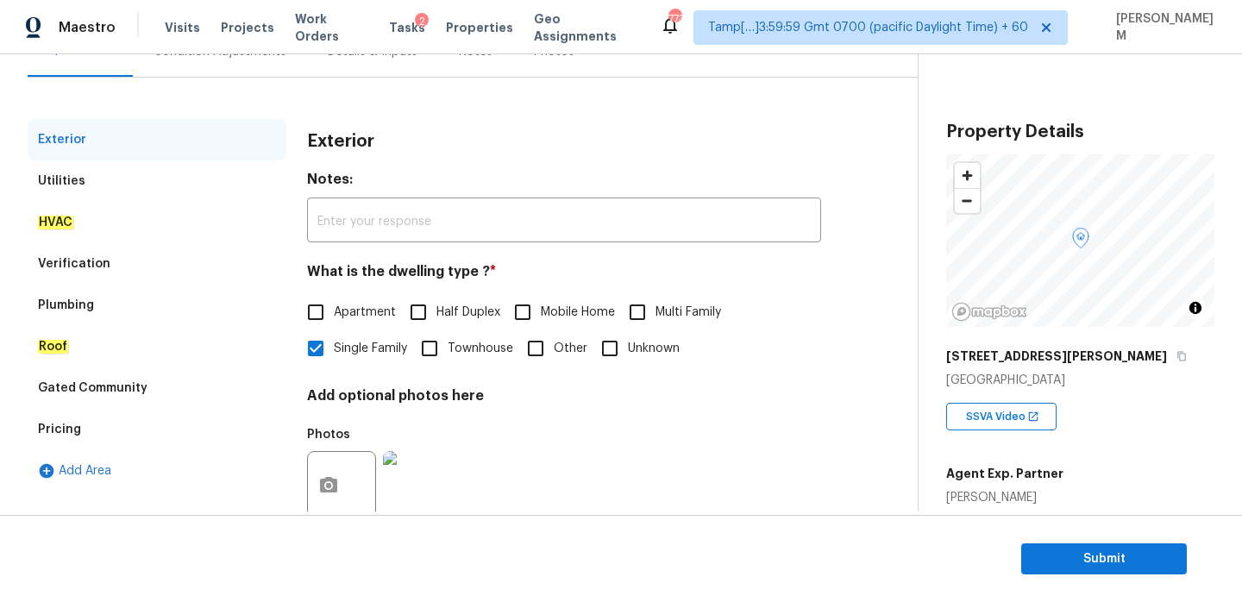
scroll to position [121, 0]
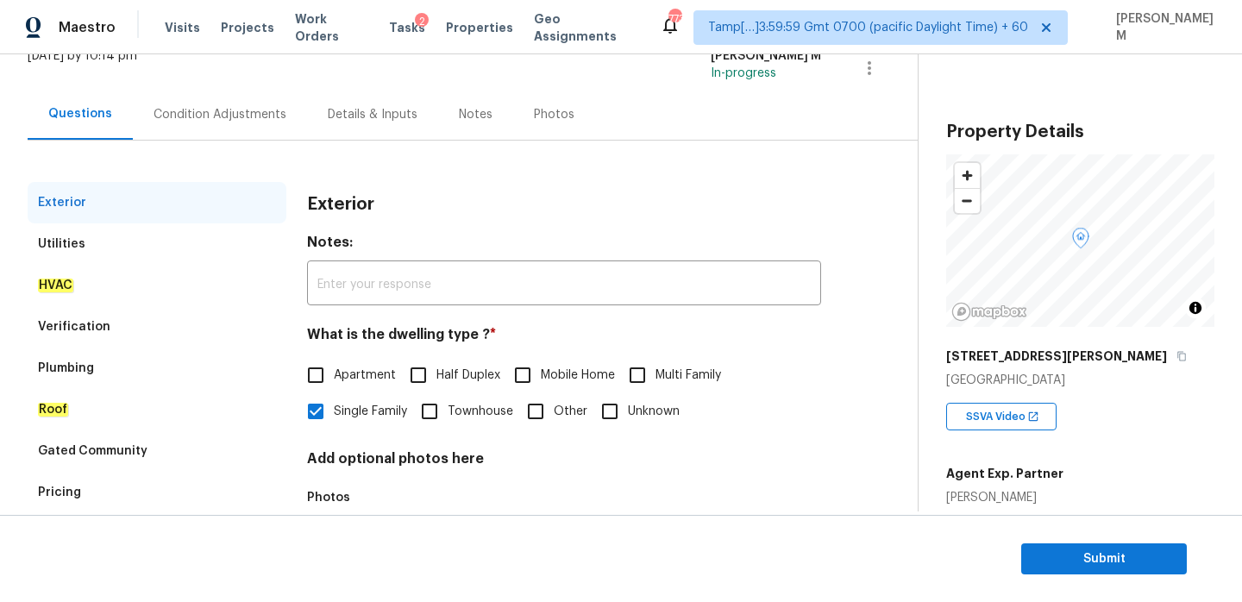
click at [147, 245] on div "Utilities" at bounding box center [157, 243] width 259 height 41
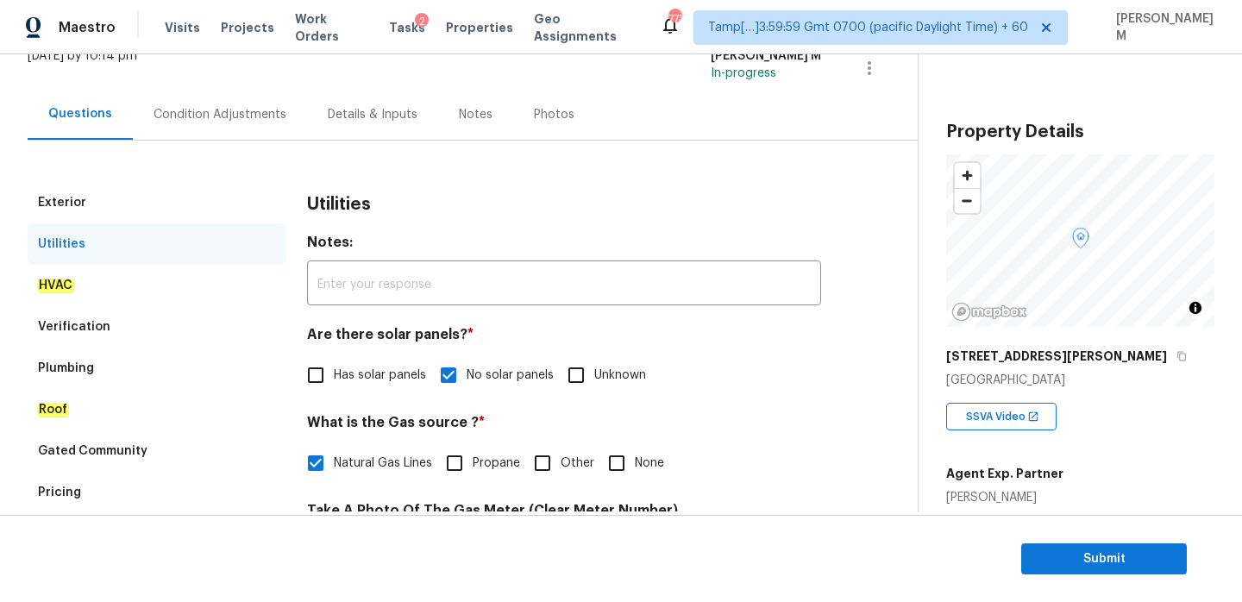
click at [154, 280] on div "HVAC" at bounding box center [157, 285] width 259 height 41
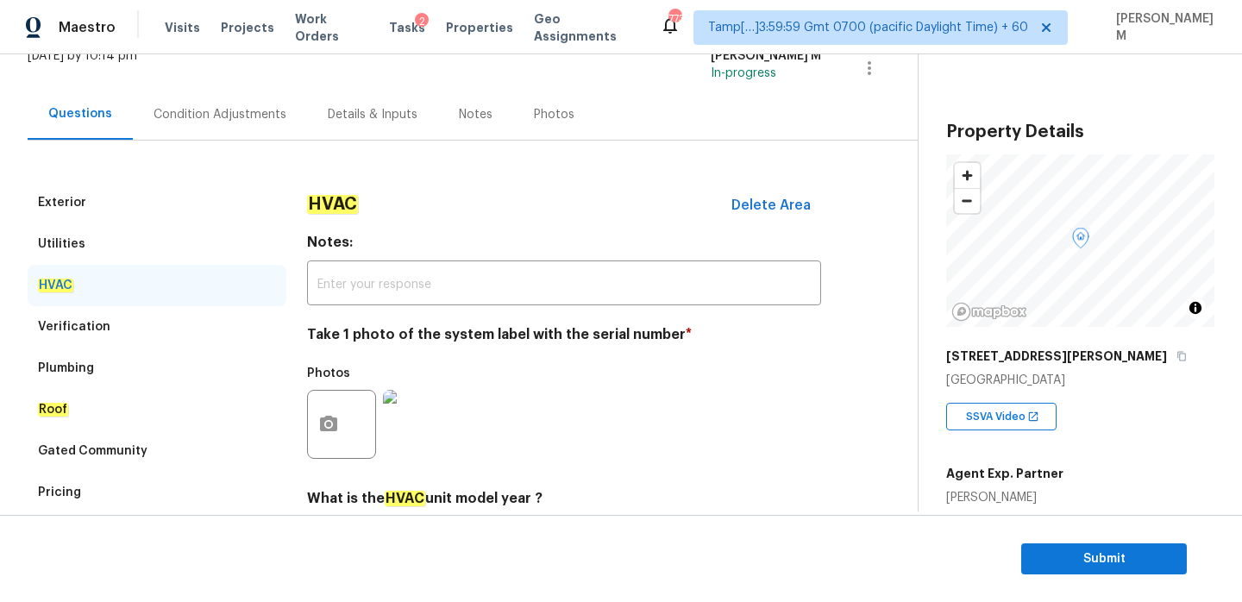
click at [154, 317] on div "Verification" at bounding box center [157, 326] width 259 height 41
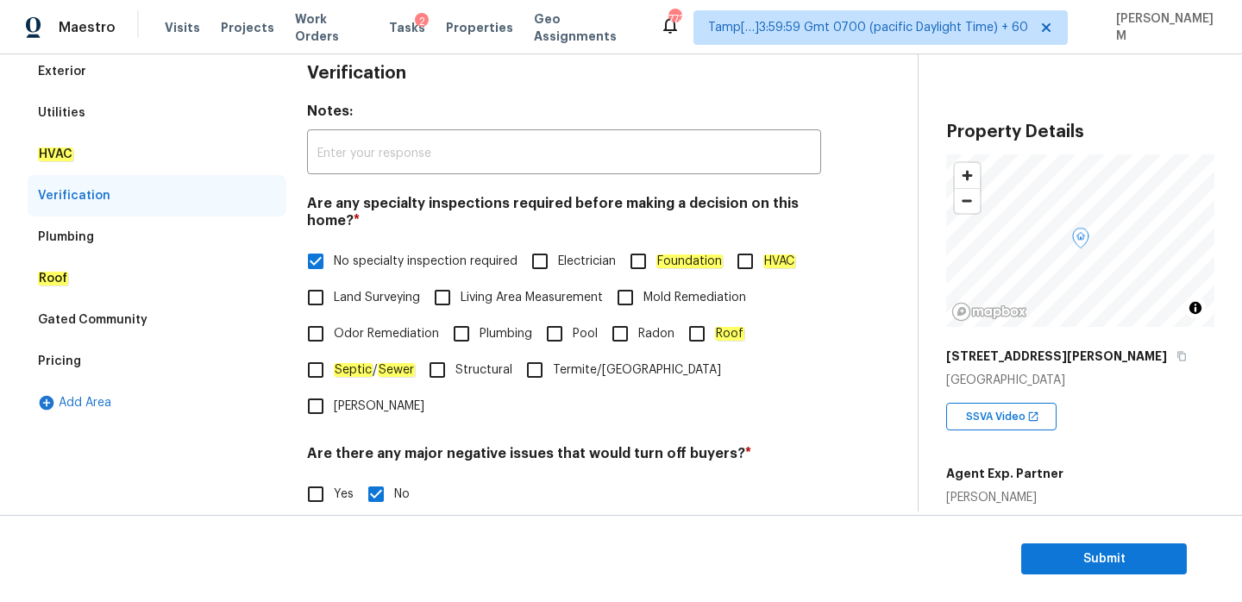
click at [123, 248] on div "Plumbing" at bounding box center [157, 236] width 259 height 41
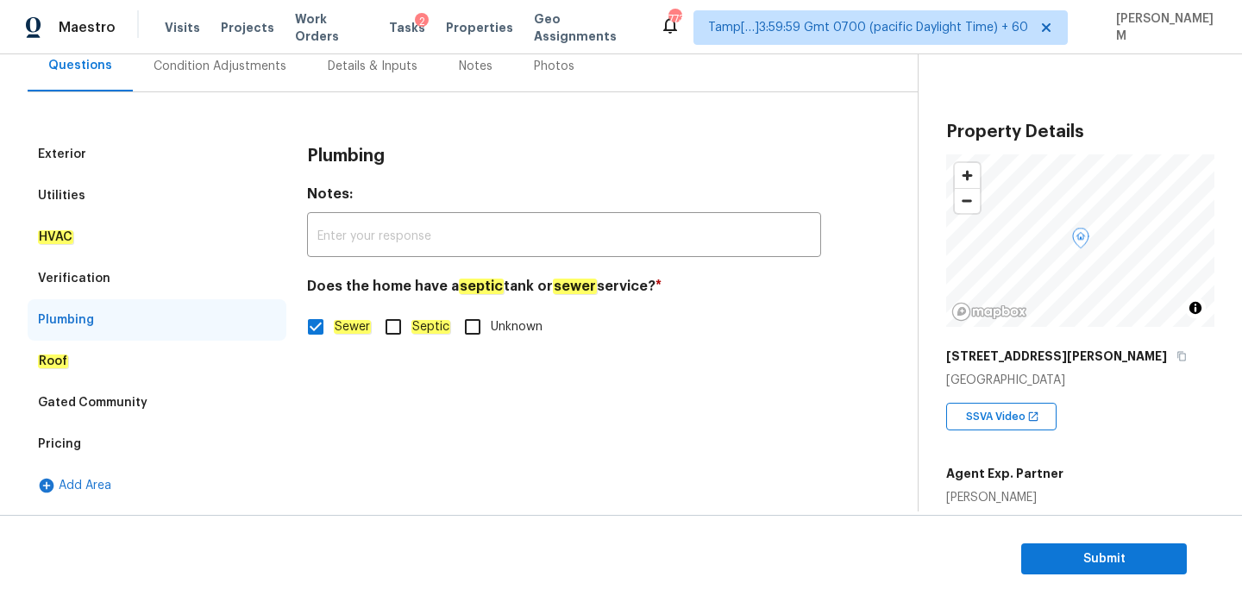
click at [95, 376] on div "Roof" at bounding box center [157, 361] width 259 height 41
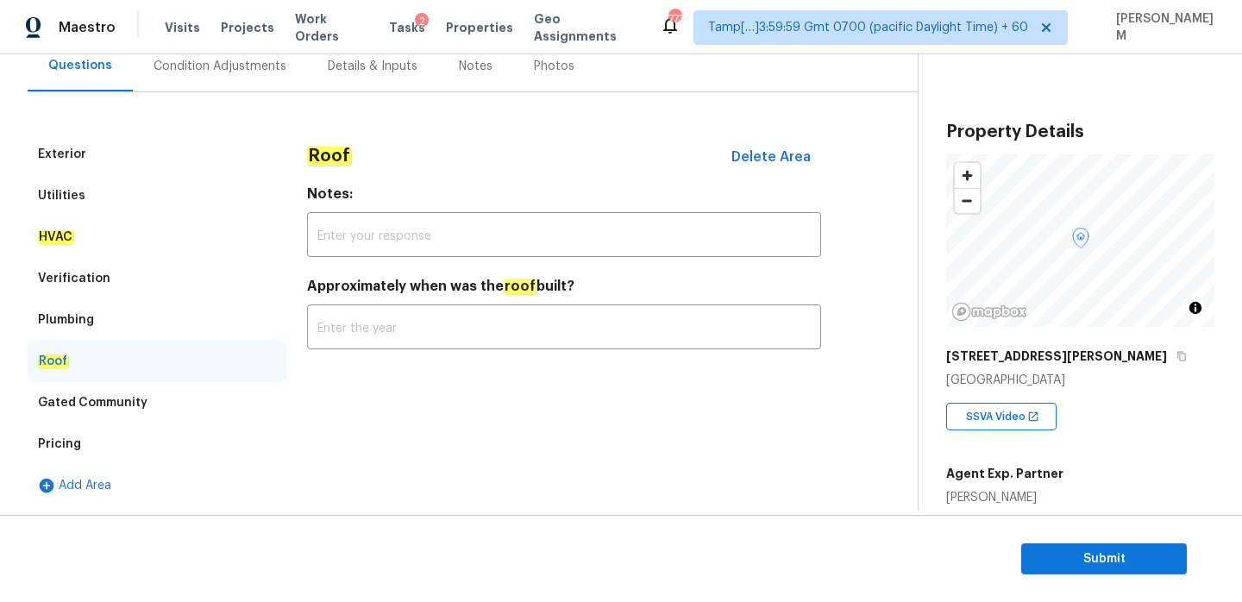
click at [105, 404] on div "Gated Community" at bounding box center [93, 402] width 110 height 17
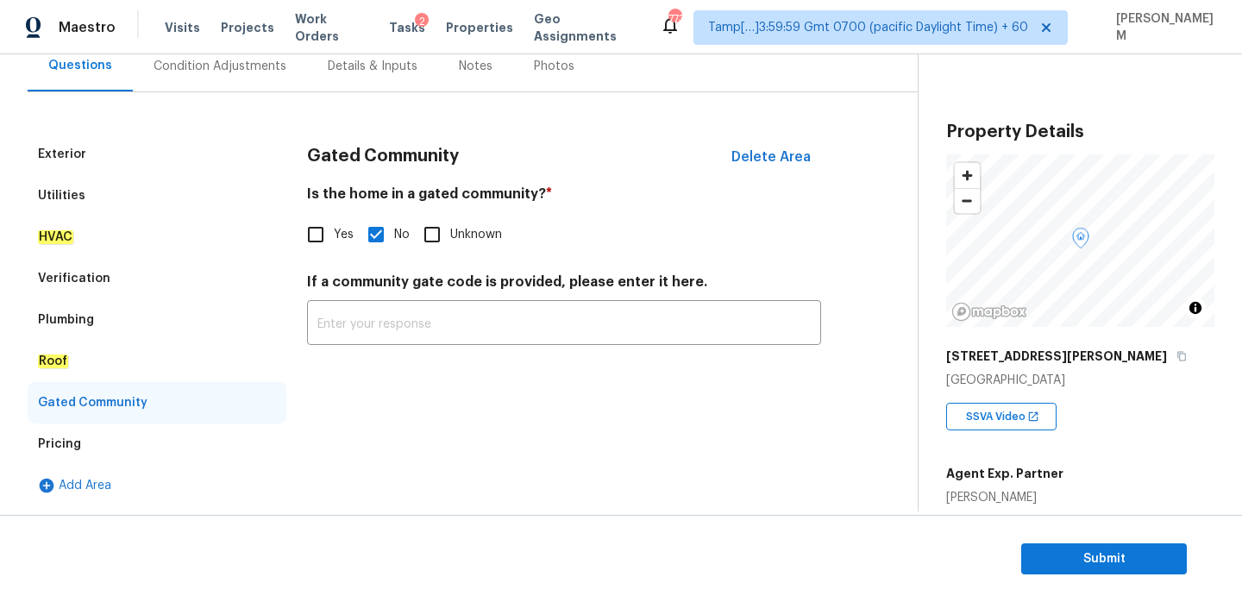
click at [103, 444] on div "Pricing" at bounding box center [157, 443] width 259 height 41
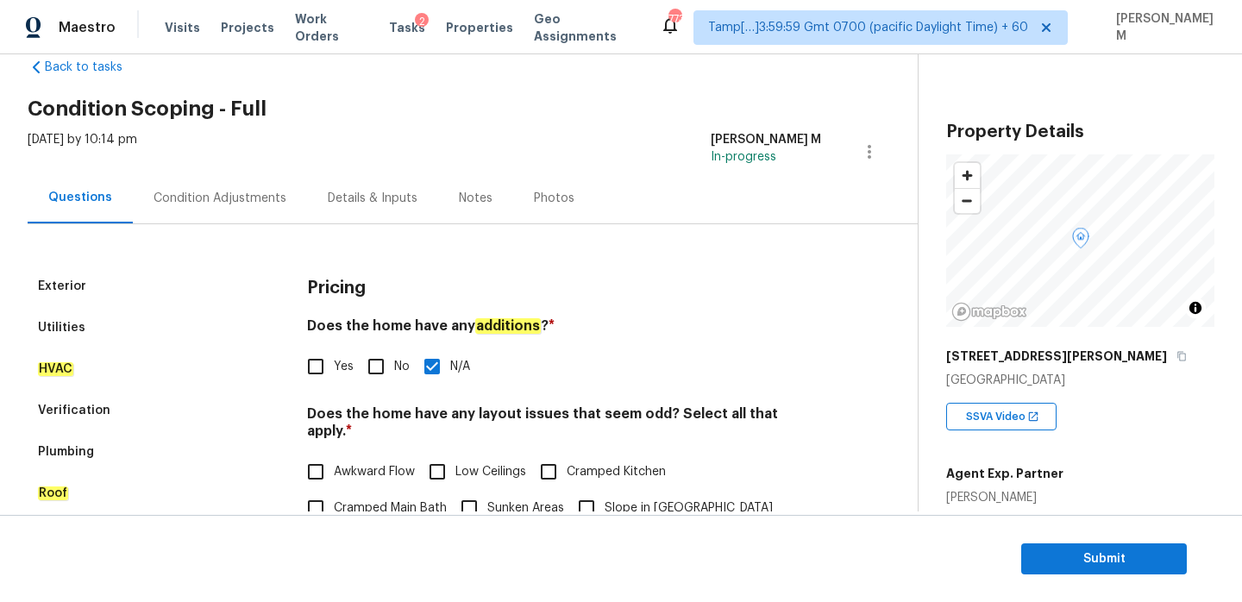
scroll to position [18, 0]
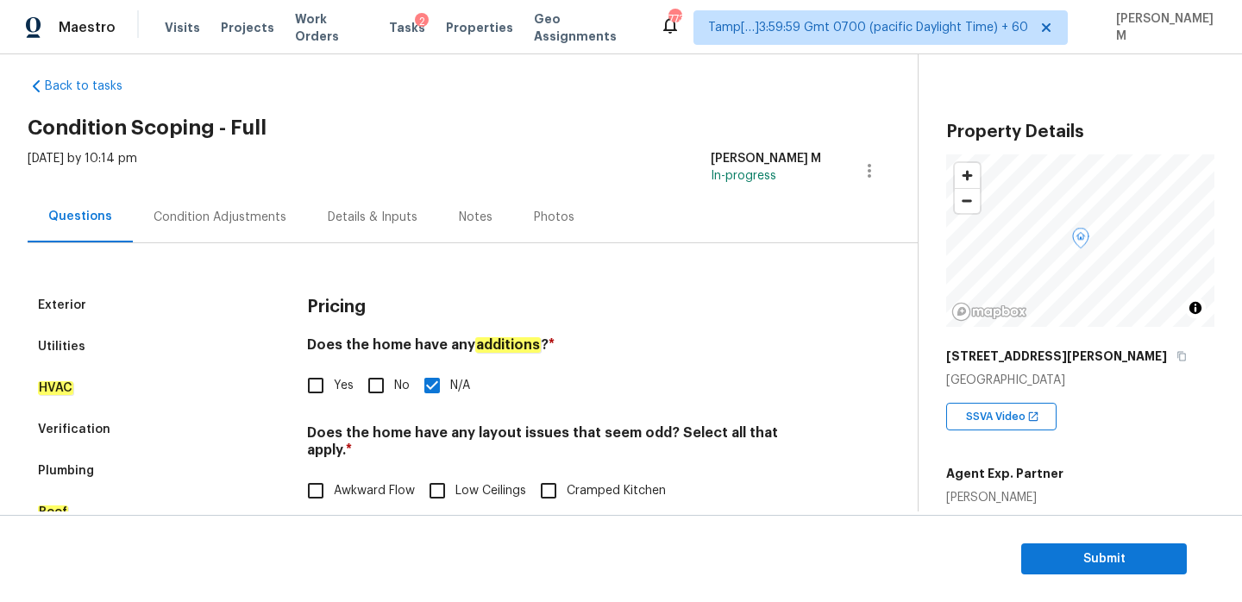
click at [195, 216] on div "Condition Adjustments" at bounding box center [220, 217] width 133 height 17
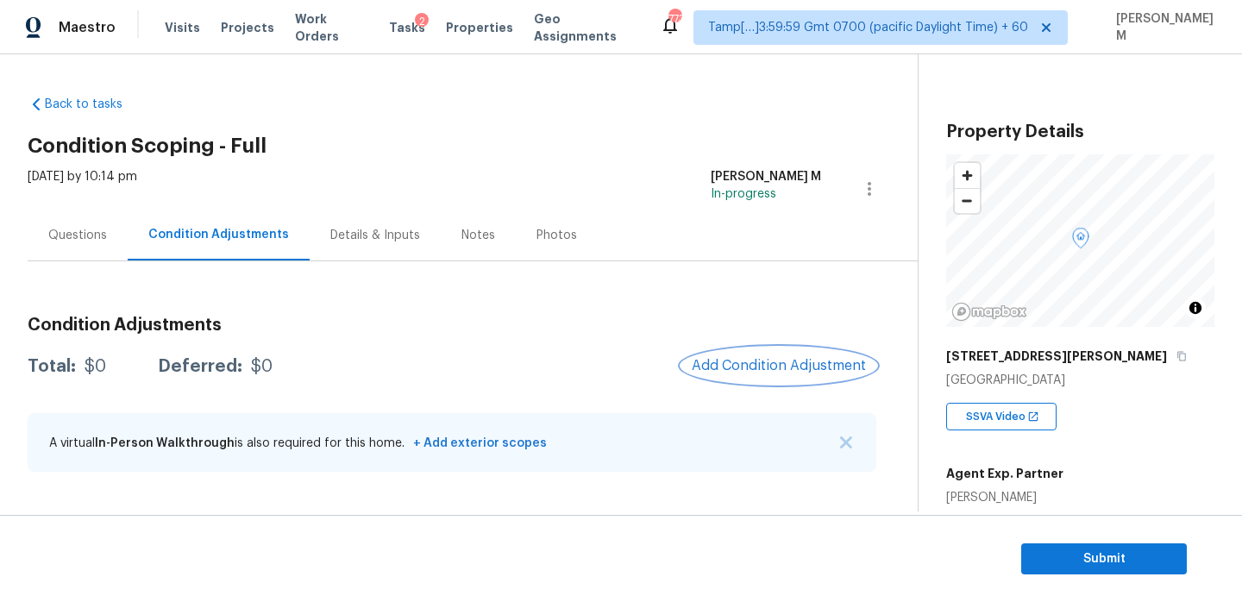
click at [742, 368] on span "Add Condition Adjustment" at bounding box center [779, 366] width 174 height 16
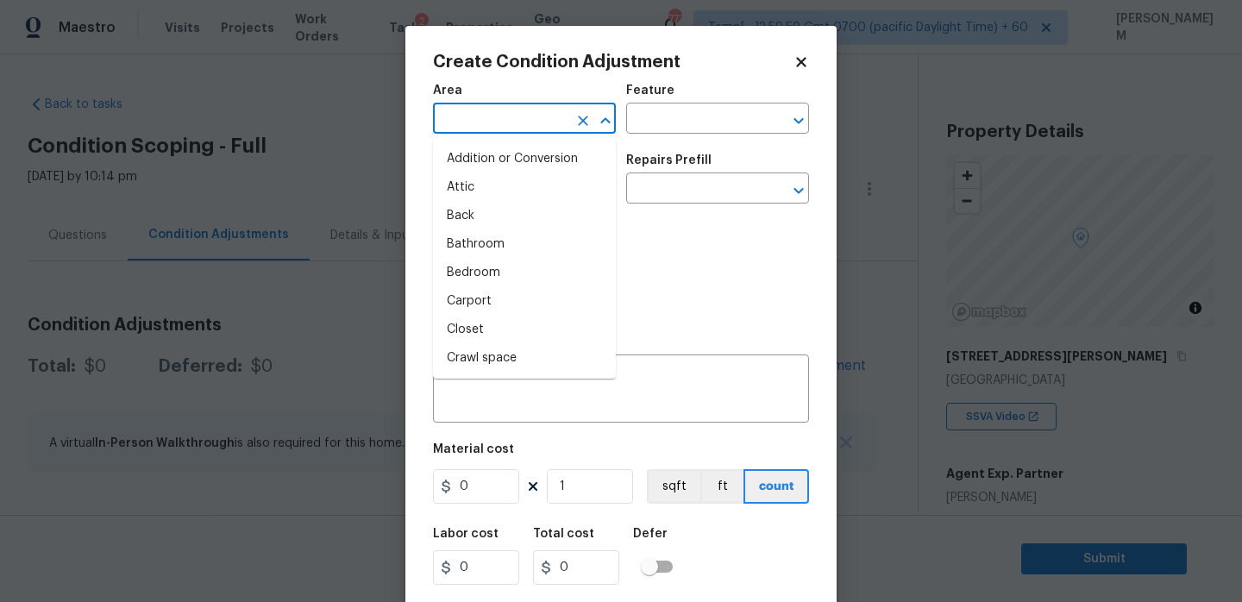
click at [548, 128] on input "text" at bounding box center [500, 120] width 135 height 27
type input "i"
type input "y"
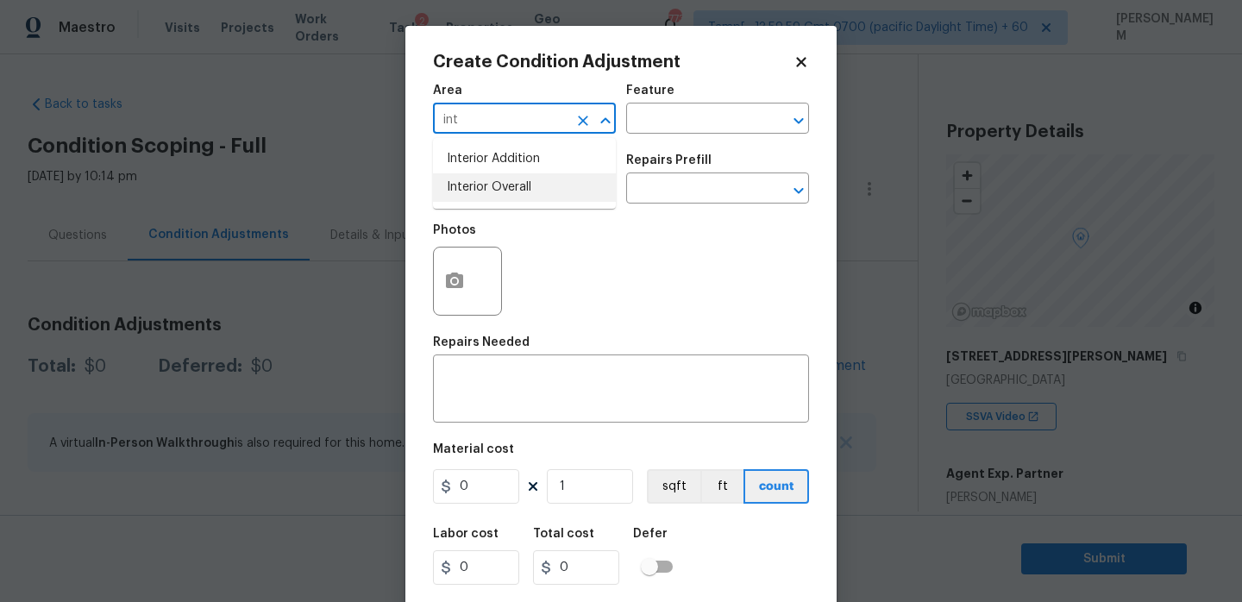
click at [545, 189] on li "Interior Overall" at bounding box center [524, 187] width 183 height 28
type input "Interior Overall"
click at [712, 122] on input "text" at bounding box center [693, 120] width 135 height 27
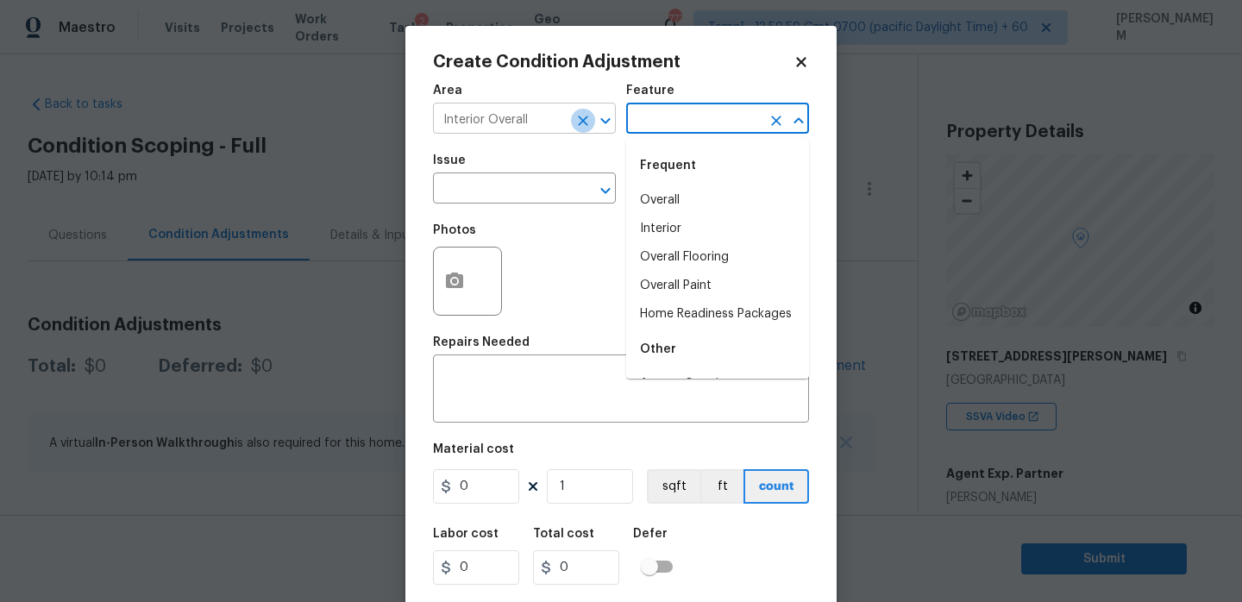
click at [574, 112] on icon "Clear" at bounding box center [582, 120] width 17 height 17
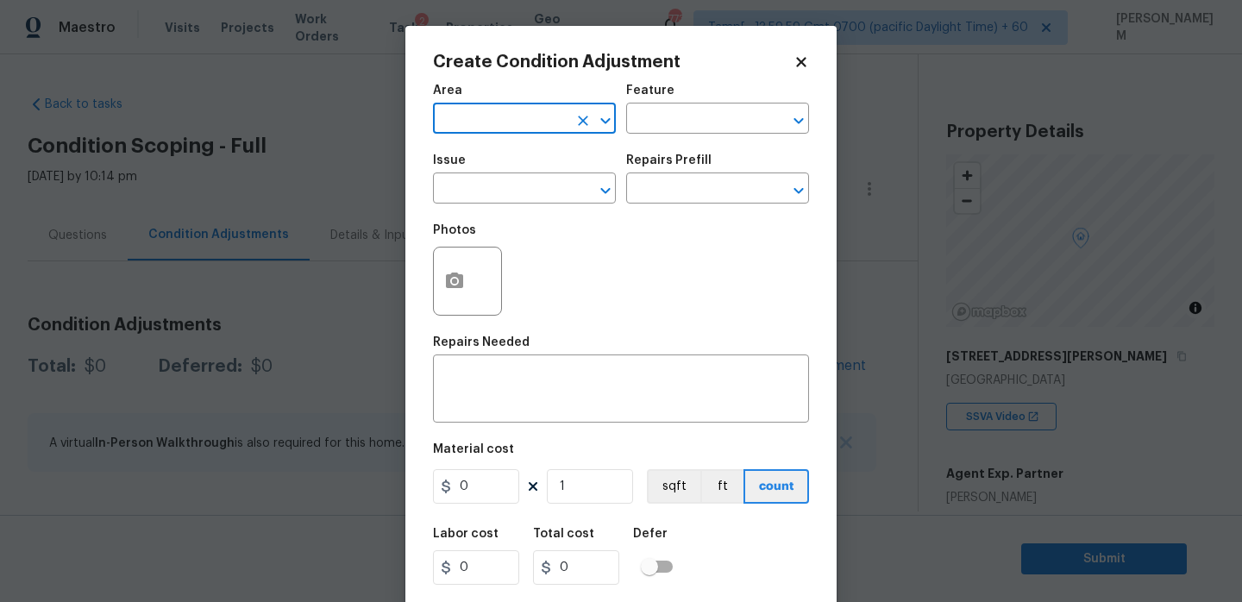
click at [530, 114] on input "text" at bounding box center [500, 120] width 135 height 27
click at [530, 184] on li "Exterior Overall" at bounding box center [524, 187] width 183 height 28
type input "Exterior Overall"
click at [681, 128] on input "text" at bounding box center [693, 120] width 135 height 27
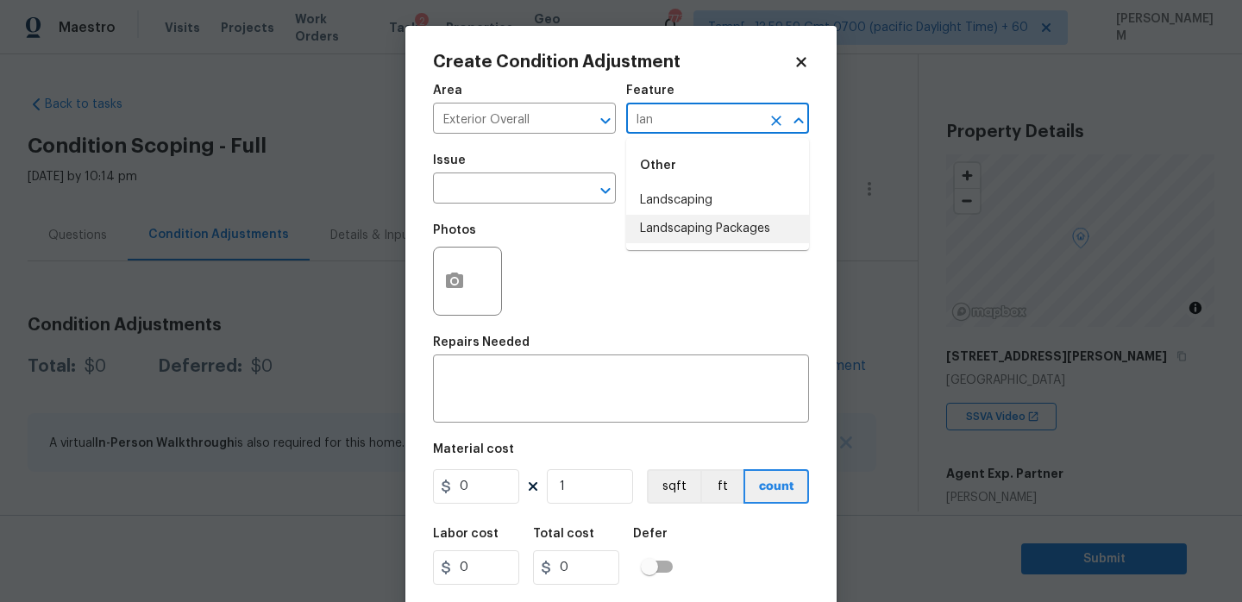
click at [699, 223] on li "Landscaping Packages" at bounding box center [717, 229] width 183 height 28
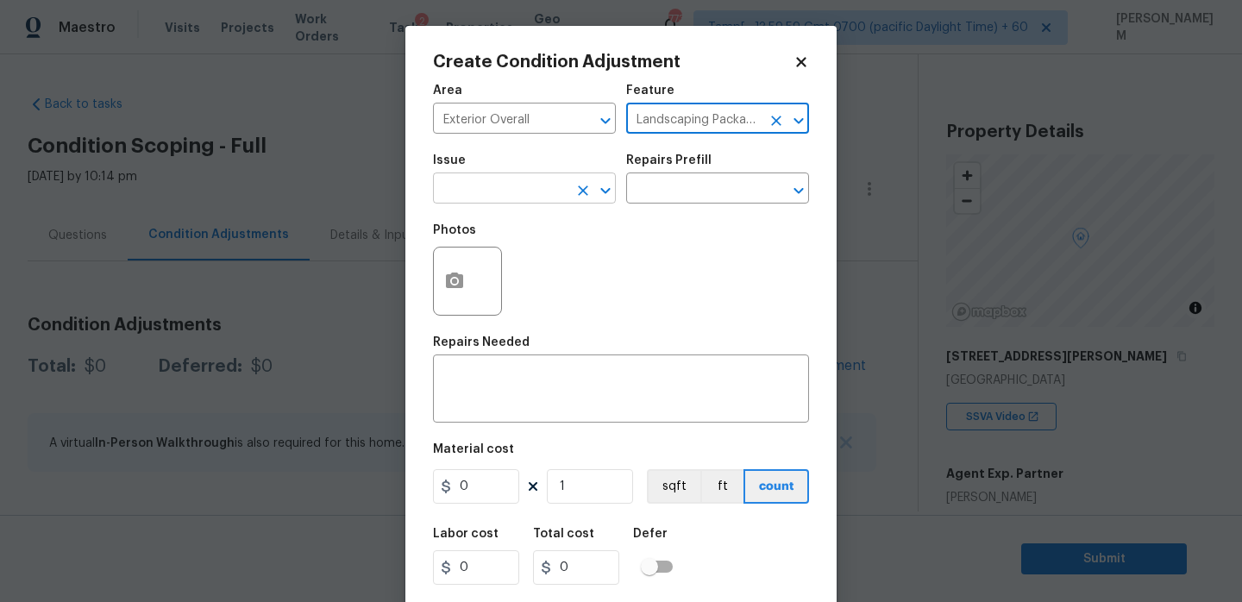
type input "Landscaping Packages"
click at [534, 196] on input "text" at bounding box center [500, 190] width 135 height 27
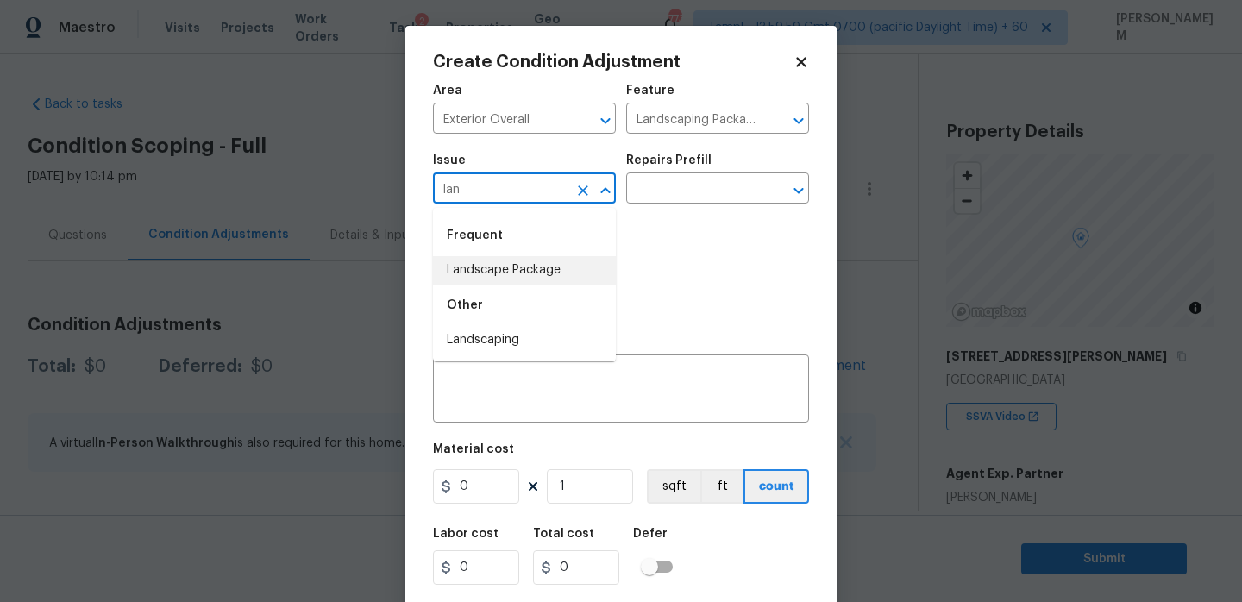
click at [521, 276] on li "Landscape Package" at bounding box center [524, 270] width 183 height 28
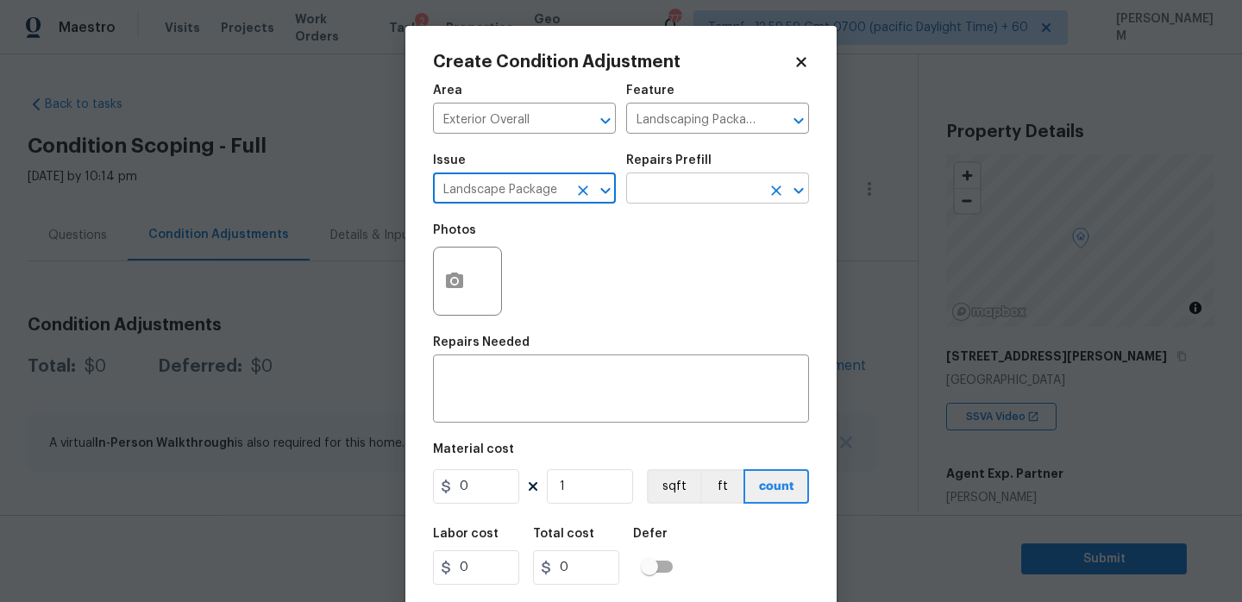
type input "Landscape Package"
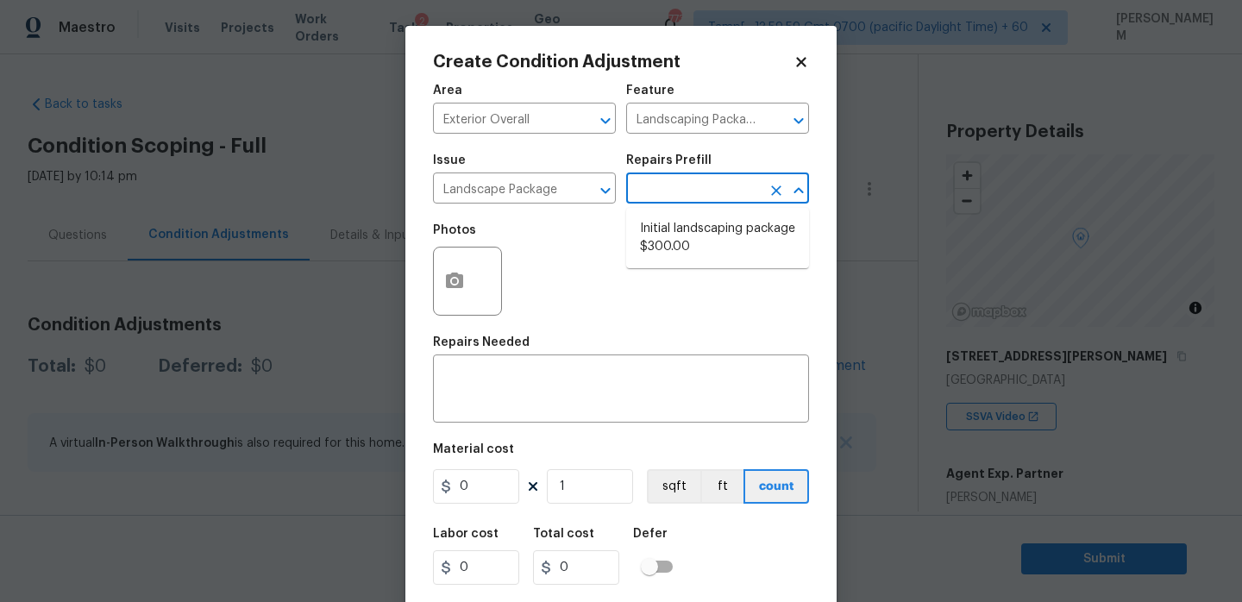
click at [666, 182] on input "text" at bounding box center [693, 190] width 135 height 27
click at [695, 245] on li "Initial landscaping package $300.00" at bounding box center [717, 238] width 183 height 47
type input "Home Readiness Packages"
type textarea "Mowing of grass up to 6" in height. Mow, edge along driveways & sidewalks, trim…"
type input "300"
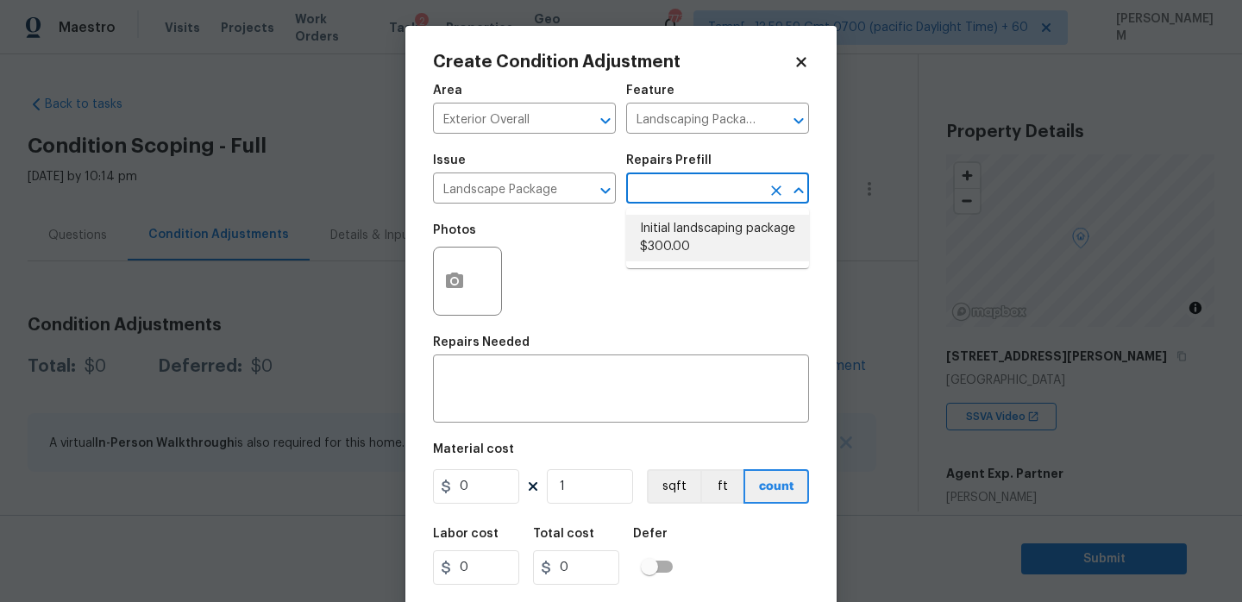
type input "300"
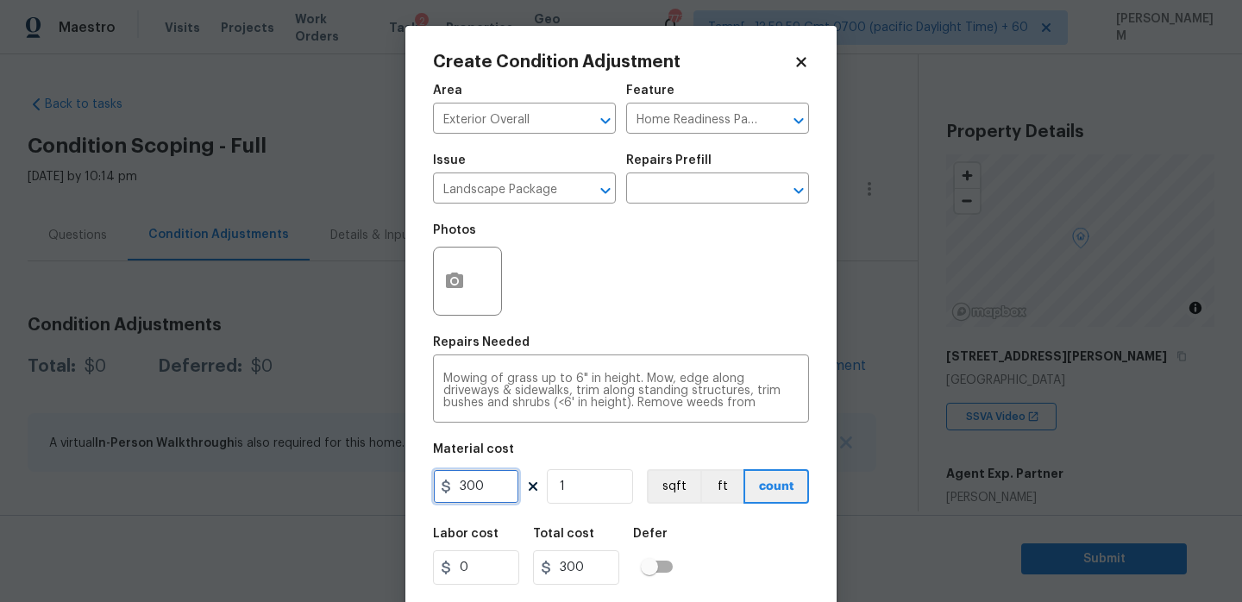
drag, startPoint x: 517, startPoint y: 483, endPoint x: 419, endPoint y: 492, distance: 97.8
click at [419, 492] on div "Create Condition Adjustment Area Exterior Overall ​ Feature Home Readiness Pack…" at bounding box center [620, 319] width 431 height 587
click at [462, 283] on icon "button" at bounding box center [454, 281] width 17 height 16
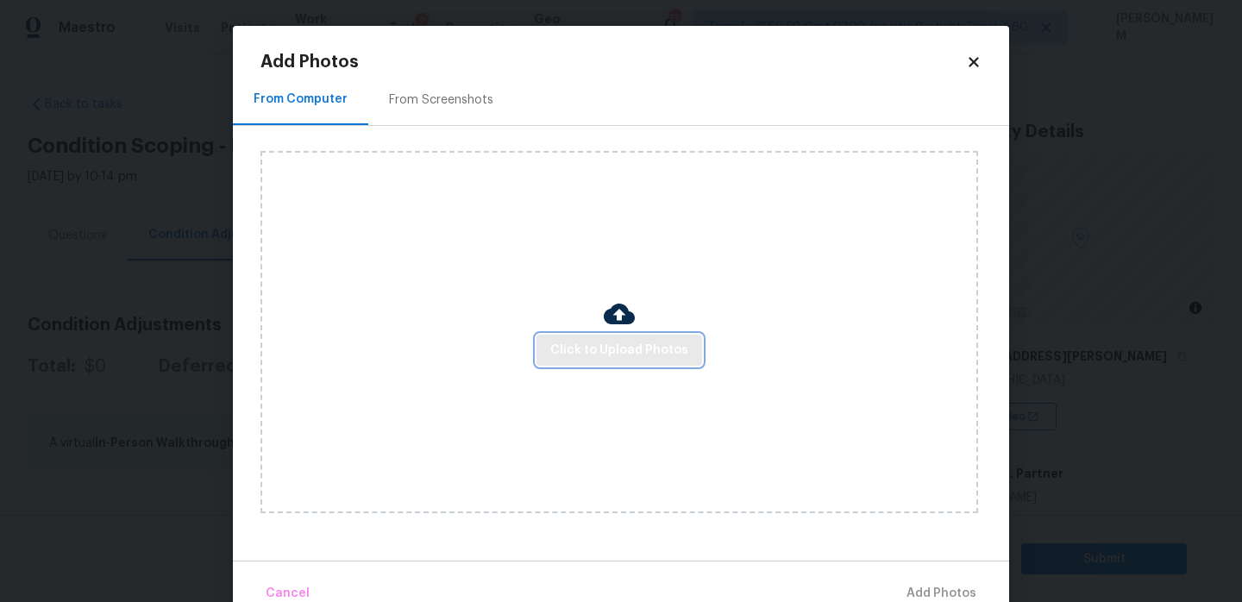
click at [642, 362] on button "Click to Upload Photos" at bounding box center [619, 351] width 166 height 32
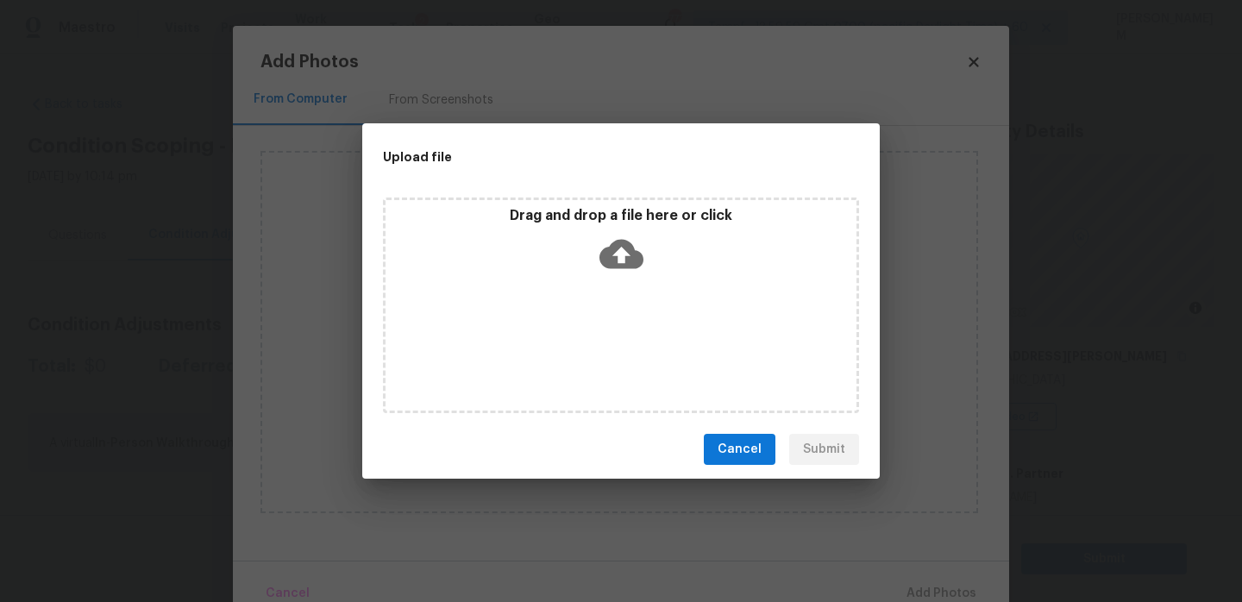
click at [637, 280] on div "Drag and drop a file here or click" at bounding box center [621, 306] width 476 height 216
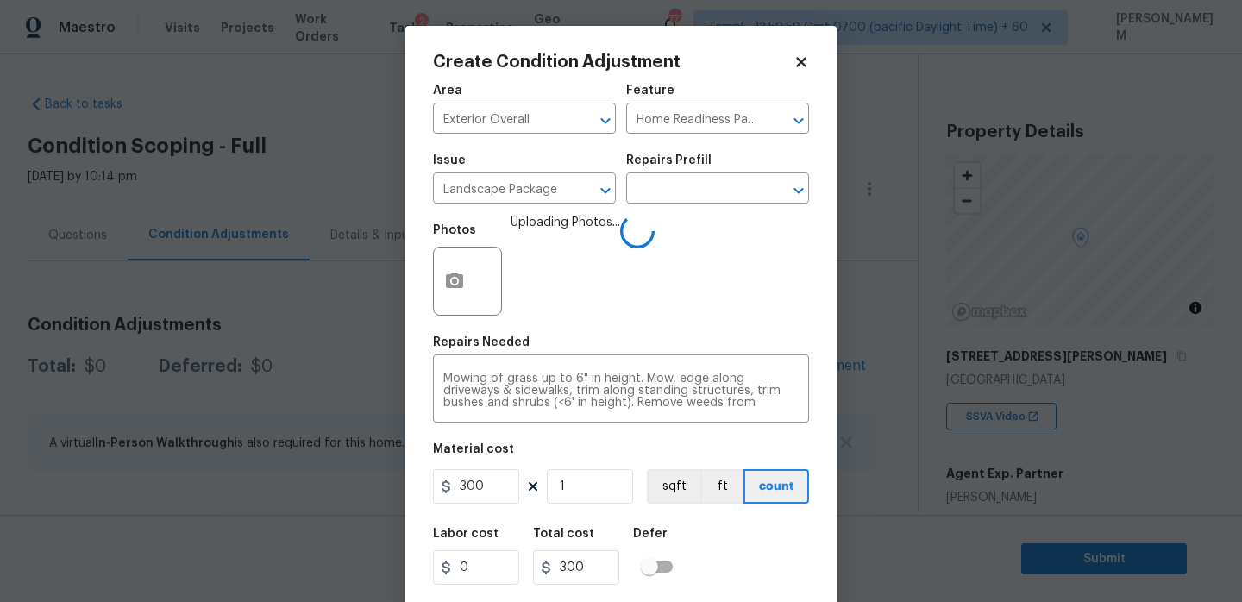
scroll to position [42, 0]
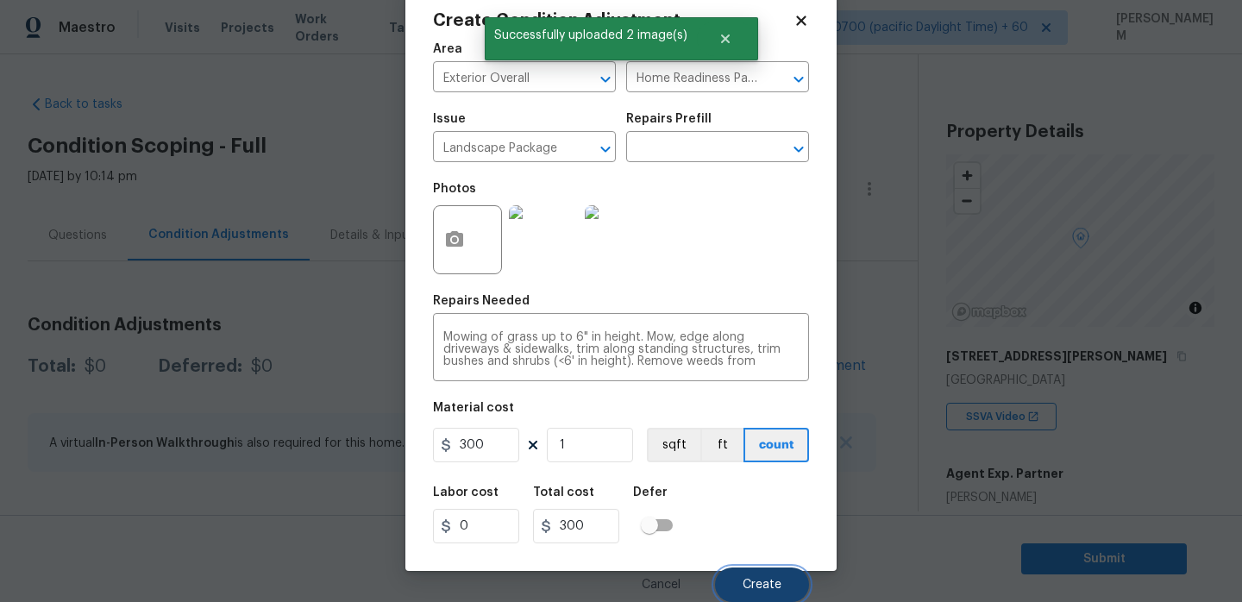
click at [762, 580] on span "Create" at bounding box center [762, 585] width 39 height 13
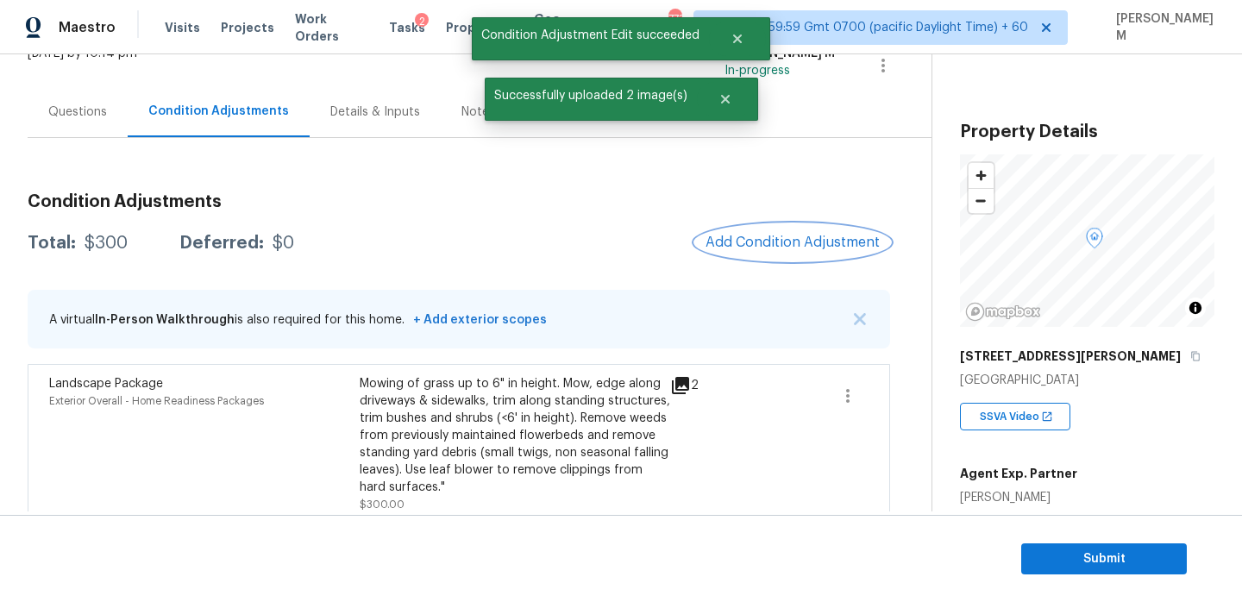
scroll to position [141, 0]
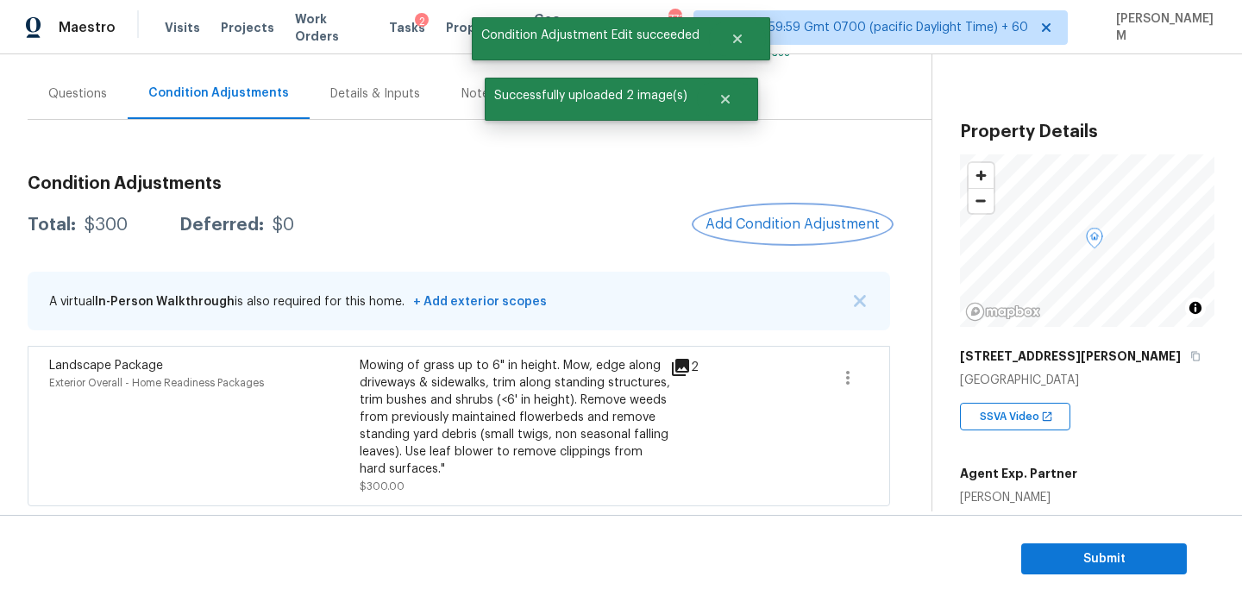
click at [748, 229] on span "Add Condition Adjustment" at bounding box center [793, 224] width 174 height 16
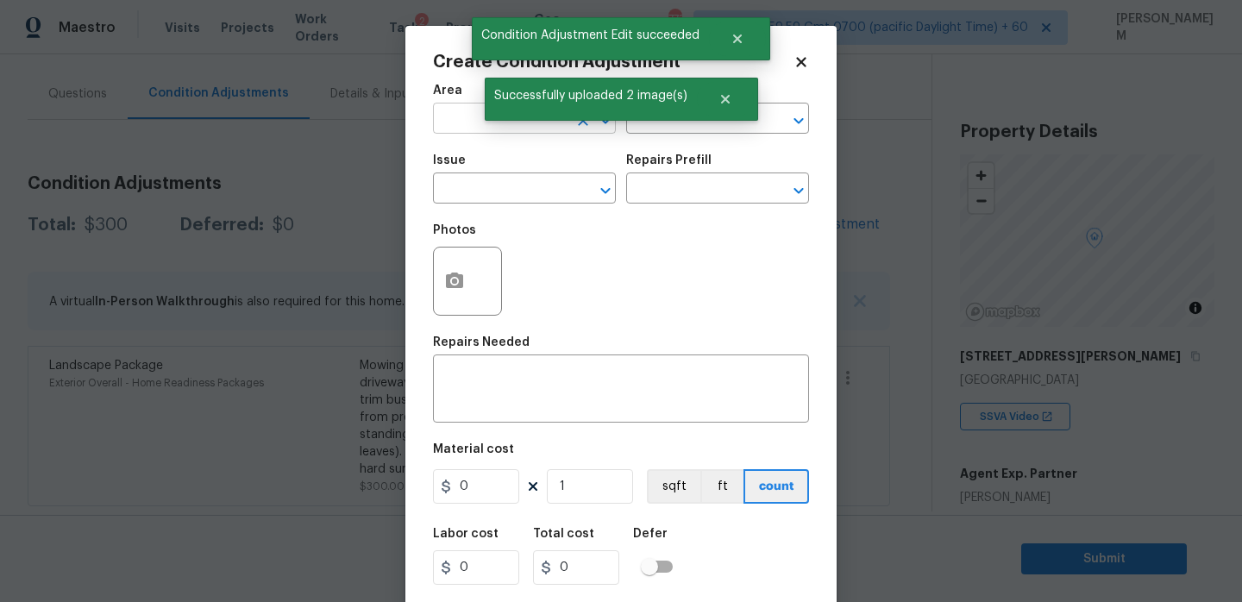
click at [475, 129] on input "text" at bounding box center [500, 120] width 135 height 27
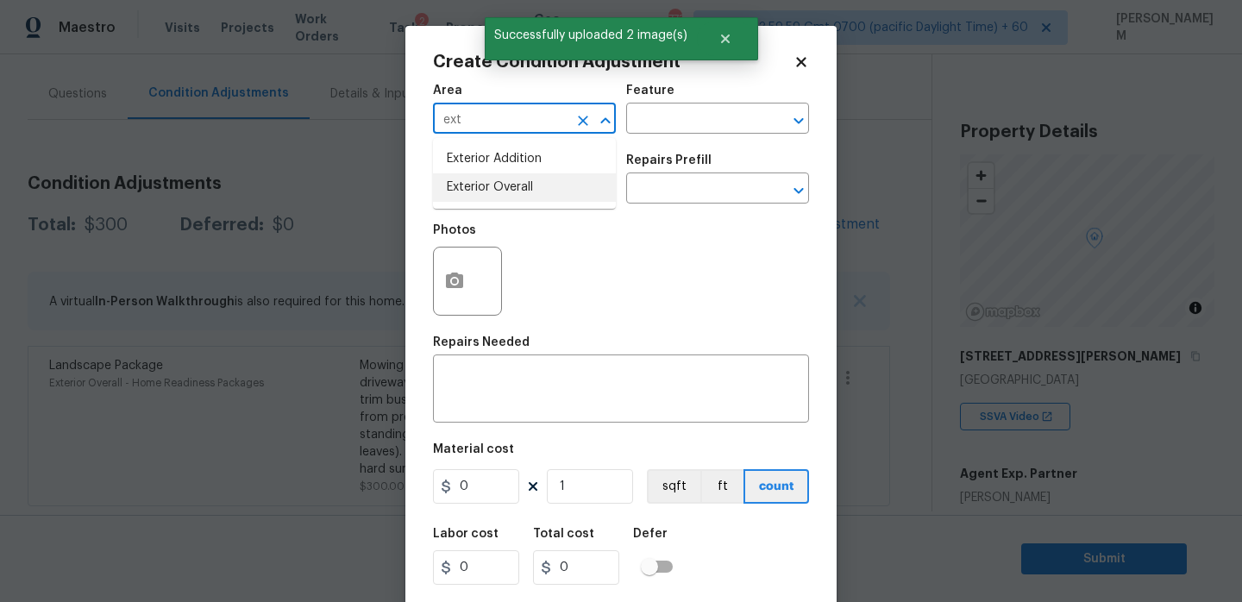
click at [486, 191] on li "Exterior Overall" at bounding box center [524, 187] width 183 height 28
type input "Exterior Overall"
click at [689, 120] on input "text" at bounding box center [693, 120] width 135 height 27
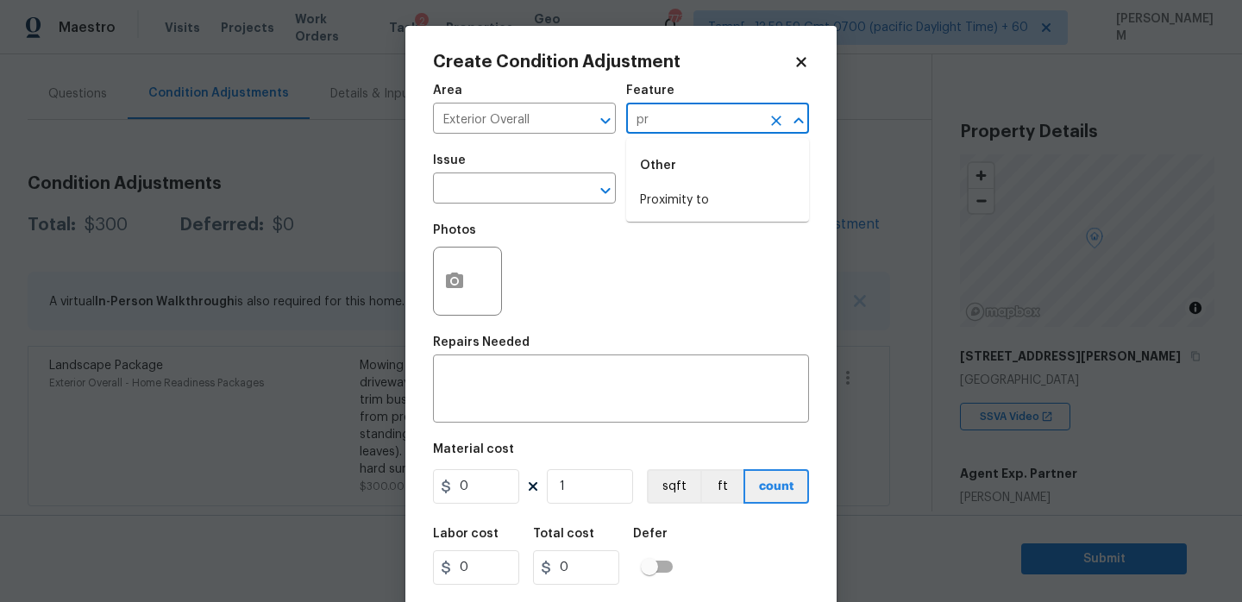
type input "p"
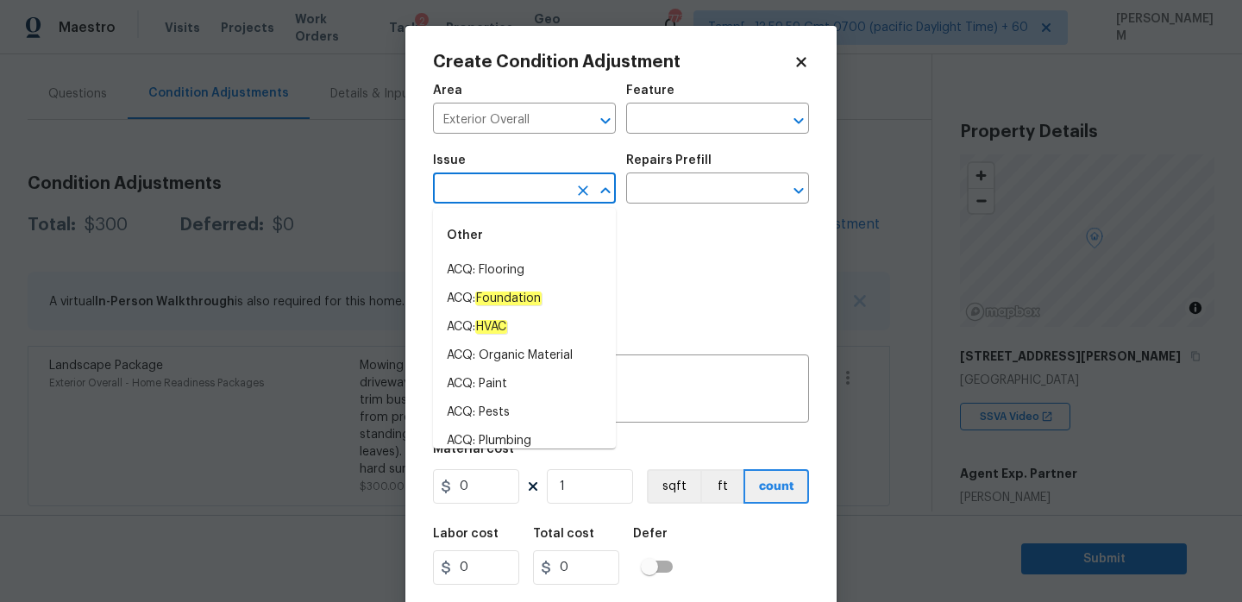
click at [519, 185] on input "text" at bounding box center [500, 190] width 135 height 27
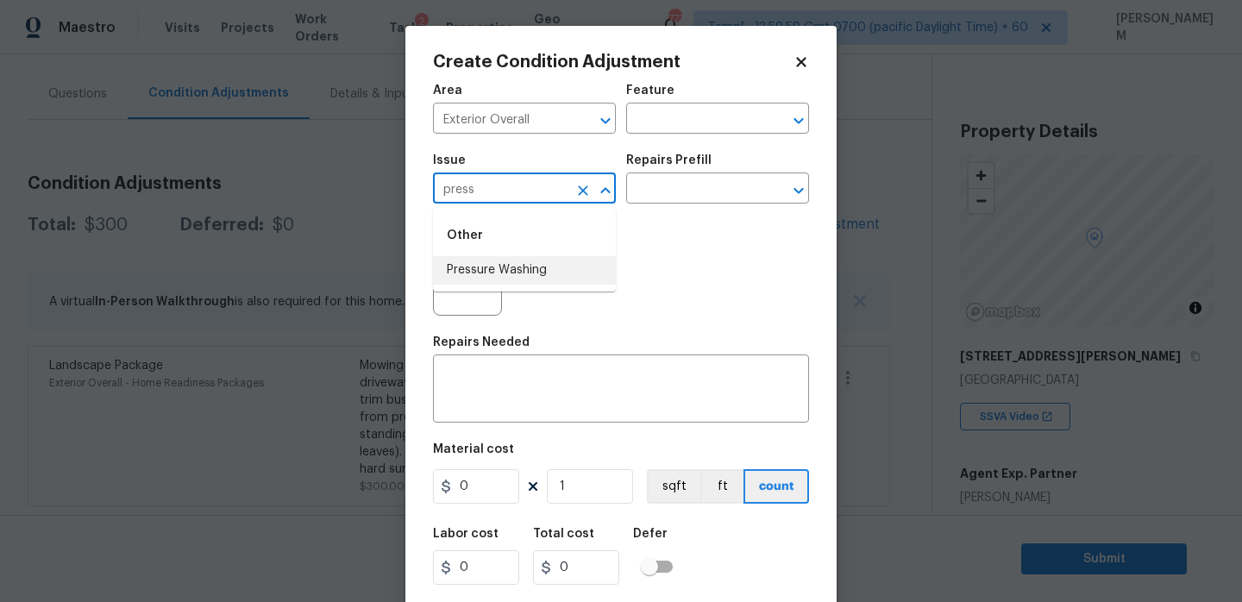
click at [492, 259] on li "Pressure Washing" at bounding box center [524, 270] width 183 height 28
type input "Pressure Washing"
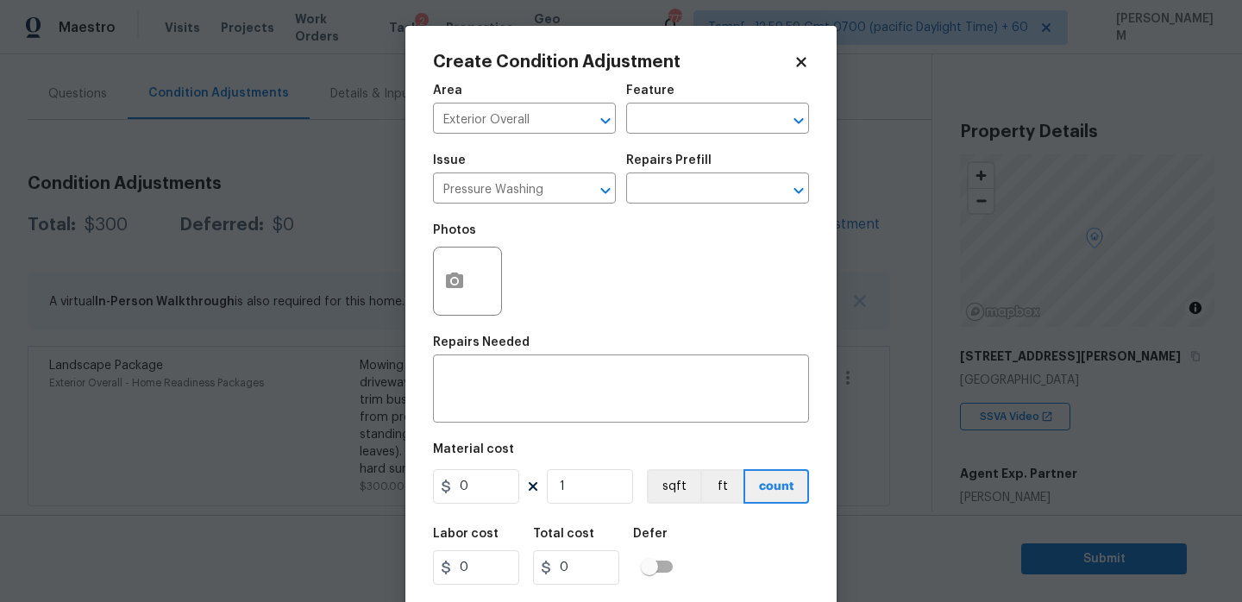
click at [688, 160] on h5 "Repairs Prefill" at bounding box center [668, 160] width 85 height 12
click at [678, 188] on input "text" at bounding box center [693, 190] width 135 height 27
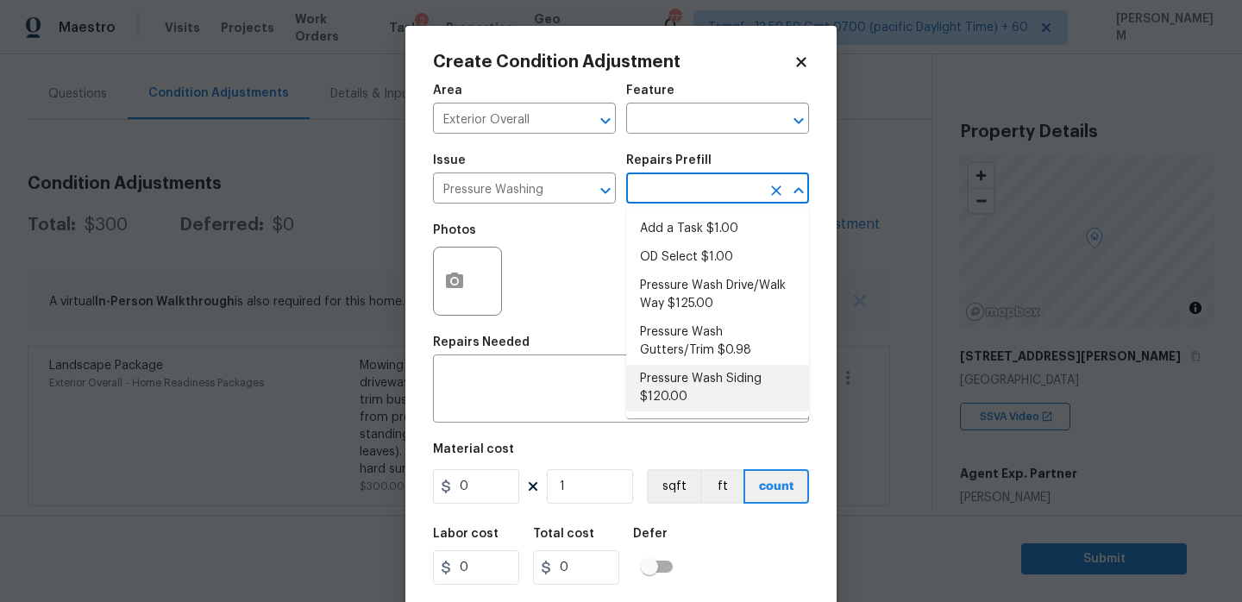
click at [729, 399] on li "Pressure Wash Siding $120.00" at bounding box center [717, 388] width 183 height 47
type input "Siding"
type textarea "Protect areas as needed for pressure washing. Pressure wash the siding on the h…"
type input "120"
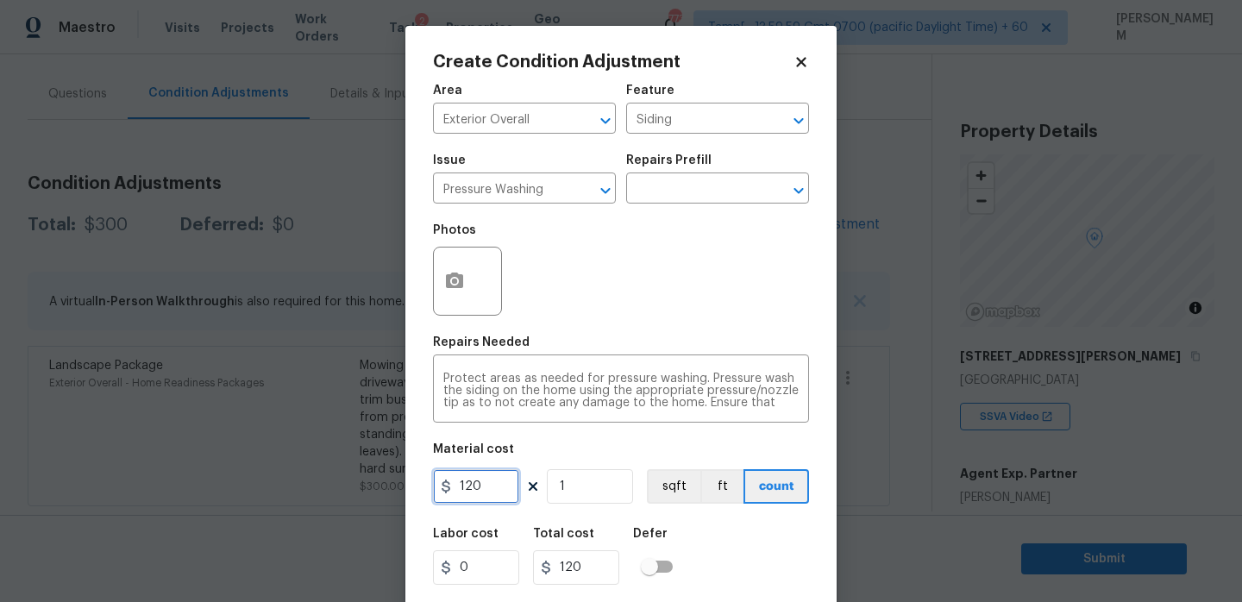
drag, startPoint x: 491, startPoint y: 489, endPoint x: 313, endPoint y: 455, distance: 180.8
click at [313, 455] on div "Create Condition Adjustment Area Exterior Overall ​ Feature Siding ​ Issue Pres…" at bounding box center [621, 301] width 1242 height 602
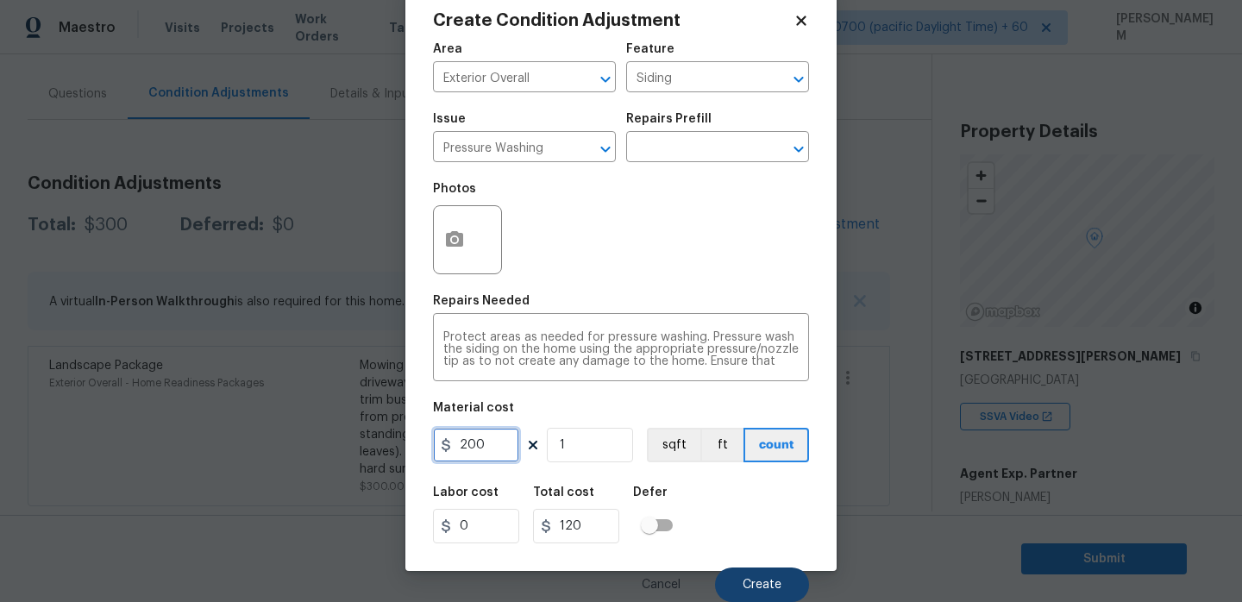
type input "200"
click at [750, 579] on span "Create" at bounding box center [762, 585] width 39 height 13
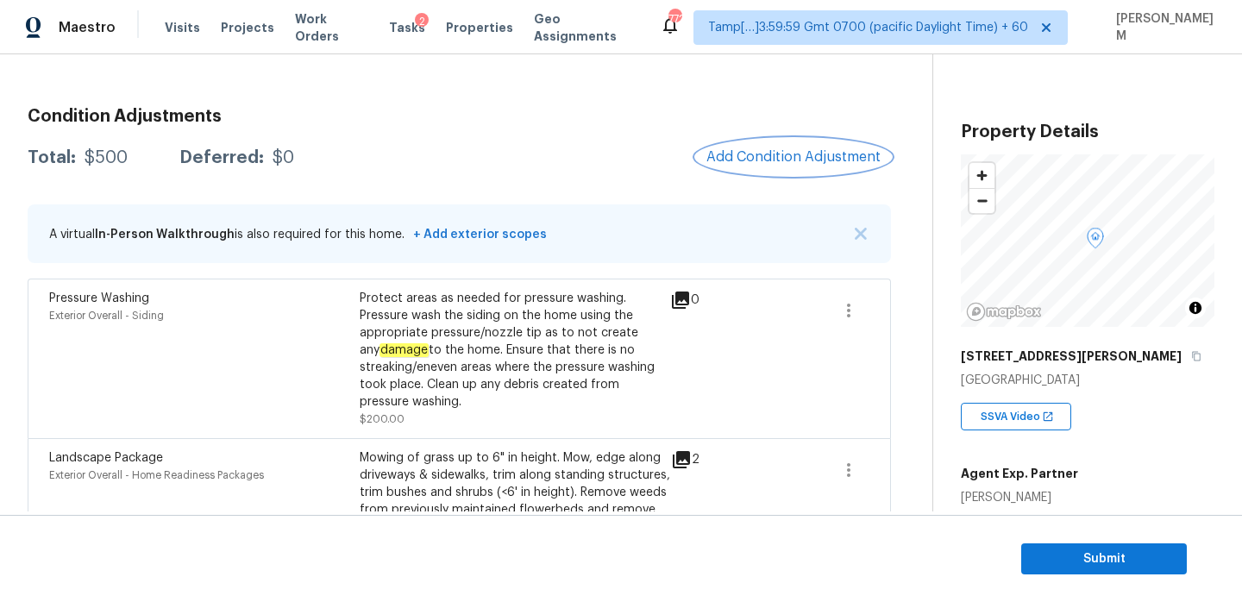
scroll to position [150, 0]
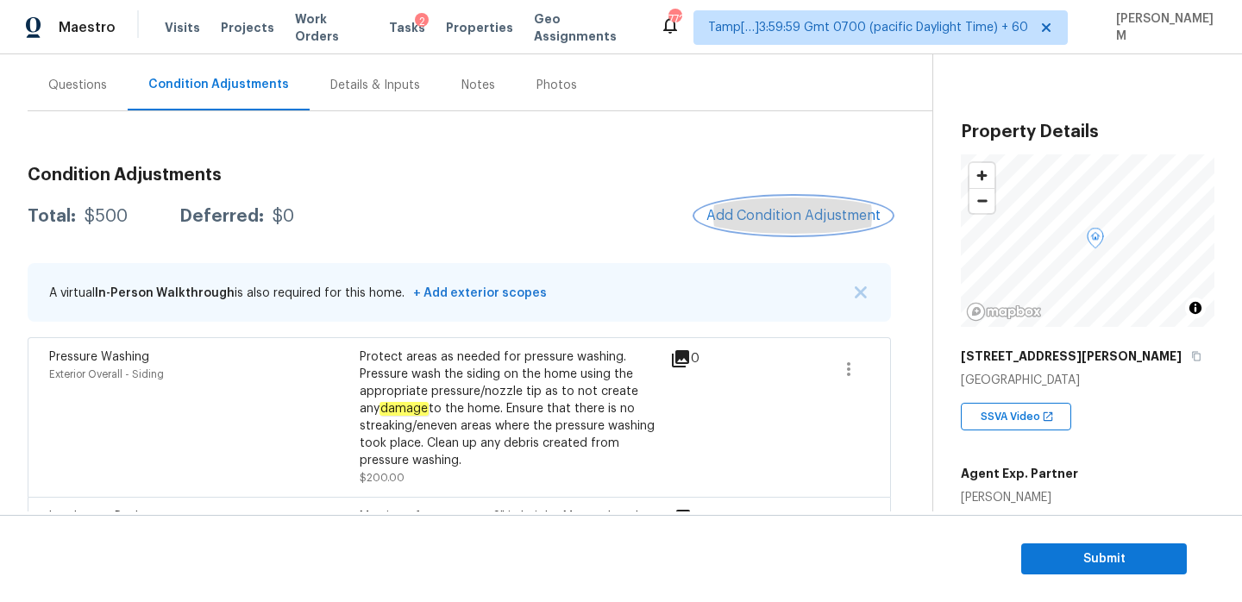
click at [753, 216] on span "Add Condition Adjustment" at bounding box center [793, 216] width 174 height 16
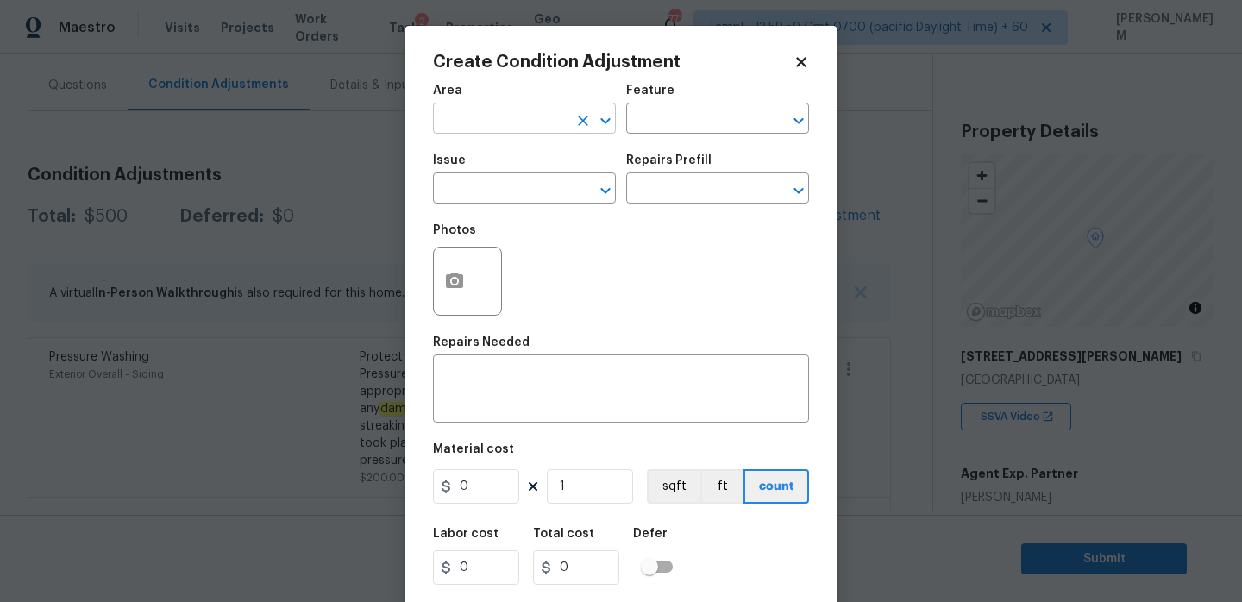
click at [526, 126] on input "text" at bounding box center [500, 120] width 135 height 27
click at [520, 189] on li "Interior Overall" at bounding box center [524, 187] width 183 height 28
type input "Interior Overall"
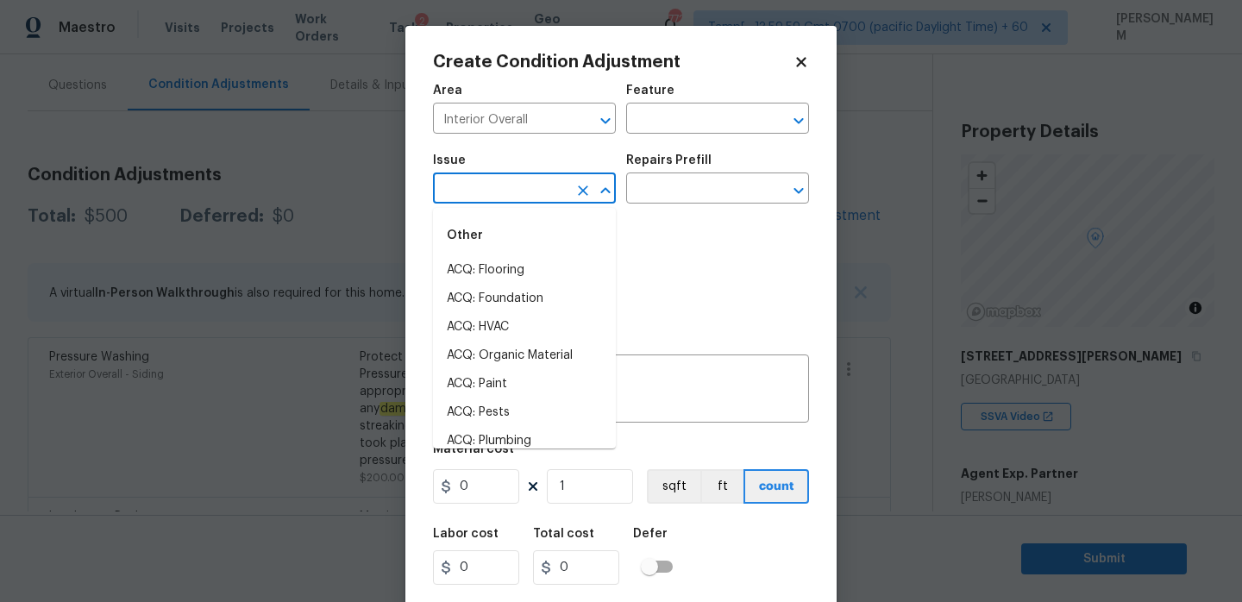
click at [546, 198] on input "text" at bounding box center [500, 190] width 135 height 27
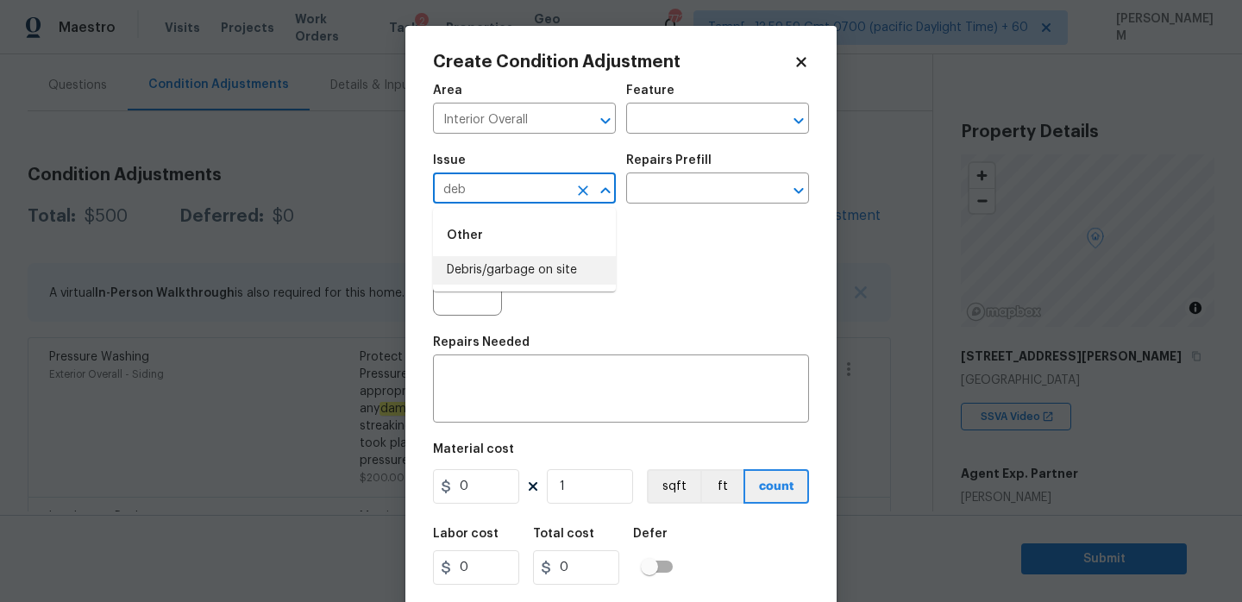
click at [536, 258] on li "Debris/garbage on site" at bounding box center [524, 270] width 183 height 28
type input "Debris/garbage on site"
click at [684, 183] on input "text" at bounding box center [693, 190] width 135 height 27
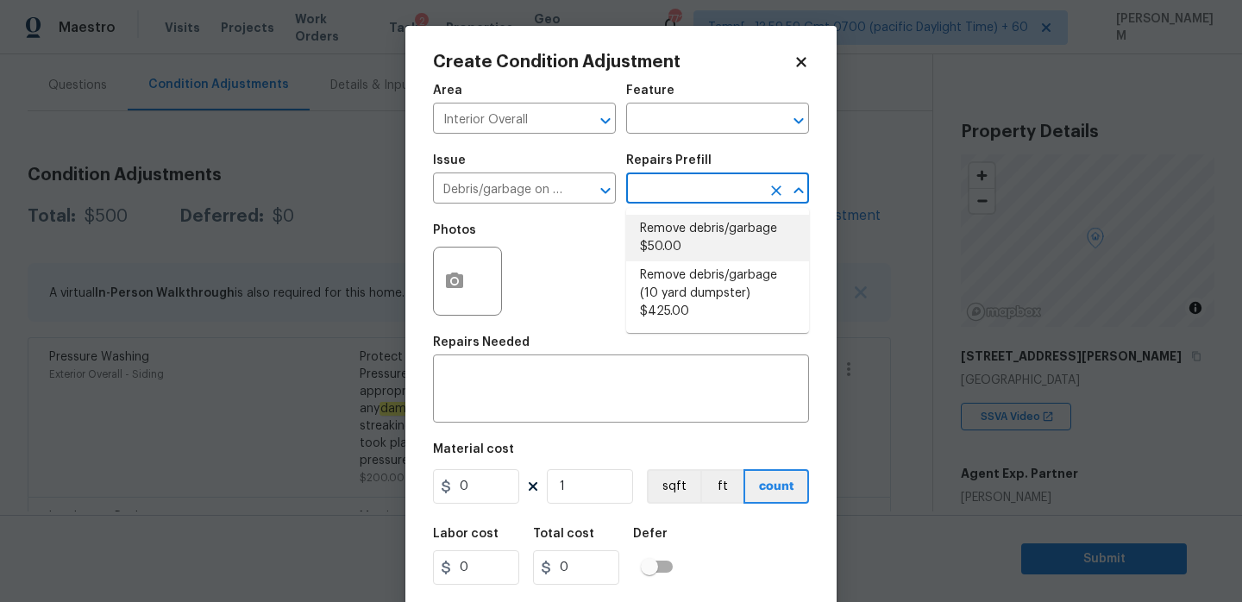
click at [731, 242] on li "Remove debris/garbage $50.00" at bounding box center [717, 238] width 183 height 47
type textarea "Remove, haul off, and properly dispose of any debris left by seller to offsite …"
type input "50"
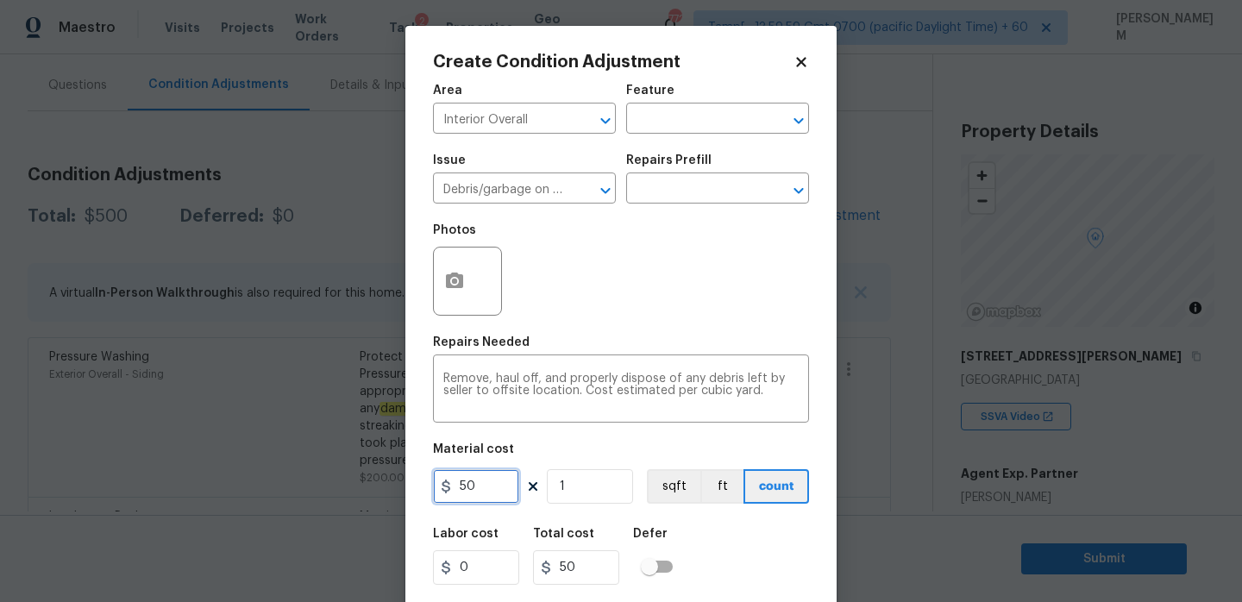
drag, startPoint x: 503, startPoint y: 480, endPoint x: 405, endPoint y: 474, distance: 97.6
click at [407, 477] on div "Create Condition Adjustment Area Interior Overall ​ Feature ​ Issue Debris/garb…" at bounding box center [620, 319] width 431 height 587
type input "100"
click at [470, 284] on button "button" at bounding box center [454, 281] width 41 height 67
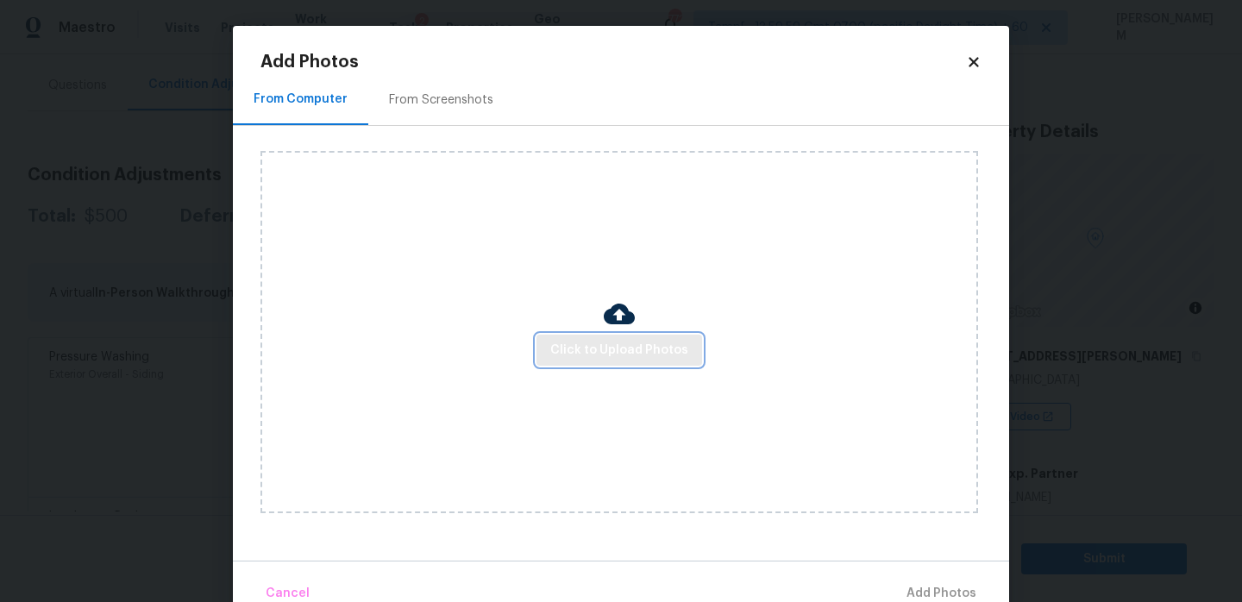
click at [656, 344] on span "Click to Upload Photos" at bounding box center [619, 351] width 138 height 22
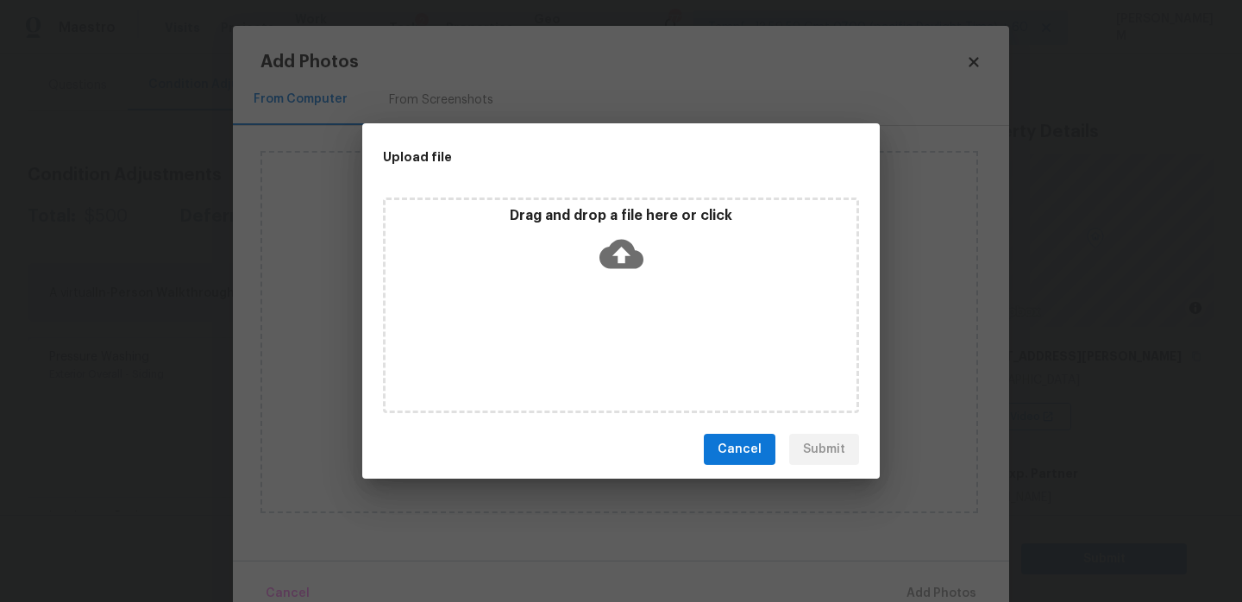
click at [630, 252] on icon at bounding box center [621, 254] width 44 height 29
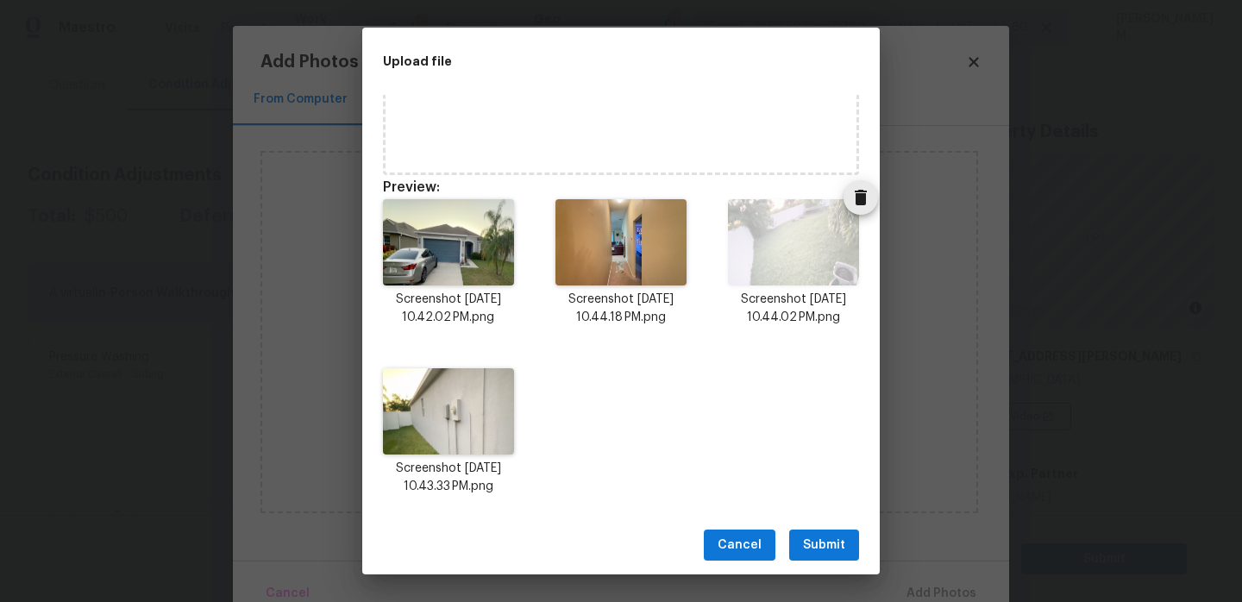
scroll to position [143, 0]
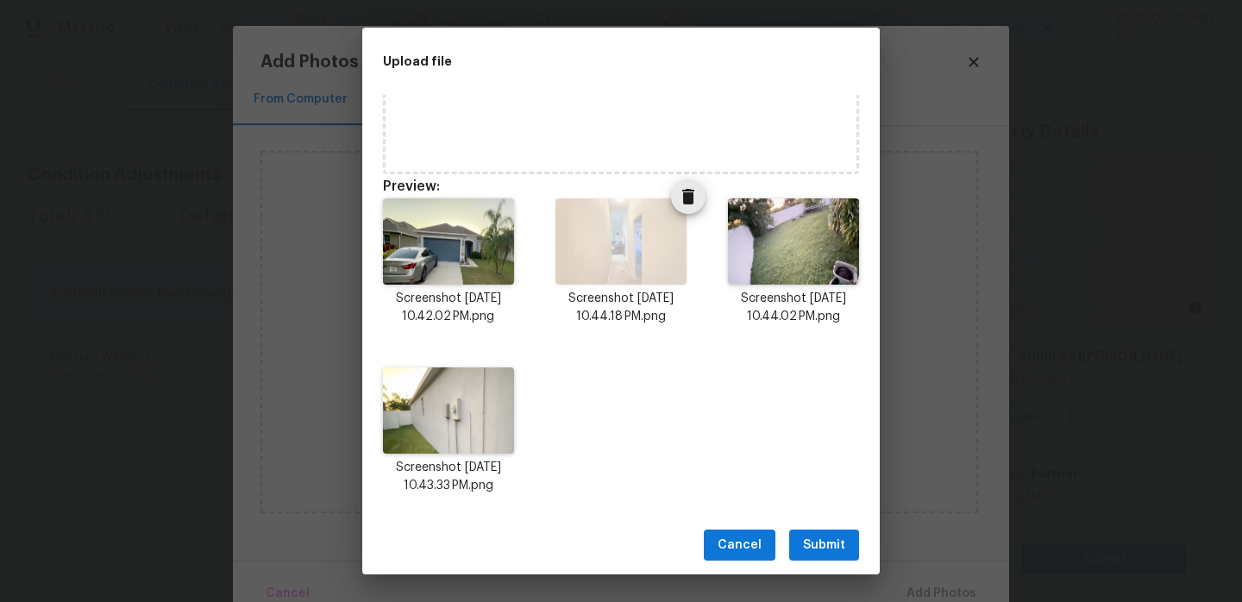
click at [700, 198] on span "Delete" at bounding box center [688, 196] width 35 height 21
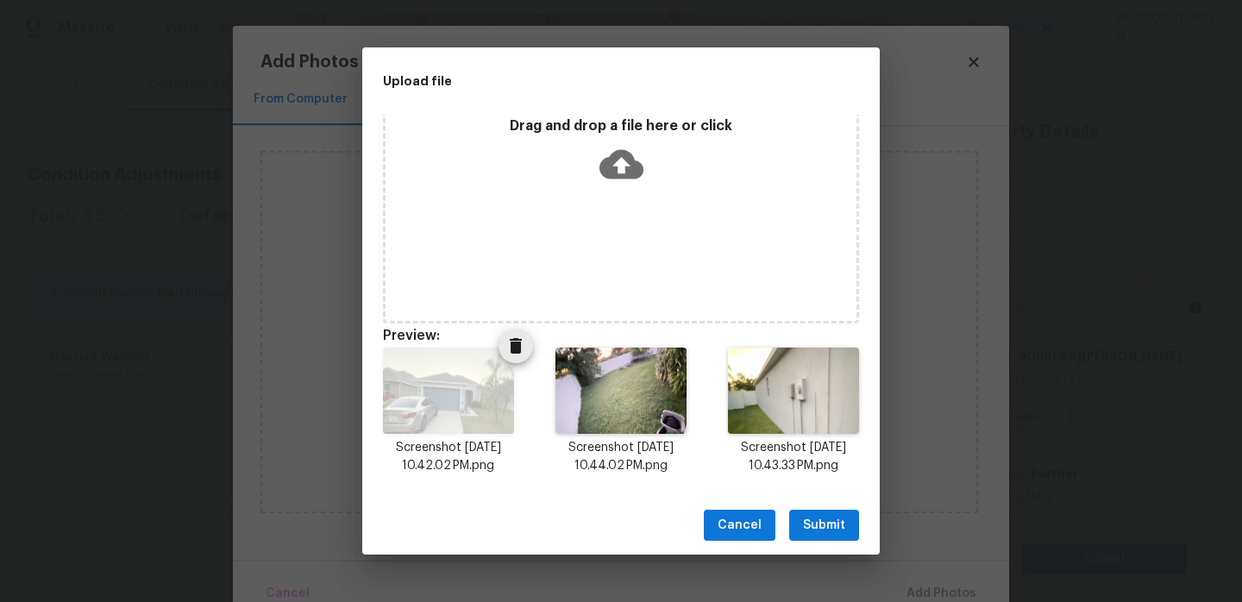
click at [514, 359] on button "Delete" at bounding box center [516, 346] width 35 height 35
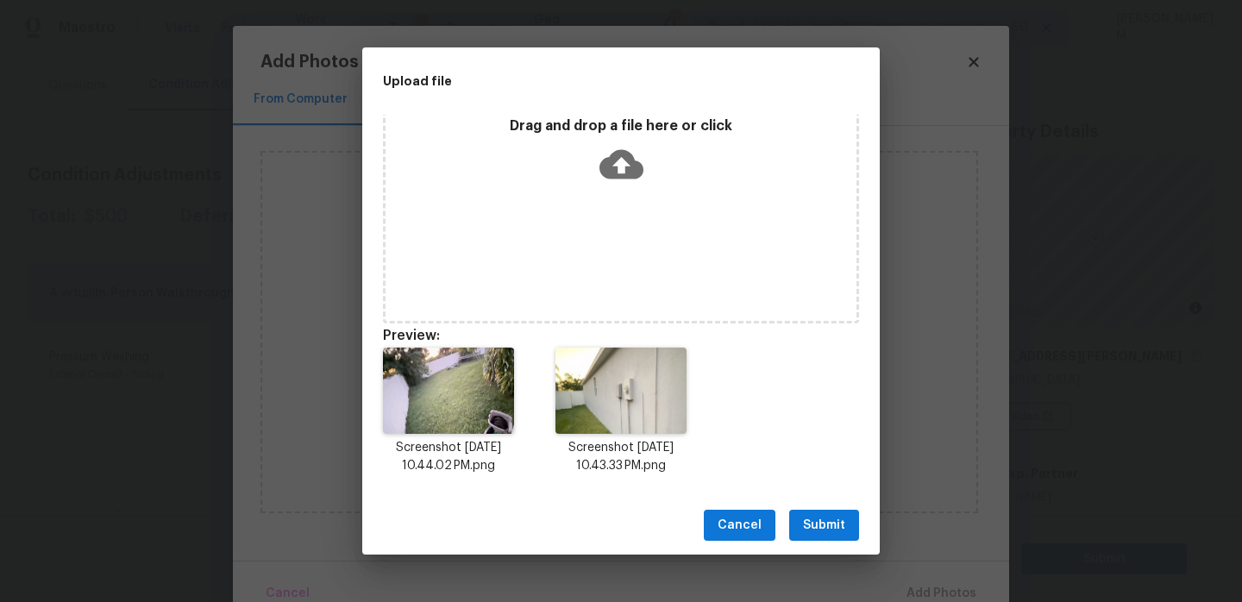
click at [822, 527] on span "Submit" at bounding box center [824, 526] width 42 height 22
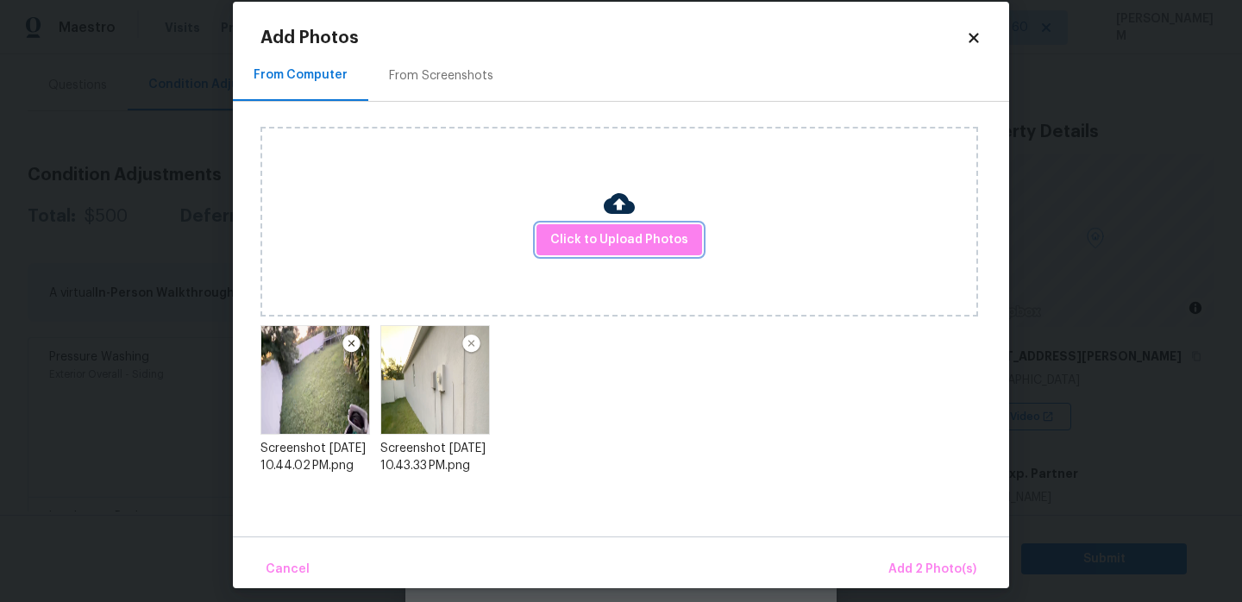
scroll to position [36, 0]
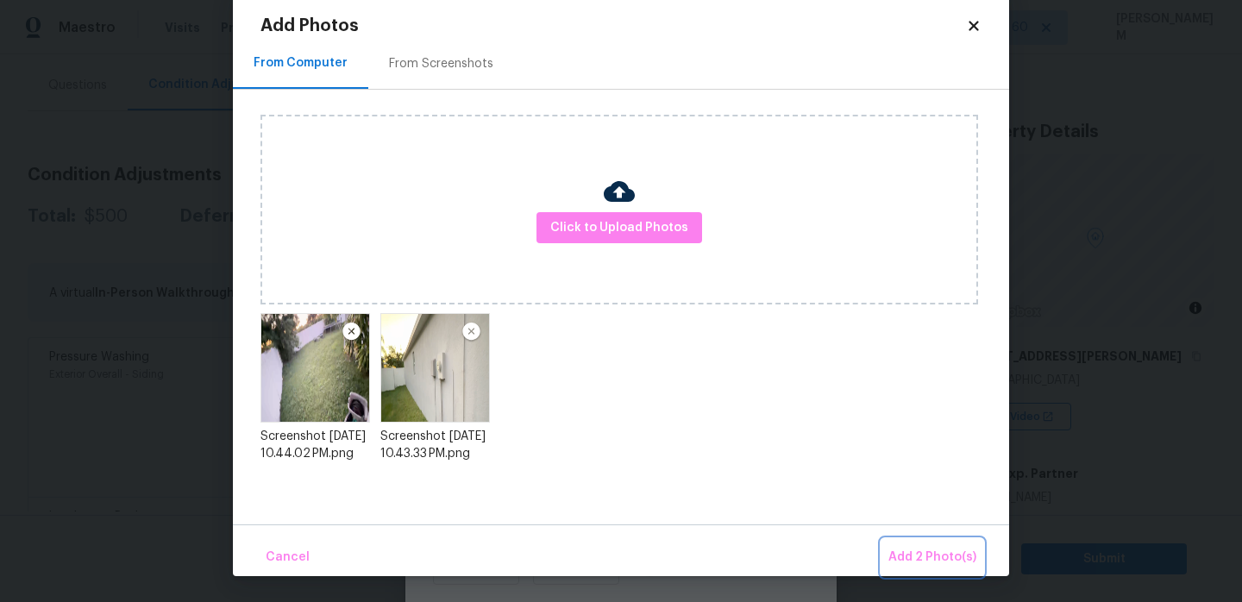
click at [909, 551] on span "Add 2 Photo(s)" at bounding box center [932, 558] width 88 height 22
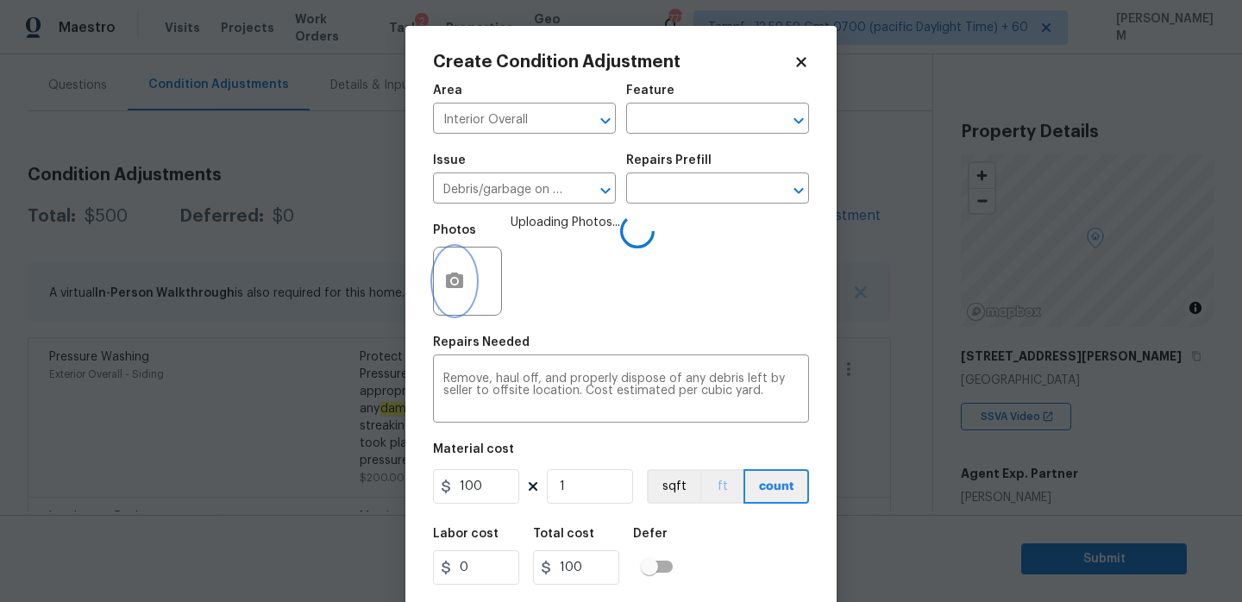
scroll to position [42, 0]
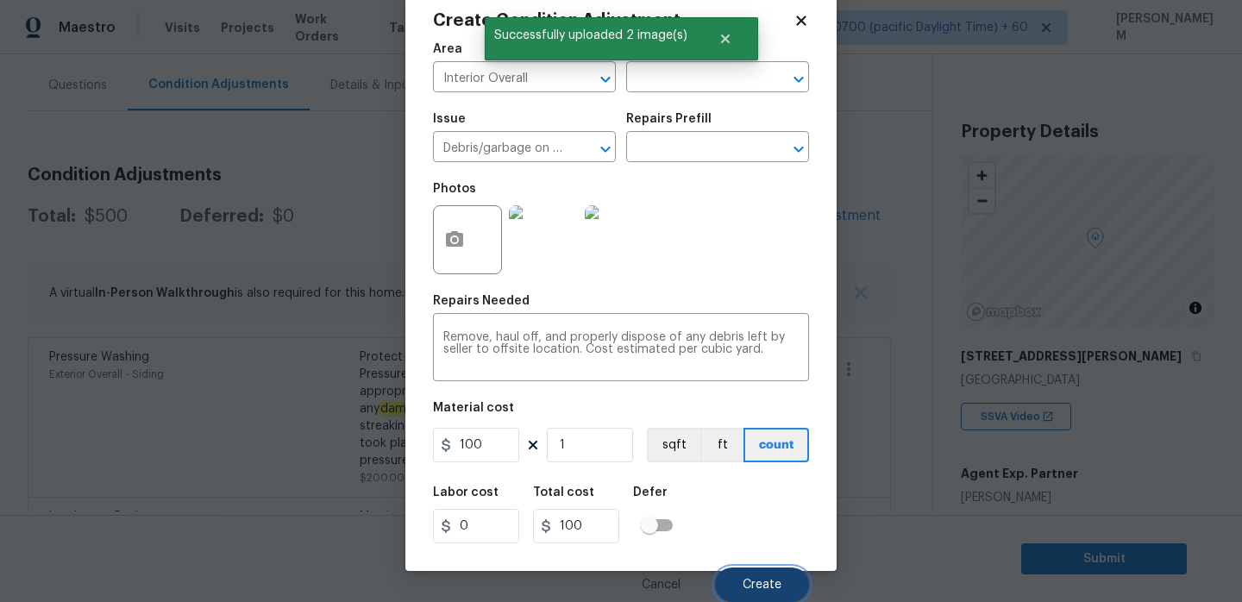
click at [793, 587] on button "Create" at bounding box center [762, 585] width 94 height 35
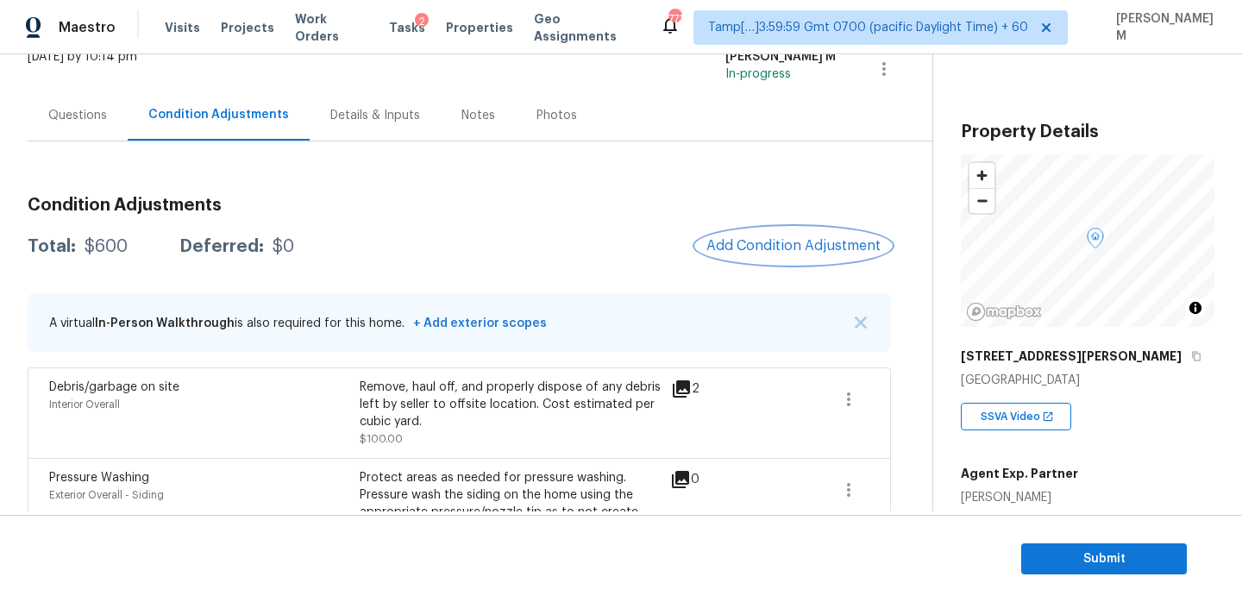
scroll to position [109, 0]
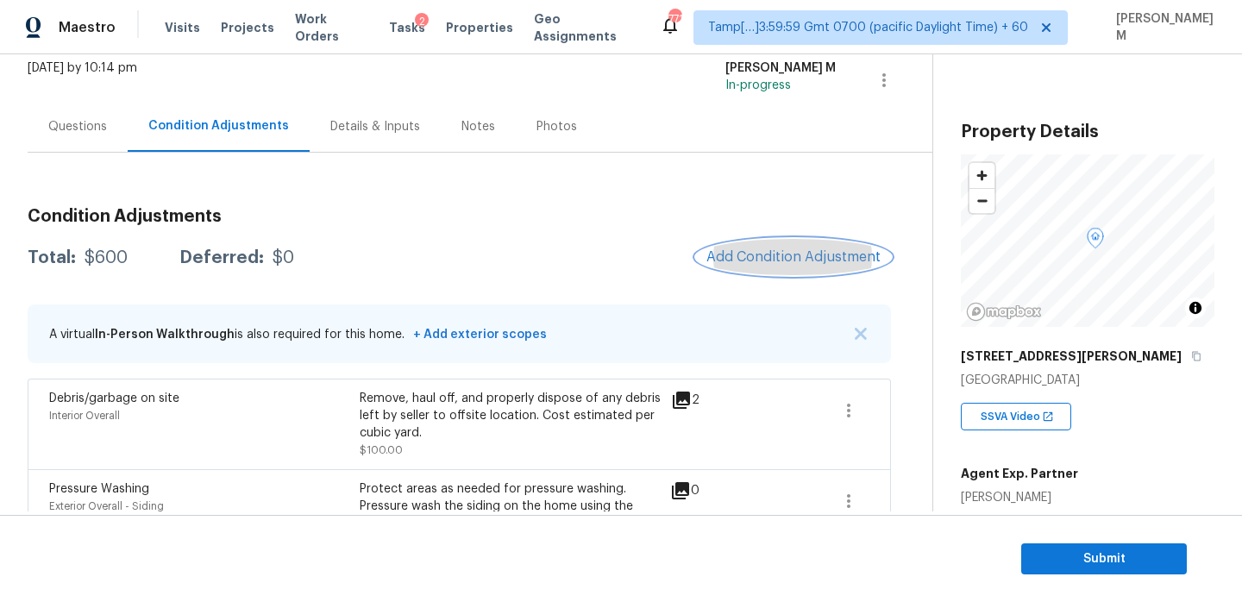
click at [777, 262] on span "Add Condition Adjustment" at bounding box center [793, 257] width 174 height 16
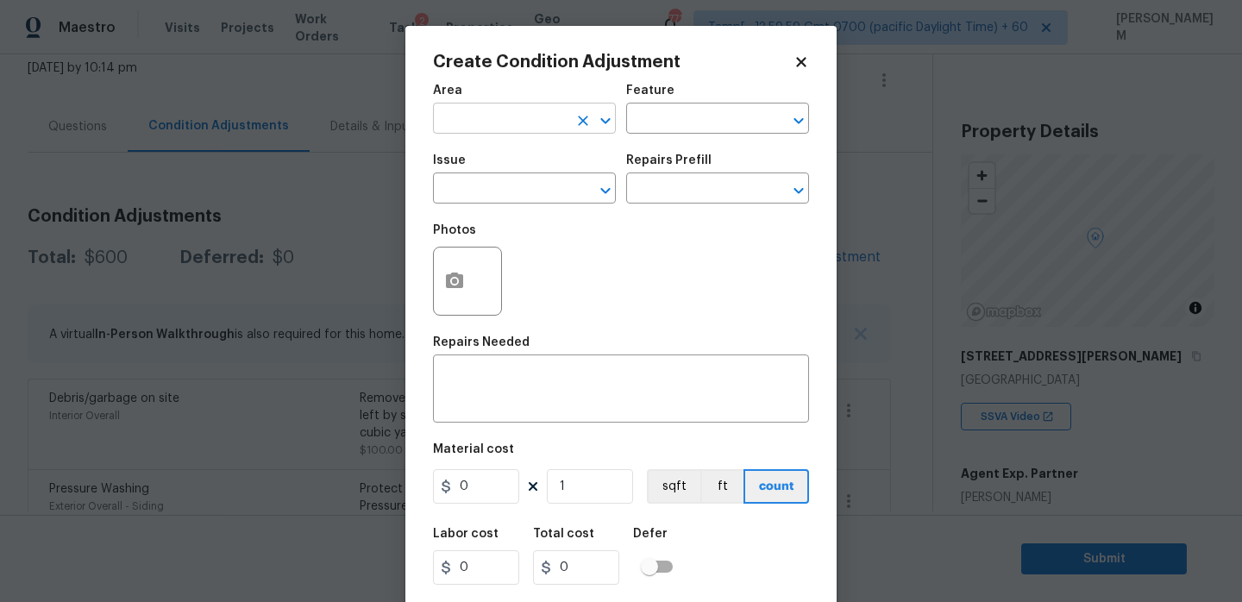
click at [467, 116] on input "text" at bounding box center [500, 120] width 135 height 27
click at [486, 184] on li "Interior Overall" at bounding box center [524, 187] width 183 height 28
type input "Interior Overall"
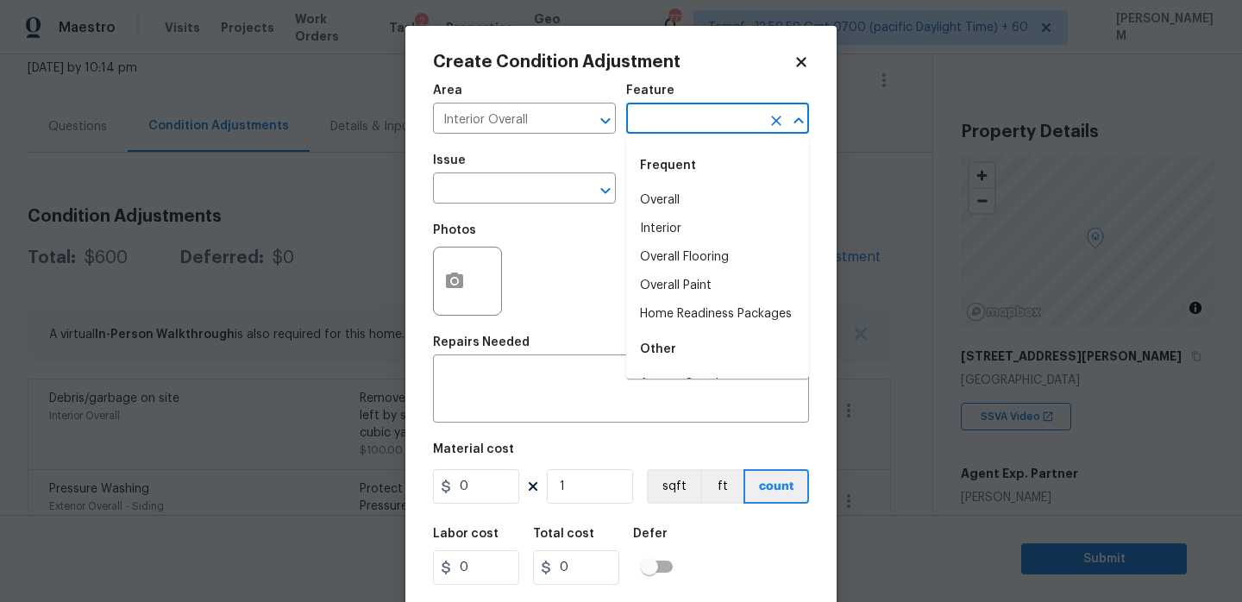
click at [668, 113] on input "text" at bounding box center [693, 120] width 135 height 27
click at [697, 279] on li "Overall Paint" at bounding box center [717, 286] width 183 height 28
type input "Overall Paint"
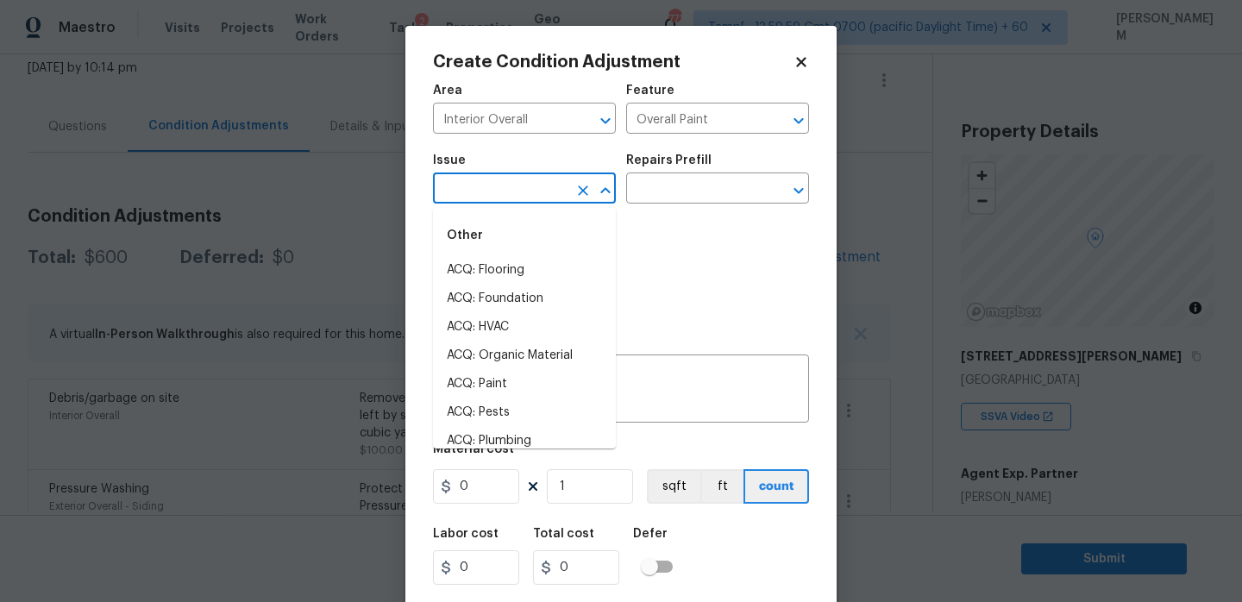
click at [458, 195] on input "text" at bounding box center [500, 190] width 135 height 27
click at [477, 273] on li "ACQ: Paint" at bounding box center [524, 270] width 183 height 28
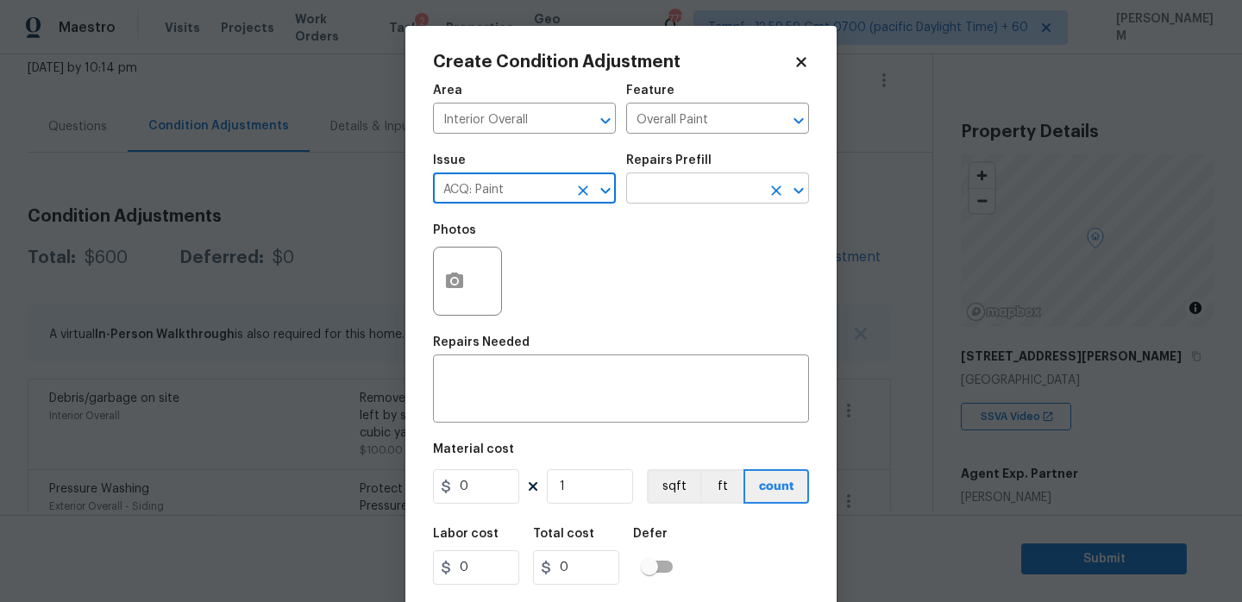
type input "ACQ: Paint"
click at [672, 195] on input "text" at bounding box center [693, 190] width 135 height 27
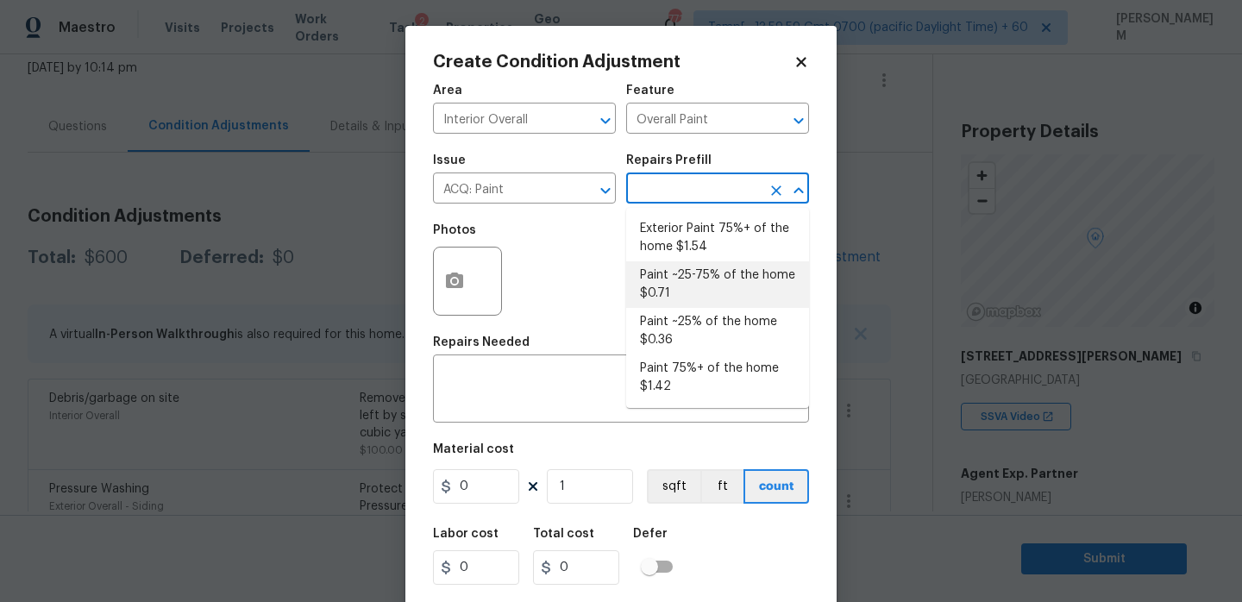
click at [714, 279] on li "Paint ~25-75% of the home $0.71" at bounding box center [717, 284] width 183 height 47
type input "Acquisition"
type textarea "Acquisition Scope: ~25 - 75% of the home needs interior paint"
type input "0.71"
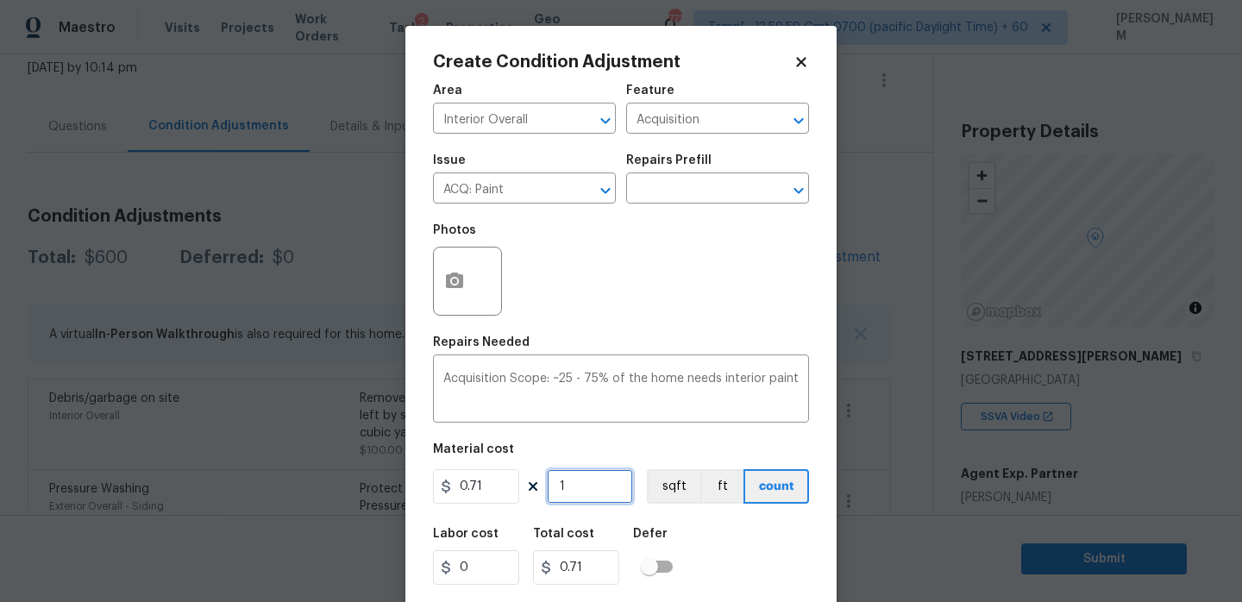
drag, startPoint x: 597, startPoint y: 482, endPoint x: 474, endPoint y: 477, distance: 123.4
click at [475, 479] on div "0.71 1 sqft ft count" at bounding box center [621, 486] width 376 height 35
paste input "571"
type input "1571"
type input "1115.41"
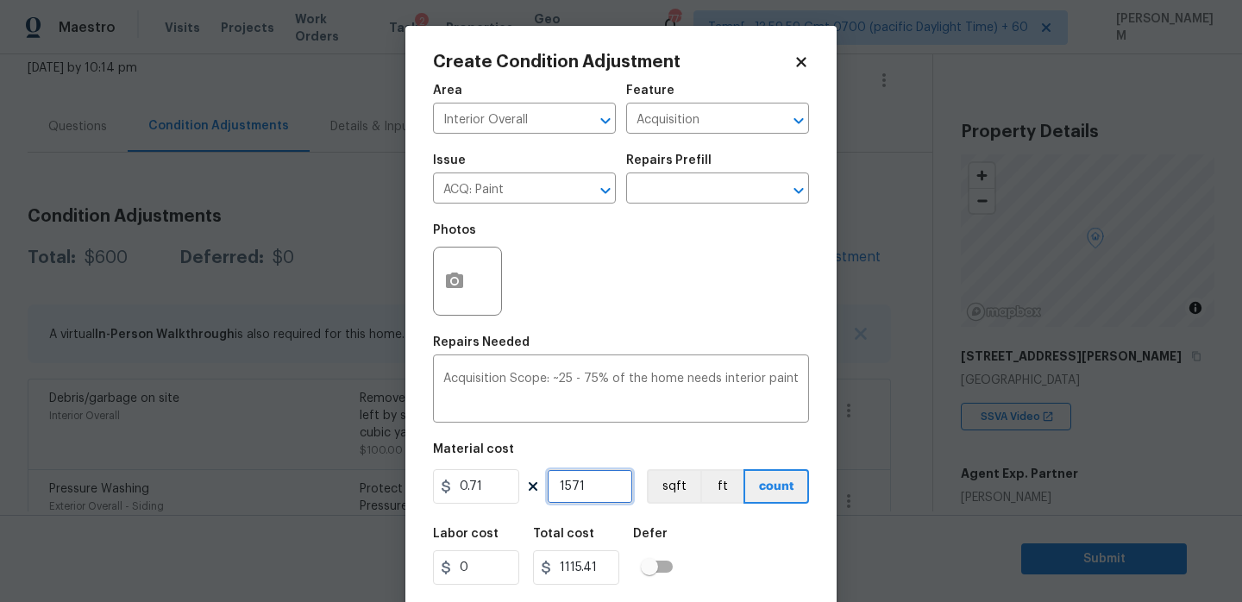
type input "1571"
click at [460, 282] on icon "button" at bounding box center [454, 281] width 17 height 16
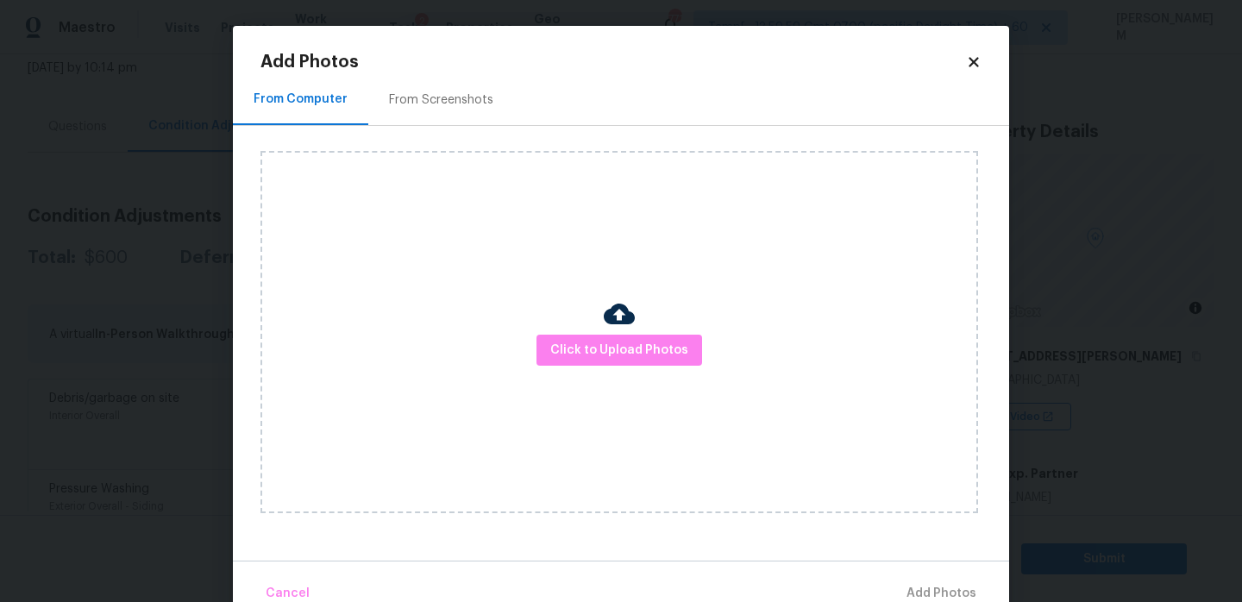
click at [605, 331] on div at bounding box center [619, 316] width 31 height 36
click at [615, 342] on span "Click to Upload Photos" at bounding box center [619, 351] width 138 height 22
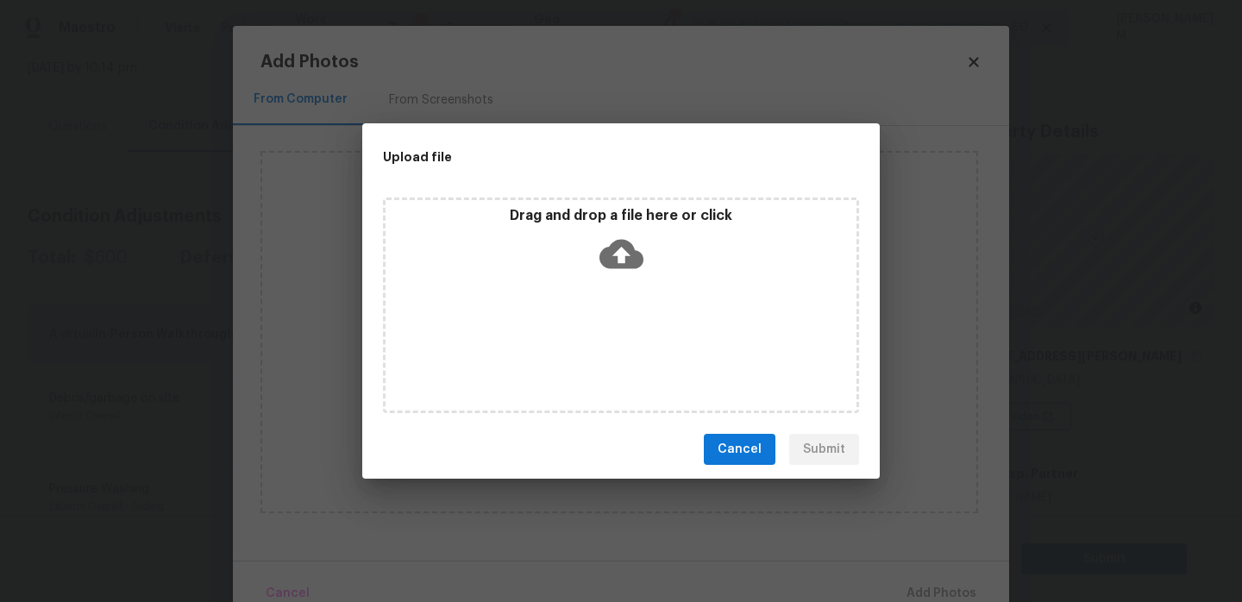
click at [612, 255] on icon at bounding box center [621, 254] width 44 height 29
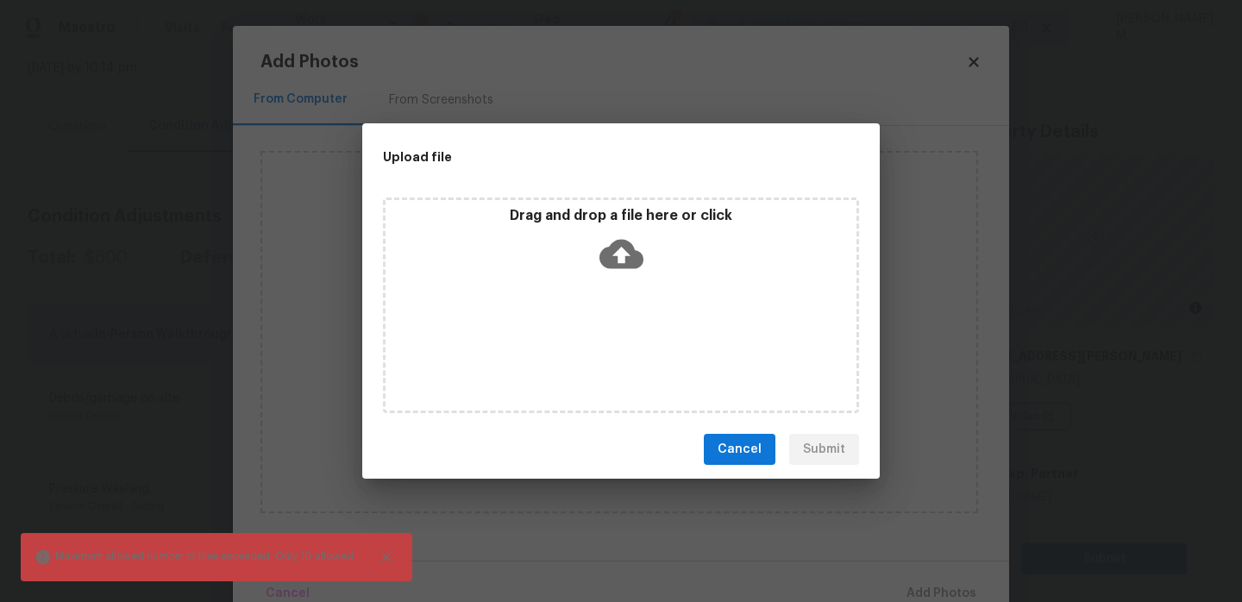
click at [621, 269] on icon at bounding box center [621, 254] width 44 height 44
click at [582, 259] on div "Drag and drop a file here or click" at bounding box center [621, 244] width 471 height 74
click at [637, 265] on icon at bounding box center [621, 254] width 44 height 29
click at [621, 255] on icon at bounding box center [621, 254] width 44 height 44
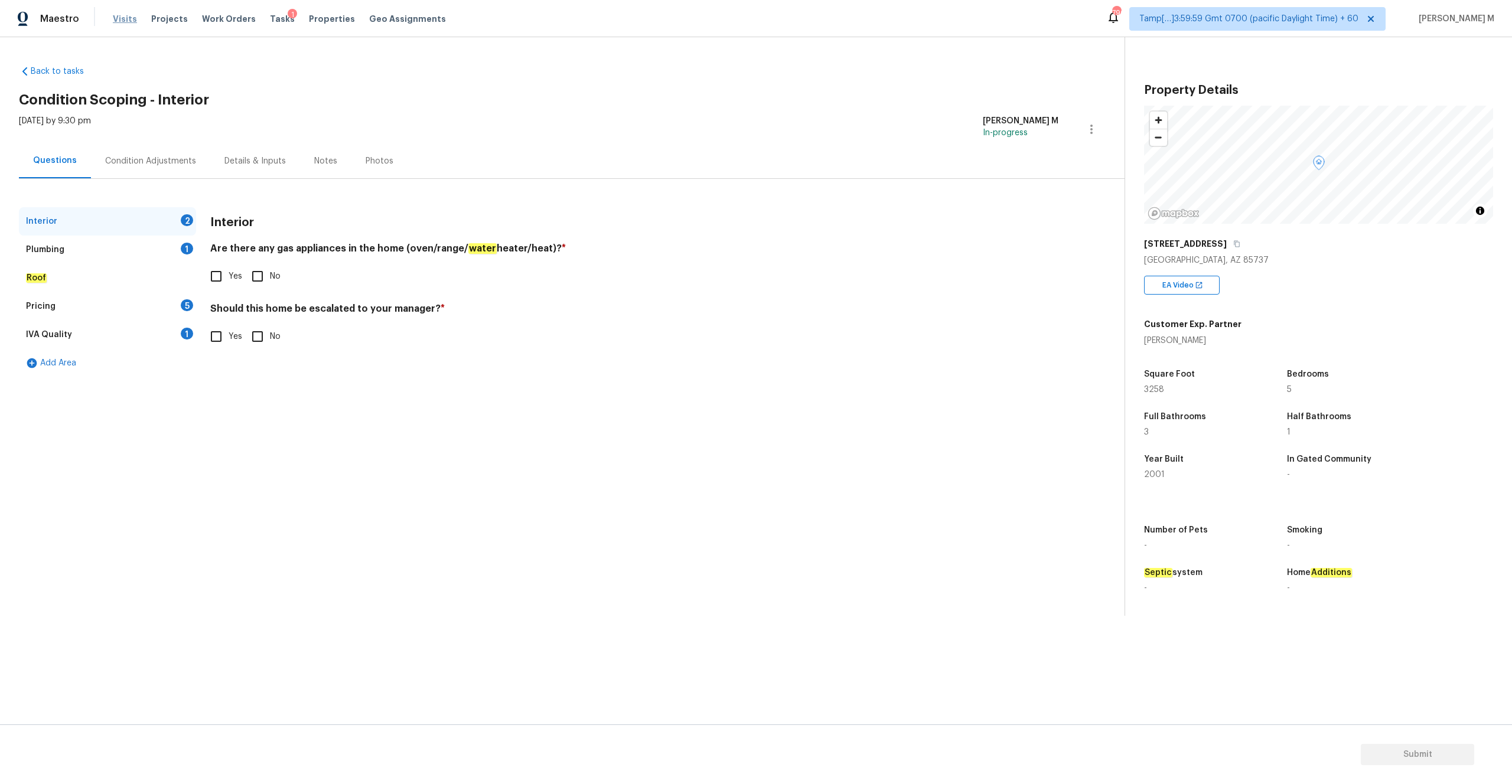
click at [117, 20] on span "Visits" at bounding box center [125, 18] width 24 height 12
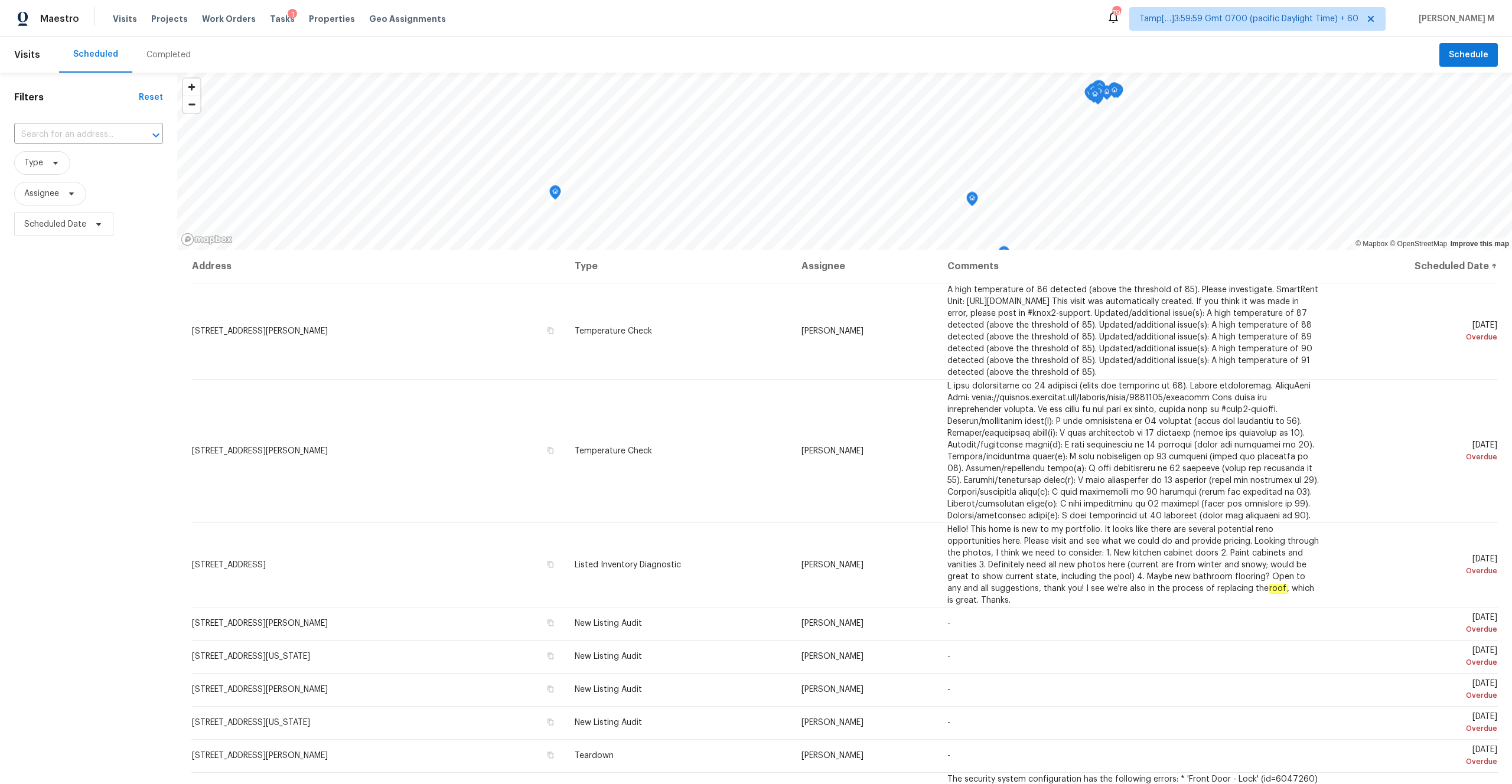
click at [164, 51] on div "Completed" at bounding box center [168, 55] width 45 height 12
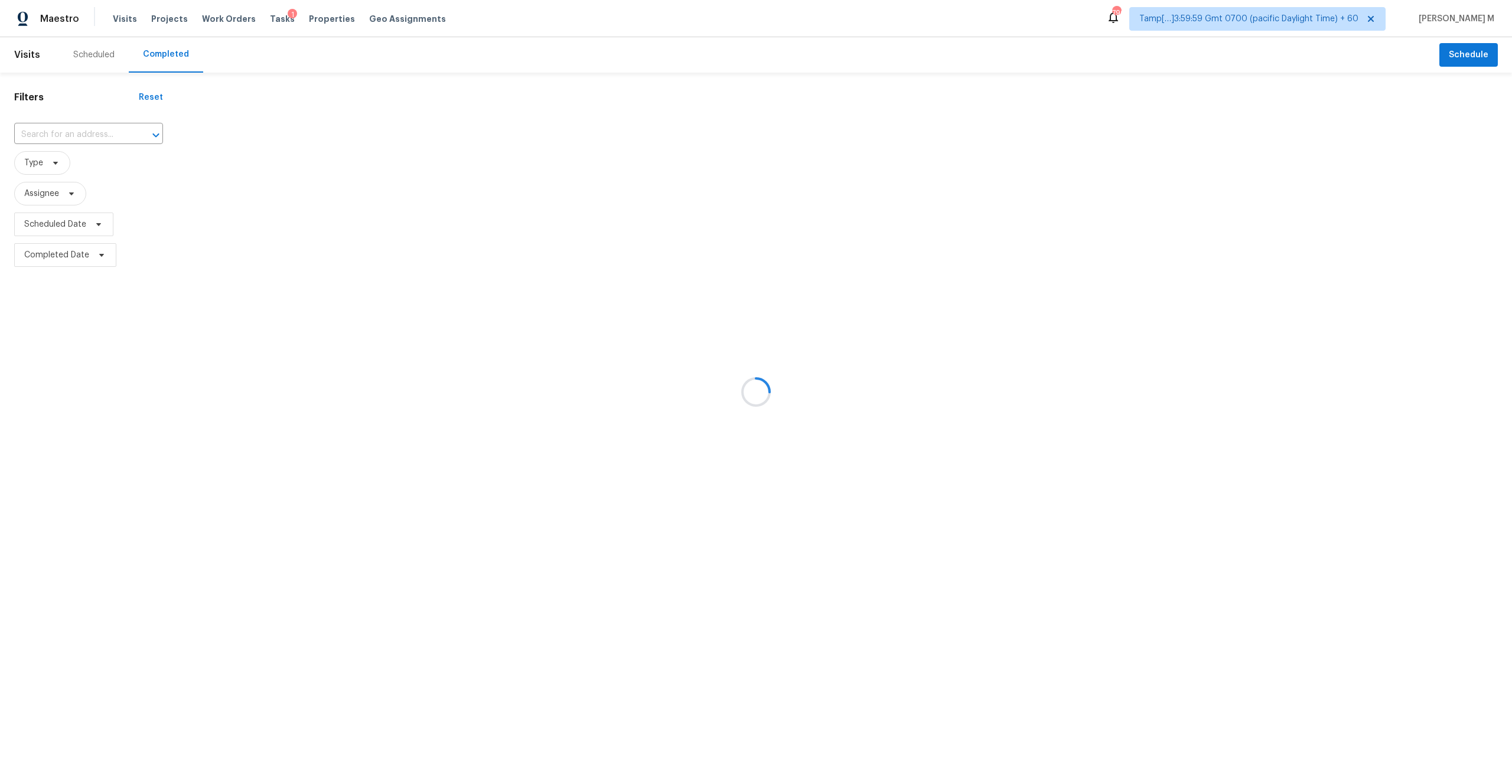
click at [164, 51] on div at bounding box center [756, 392] width 1512 height 784
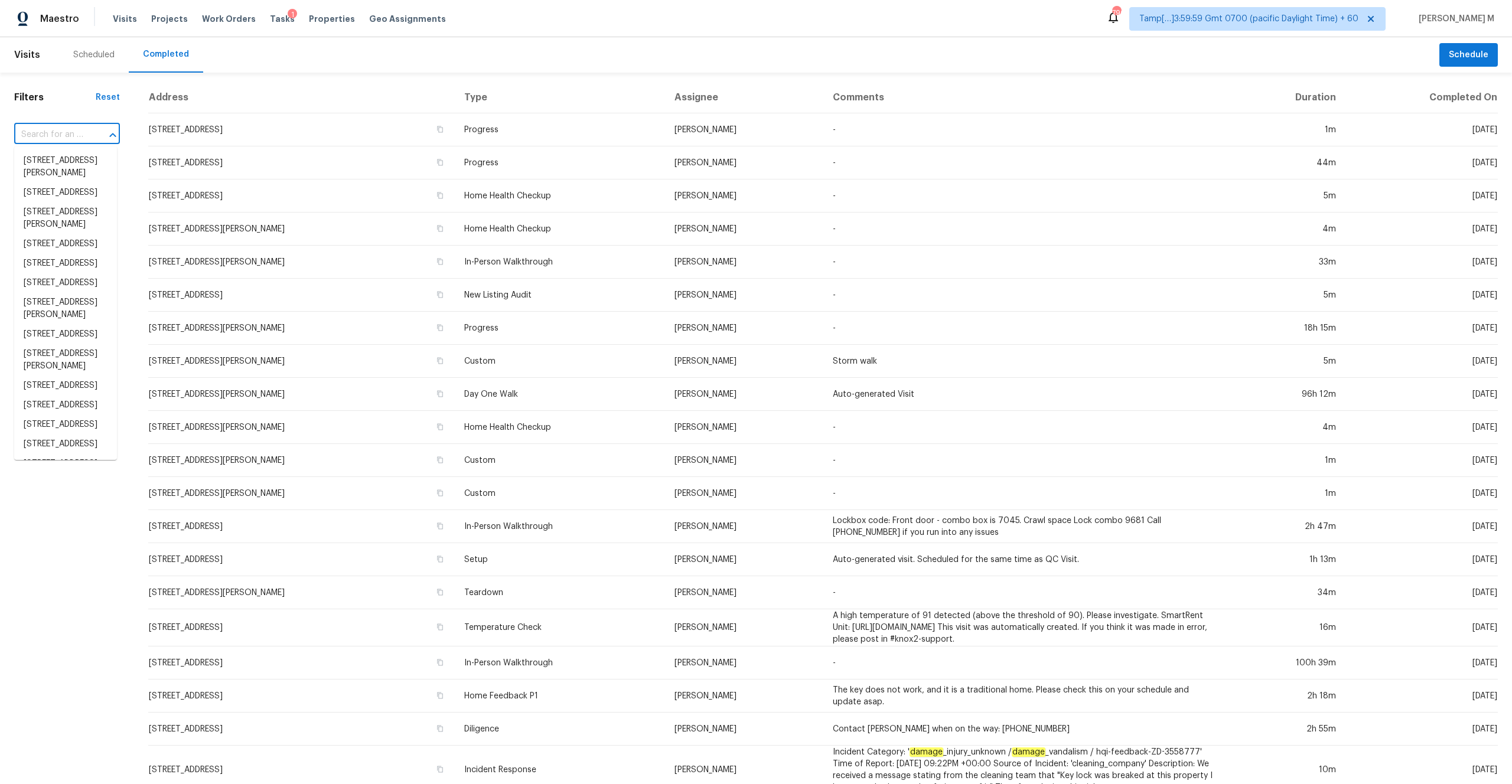
click at [75, 136] on input "text" at bounding box center [51, 135] width 73 height 18
paste input "[STREET_ADDRESS]"
type input "[STREET_ADDRESS]"
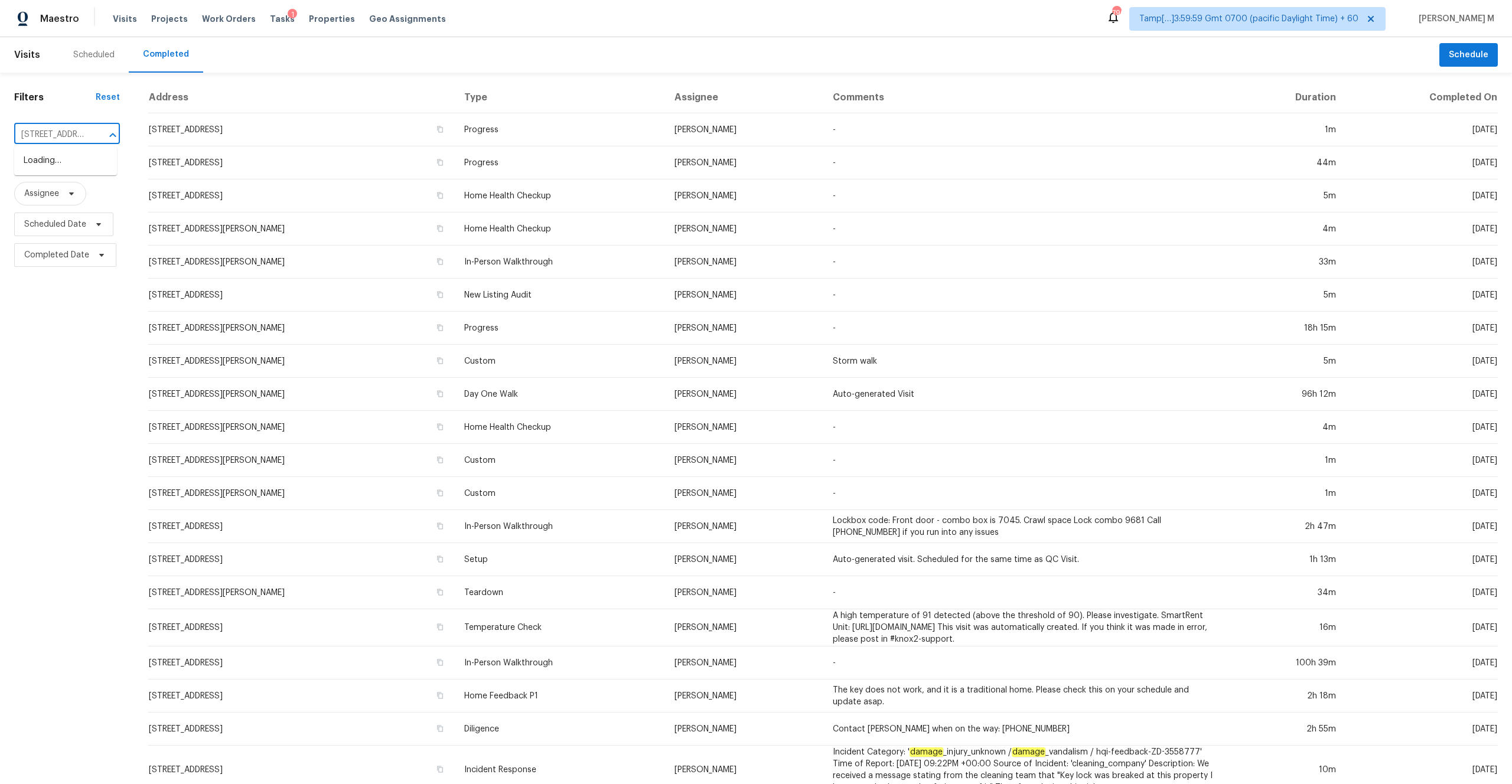
scroll to position [0, 105]
click at [66, 166] on li "[STREET_ADDRESS]" at bounding box center [66, 161] width 103 height 19
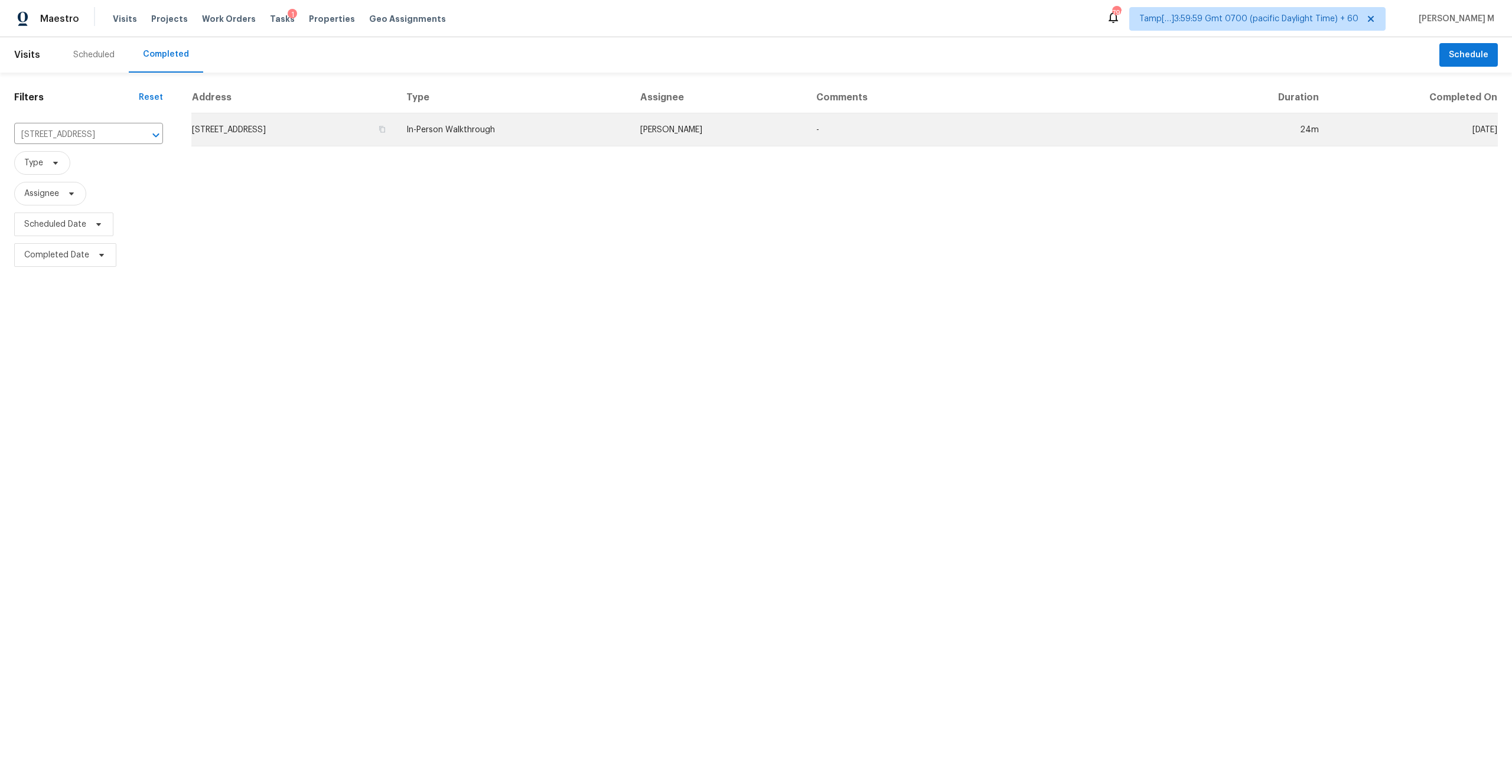
click at [397, 131] on td "[STREET_ADDRESS]" at bounding box center [294, 130] width 205 height 33
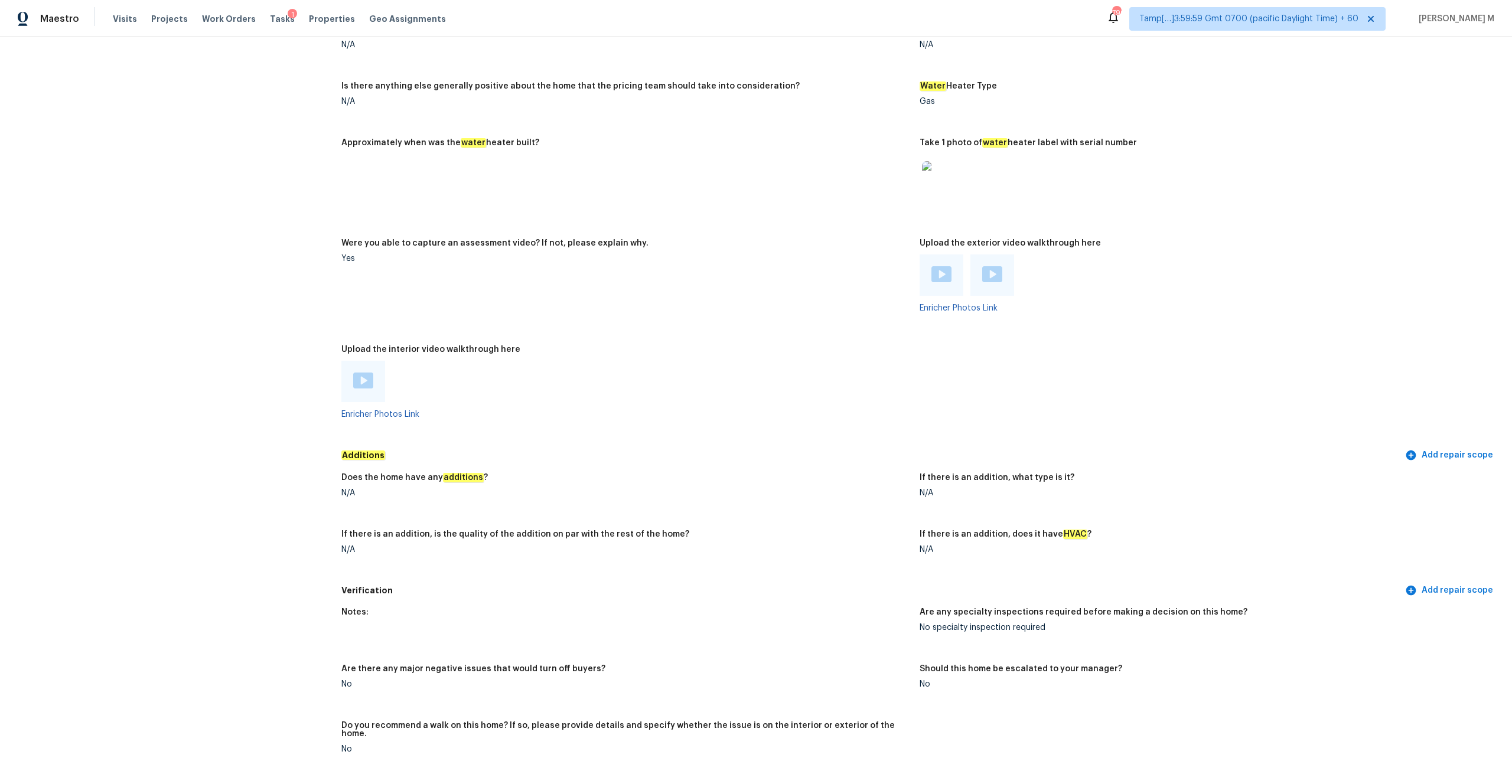
scroll to position [2472, 0]
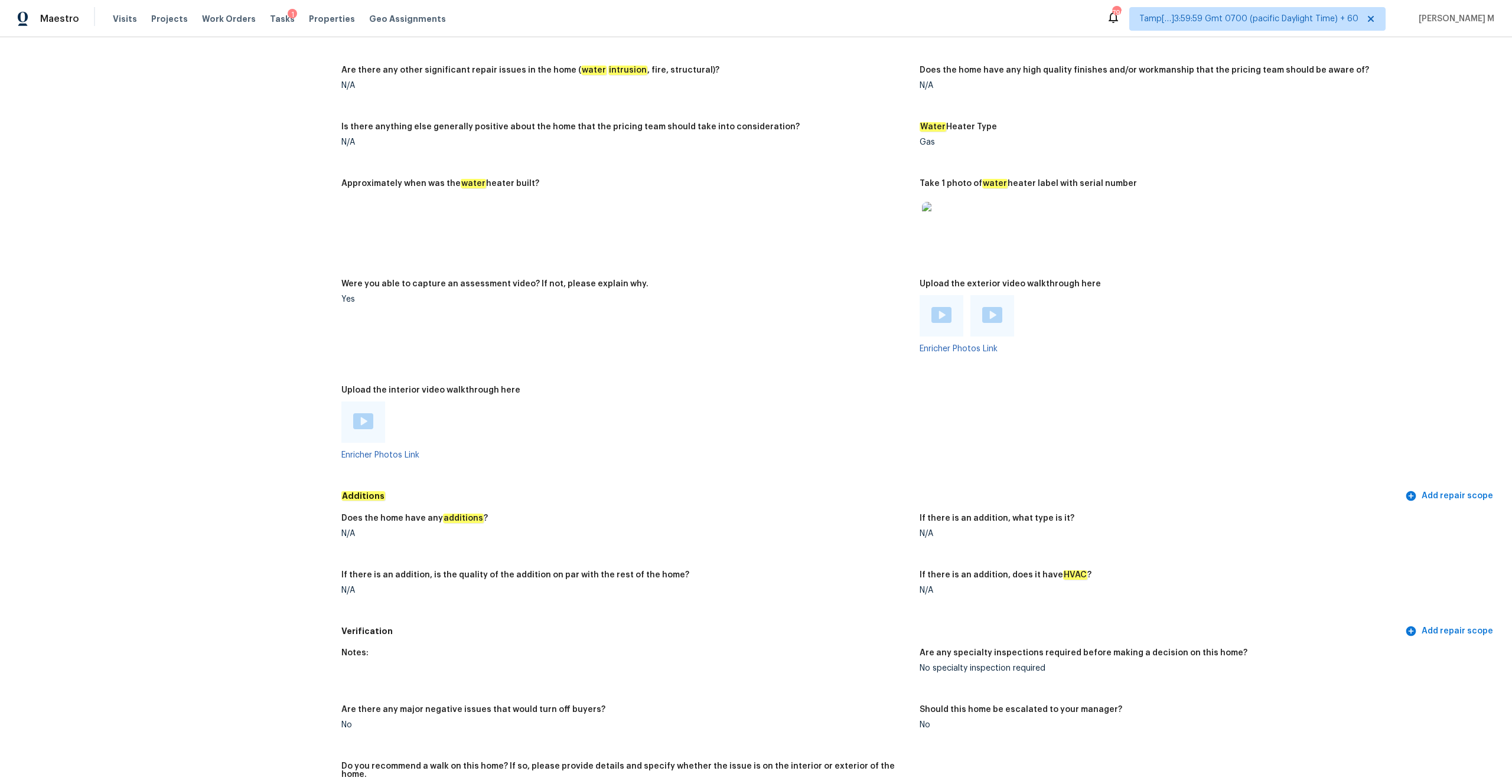
click at [373, 407] on div at bounding box center [364, 422] width 44 height 41
click at [364, 412] on img at bounding box center [363, 421] width 20 height 16
click at [850, 310] on img at bounding box center [941, 315] width 20 height 16
click at [850, 309] on img at bounding box center [992, 315] width 20 height 16
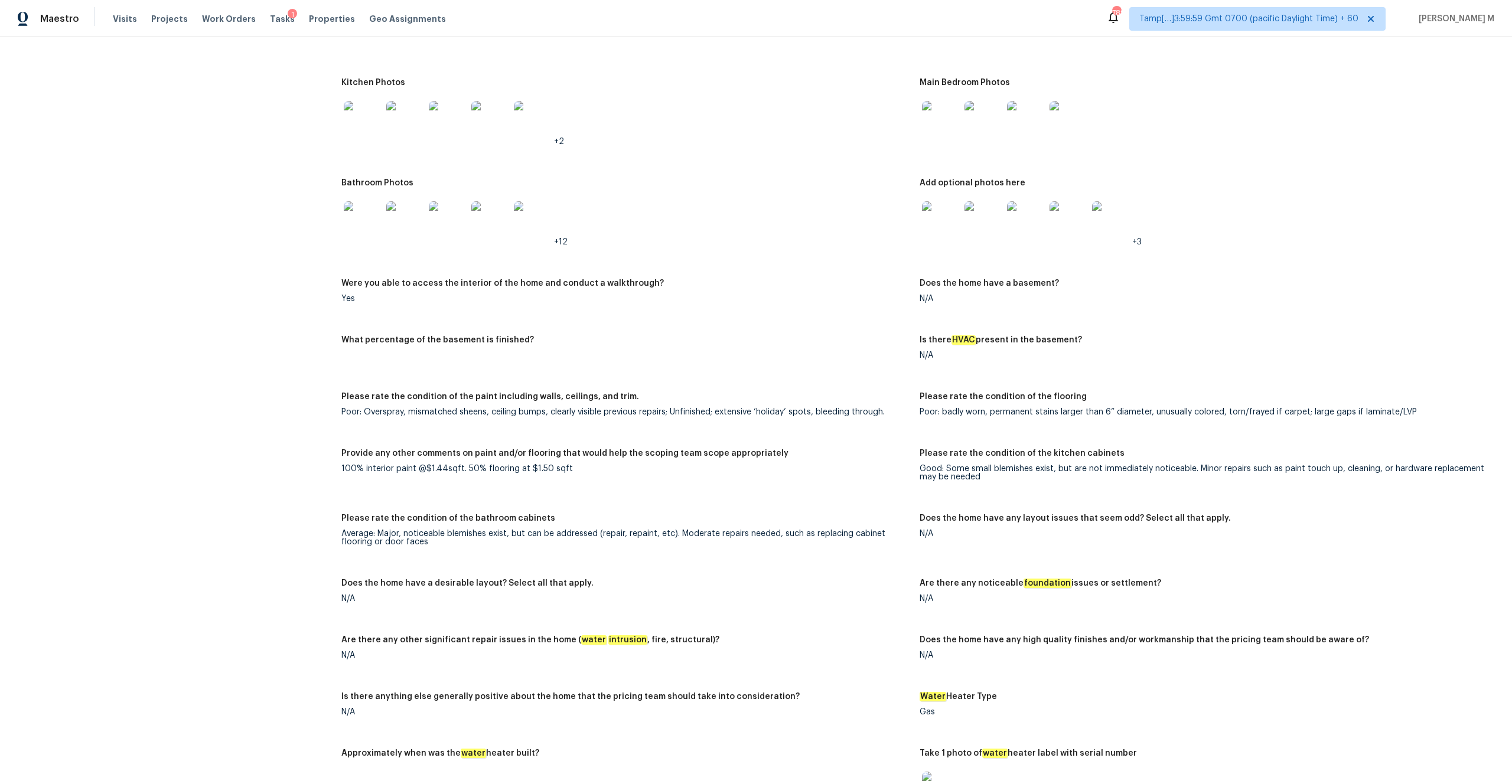
scroll to position [1901, 0]
click at [439, 412] on div "Provide any other comments on paint and/or flooring that would help the scoping…" at bounding box center [626, 457] width 569 height 15
click at [440, 412] on div "100% interior paint @$1.44sqft. 50% flooring at $1.50 sqft" at bounding box center [626, 470] width 569 height 8
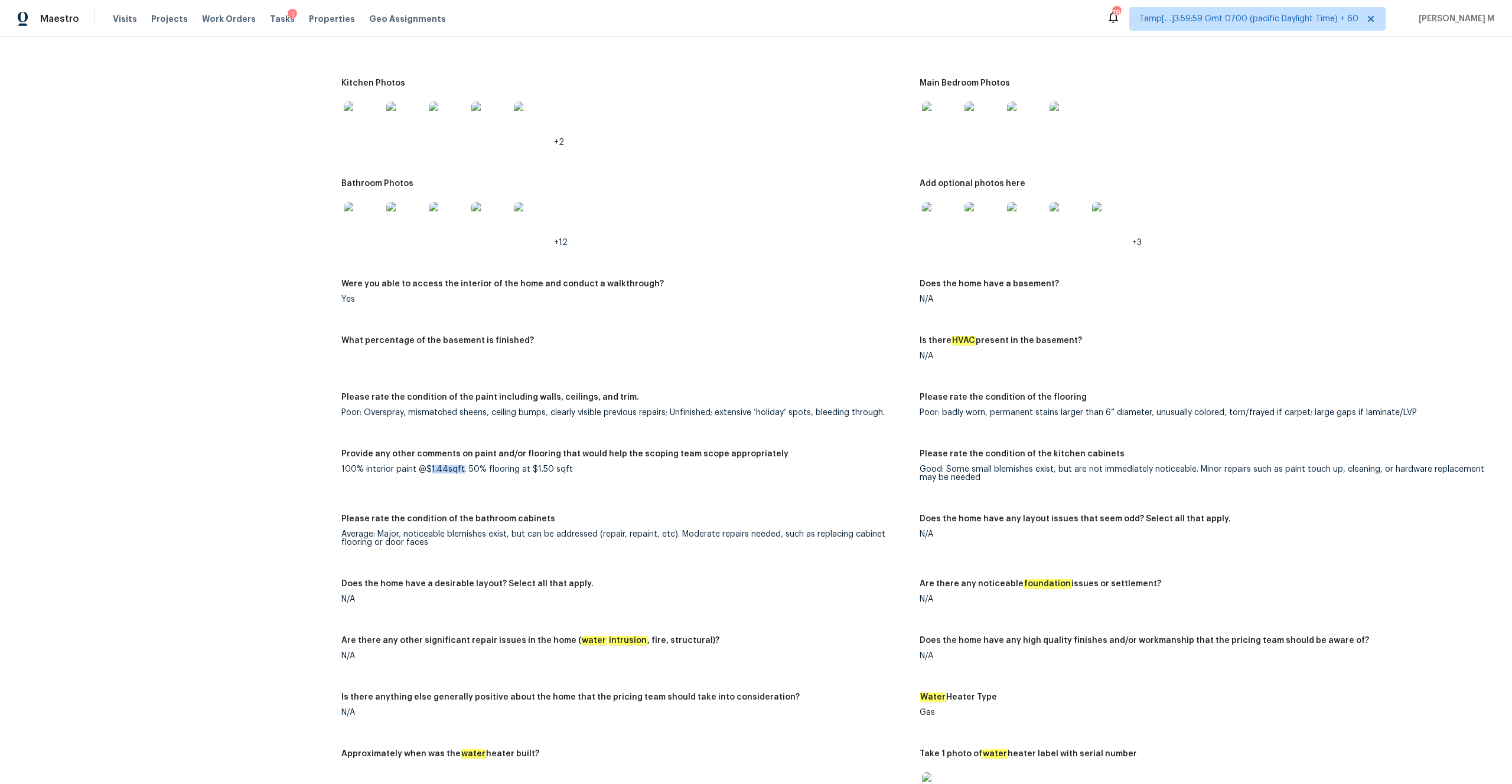
click at [440, 412] on div "100% interior paint @$1.44sqft. 50% flooring at $1.50 sqft" at bounding box center [626, 470] width 569 height 8
copy div "100% interior paint @$1.44sqft. 50% flooring at $1.50 sqft"
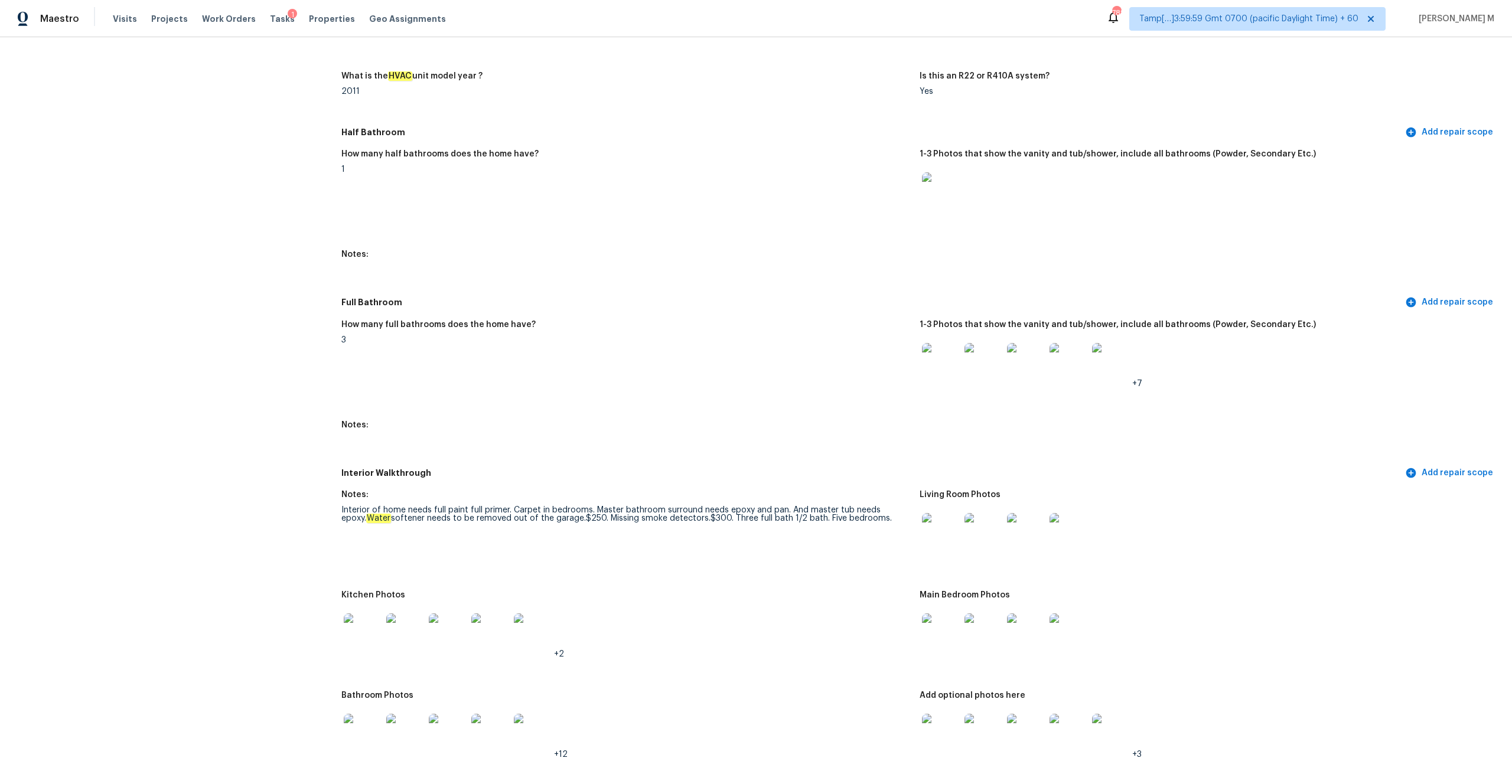
scroll to position [1382, 0]
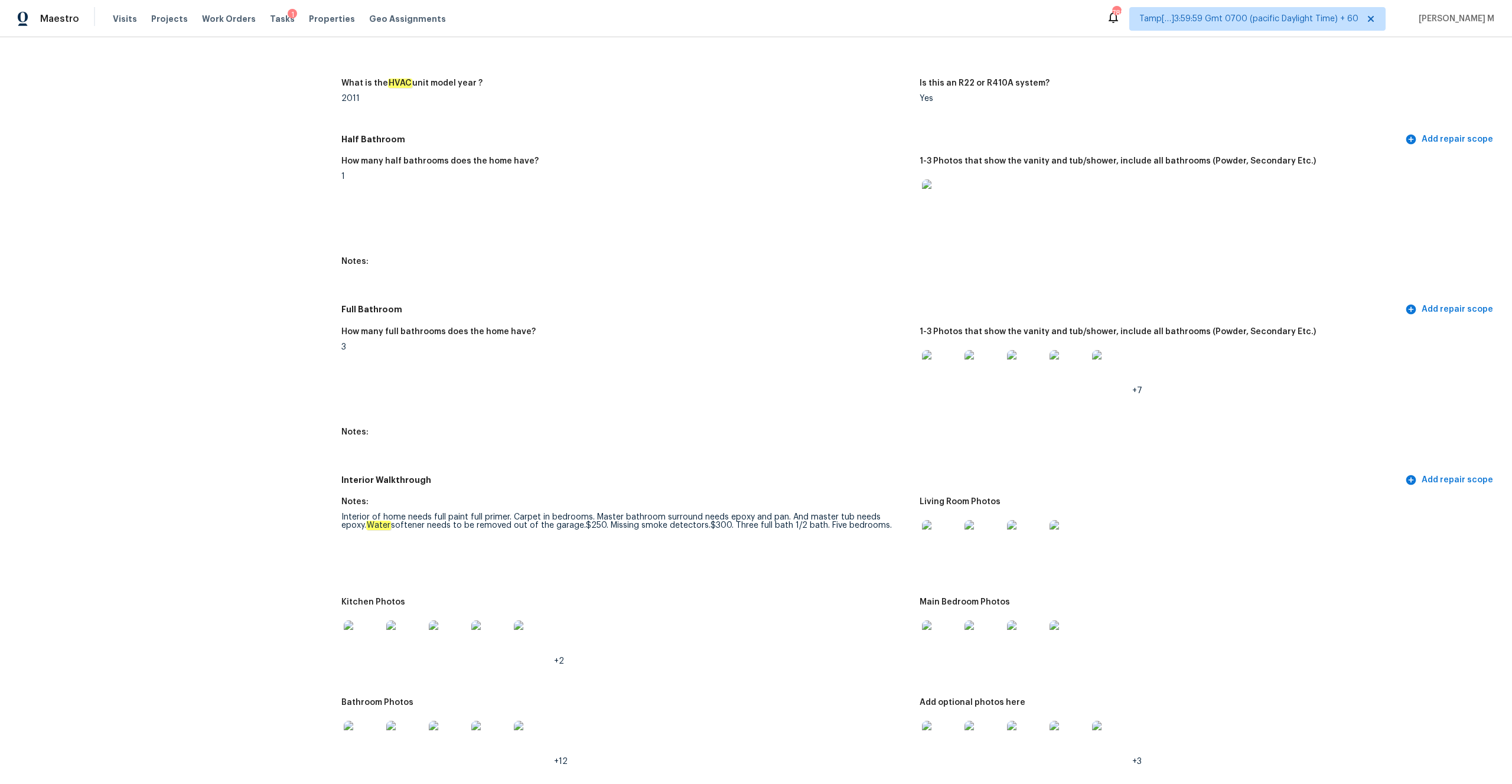
click at [544, 412] on div "Notes:" at bounding box center [626, 505] width 569 height 15
click at [529, 412] on figure "Notes: Interior of home needs full paint full primer. Carpet in bedrooms. Maste…" at bounding box center [631, 541] width 578 height 86
drag, startPoint x: 593, startPoint y: 508, endPoint x: 875, endPoint y: 522, distance: 282.3
click at [850, 412] on div "Interior of home needs full paint full primer. Carpet in bedrooms. Master bathr…" at bounding box center [626, 522] width 569 height 16
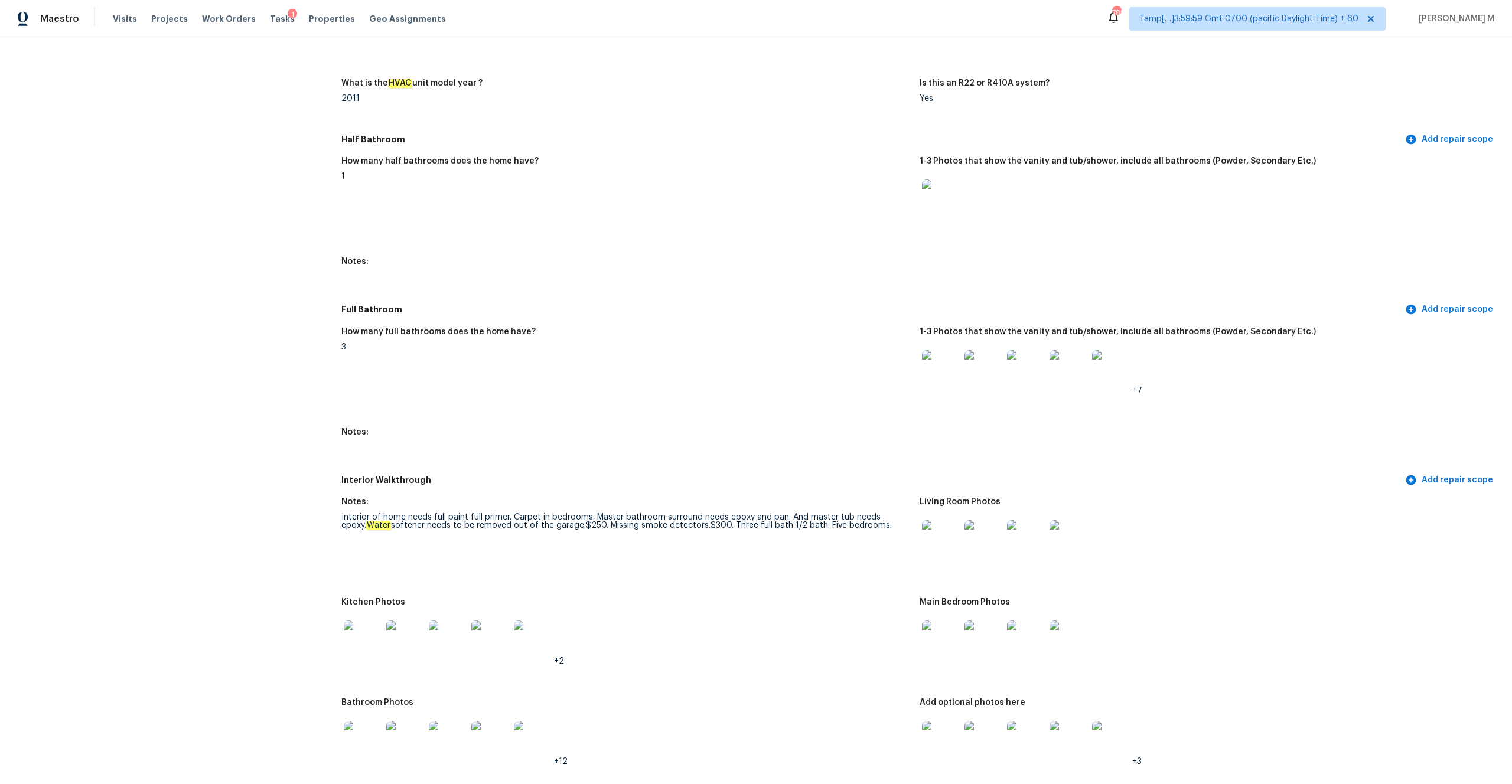
copy div "Master bathroom surround needs epoxy and pan. And master tub needs epoxy. Water…"
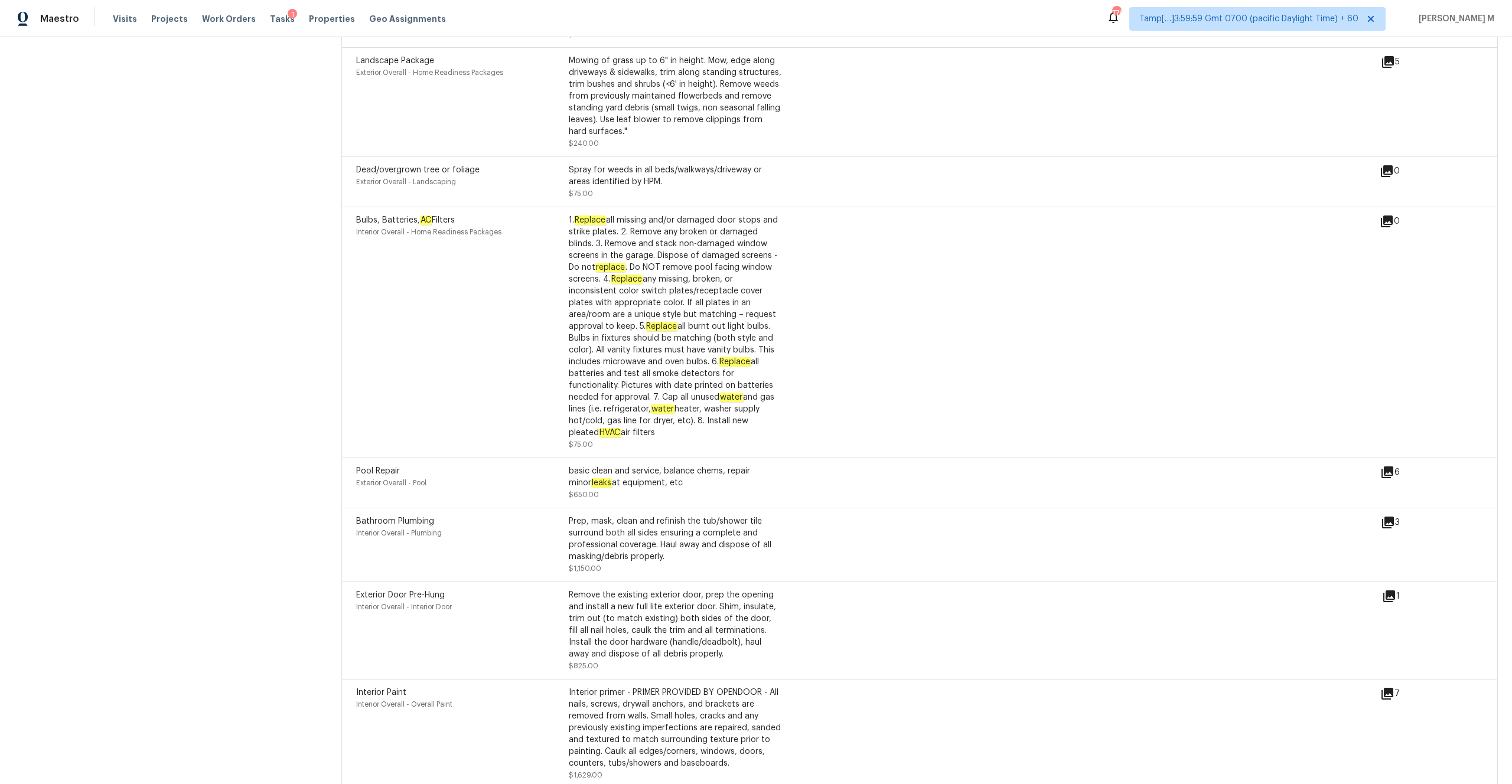
scroll to position [3438, 0]
click at [850, 412] on icon at bounding box center [1388, 522] width 14 height 14
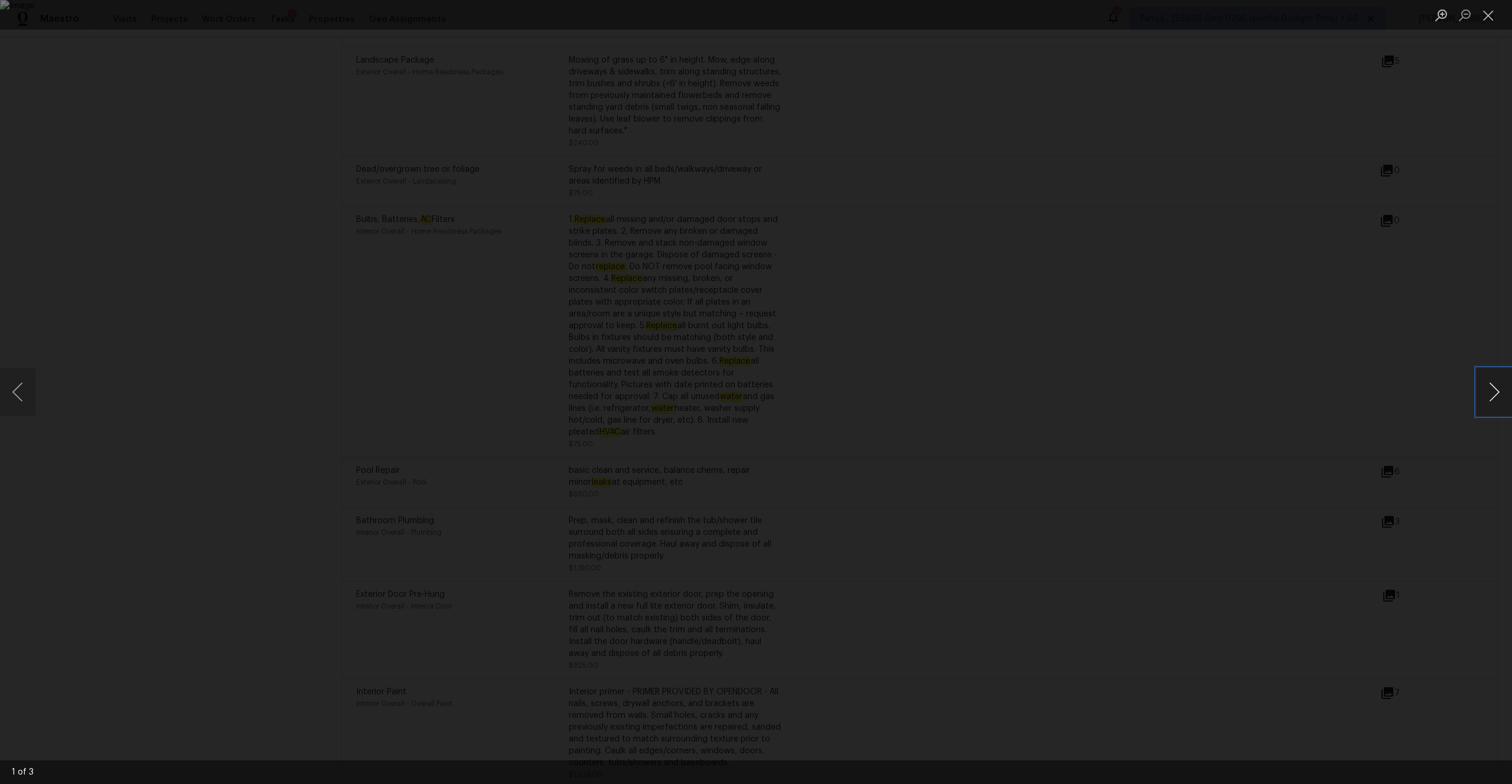
click at [850, 389] on button "Next image" at bounding box center [1494, 392] width 36 height 47
click at [850, 14] on button "Close lightbox" at bounding box center [1488, 15] width 24 height 21
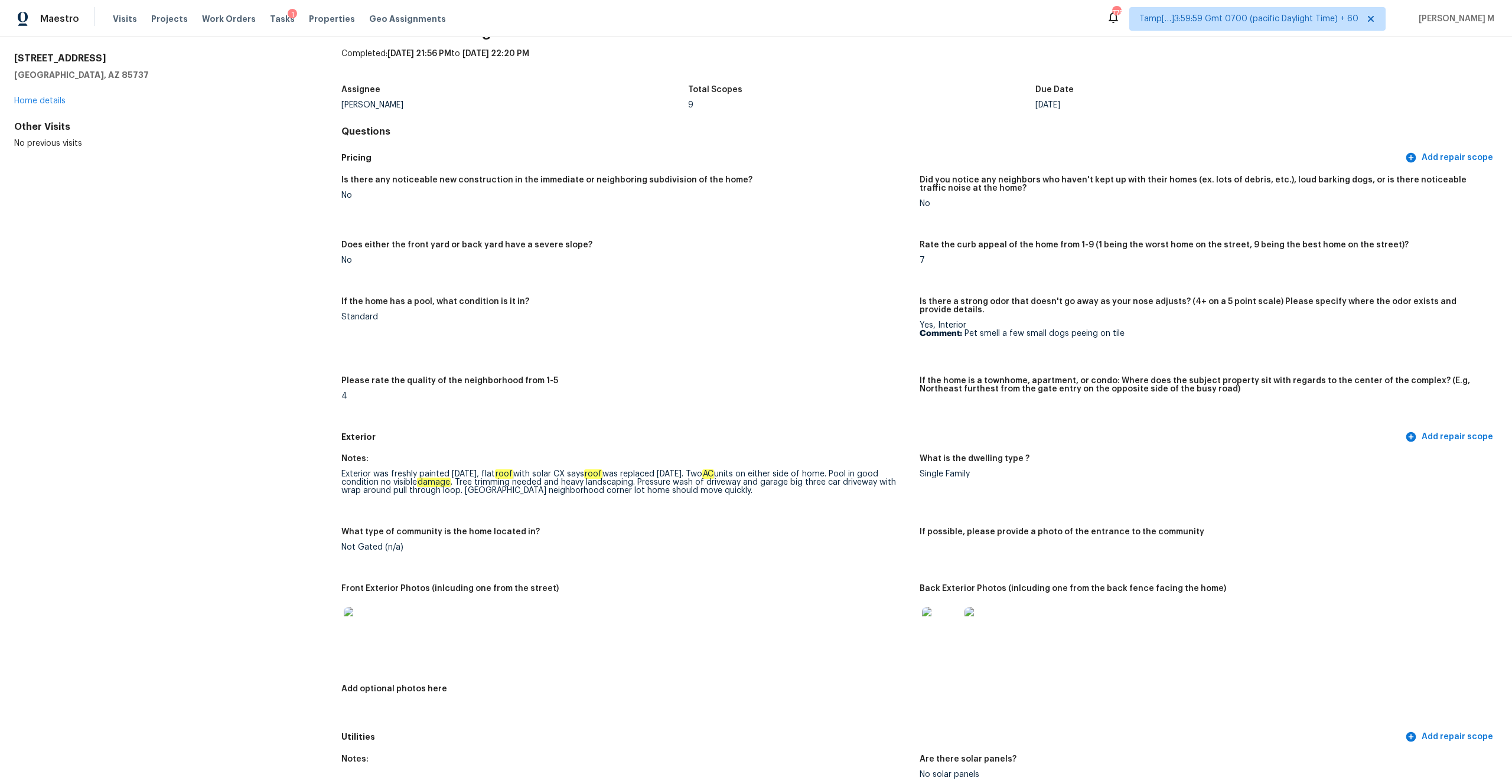
scroll to position [0, 0]
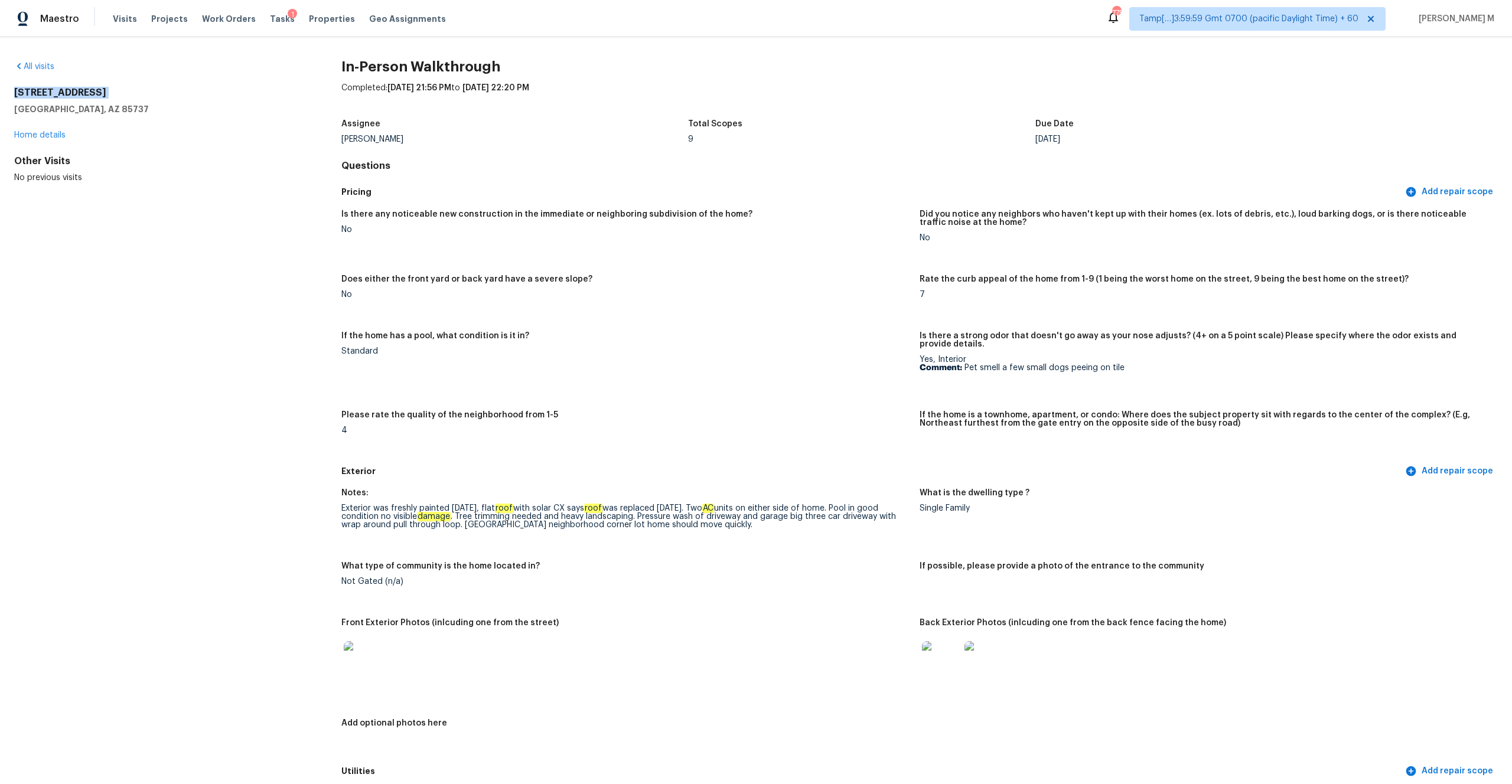
drag, startPoint x: 91, startPoint y: 103, endPoint x: 2, endPoint y: 88, distance: 90.3
click at [2, 88] on div "All visits [STREET_ADDRESS] Home details Other Visits No previous visits In-Per…" at bounding box center [756, 410] width 1512 height 747
drag, startPoint x: 95, startPoint y: 110, endPoint x: 8, endPoint y: 92, distance: 88.8
click at [8, 92] on div "All visits [STREET_ADDRESS] Home details Other Visits No previous visits In-Per…" at bounding box center [756, 410] width 1512 height 747
copy div "[STREET_ADDRESS]"
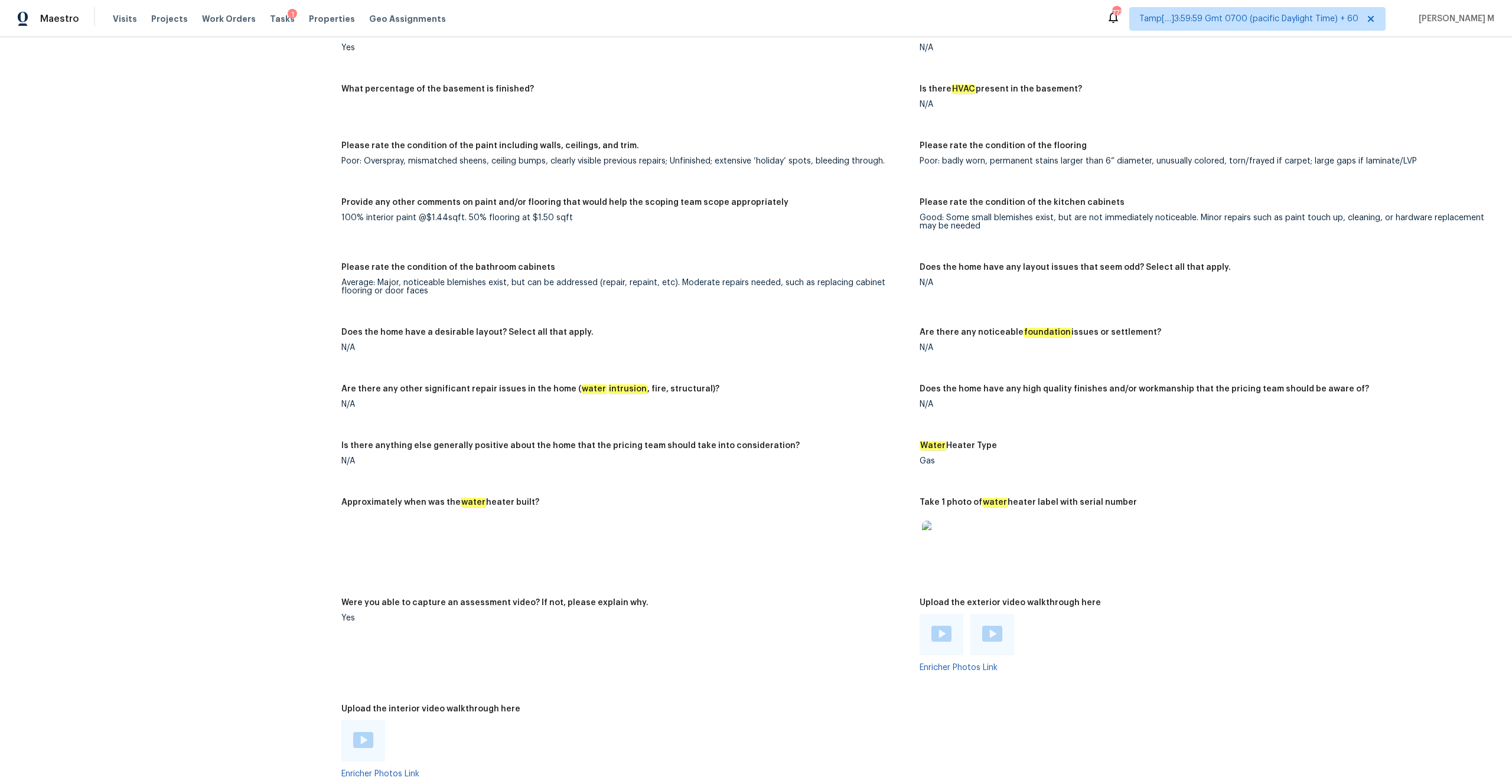
scroll to position [2134, 0]
